Goal: Complete application form: Complete application form

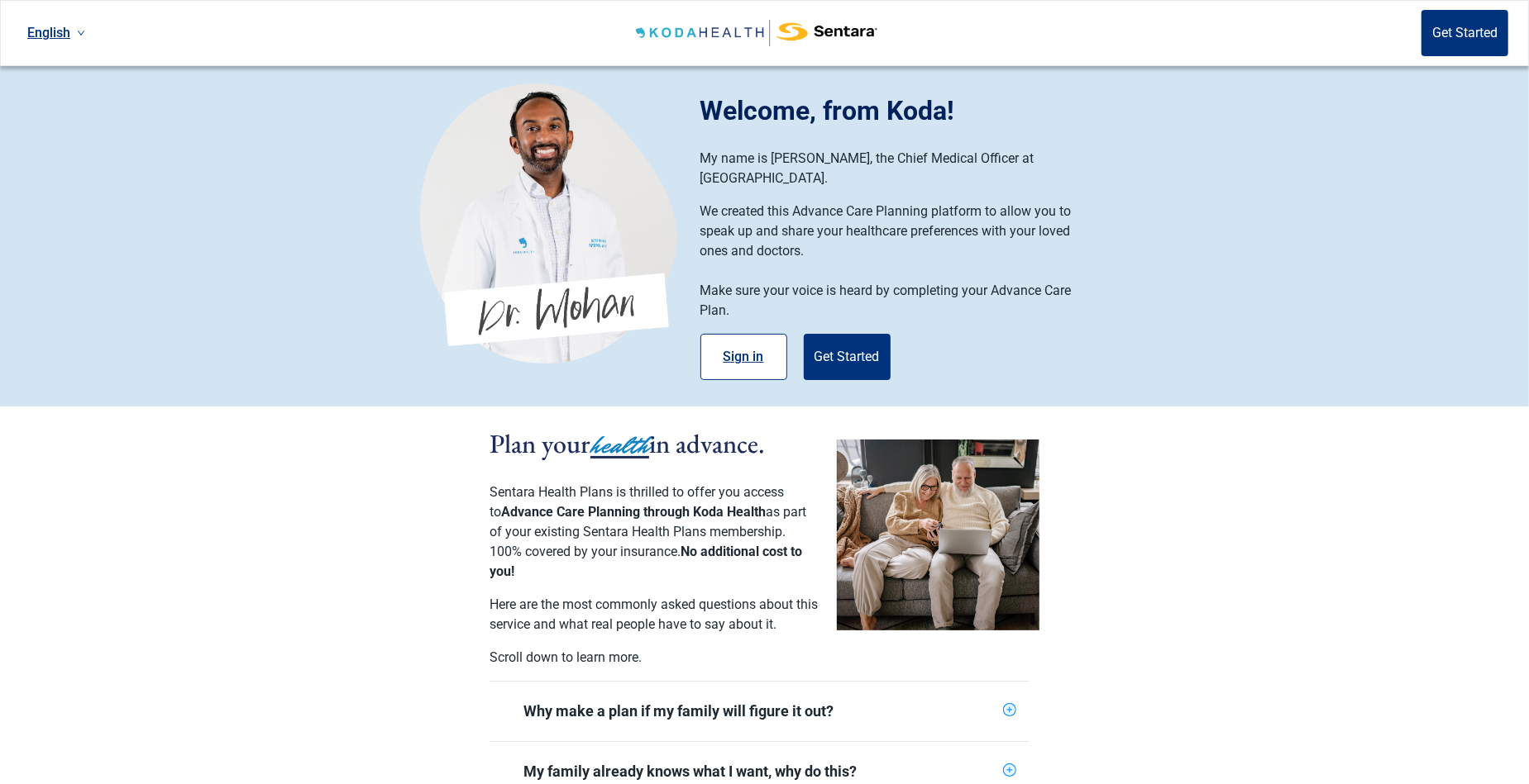
click at [730, 333] on button "Sign in" at bounding box center [743, 357] width 86 height 46
click at [852, 333] on button "Get Started" at bounding box center [847, 357] width 86 height 46
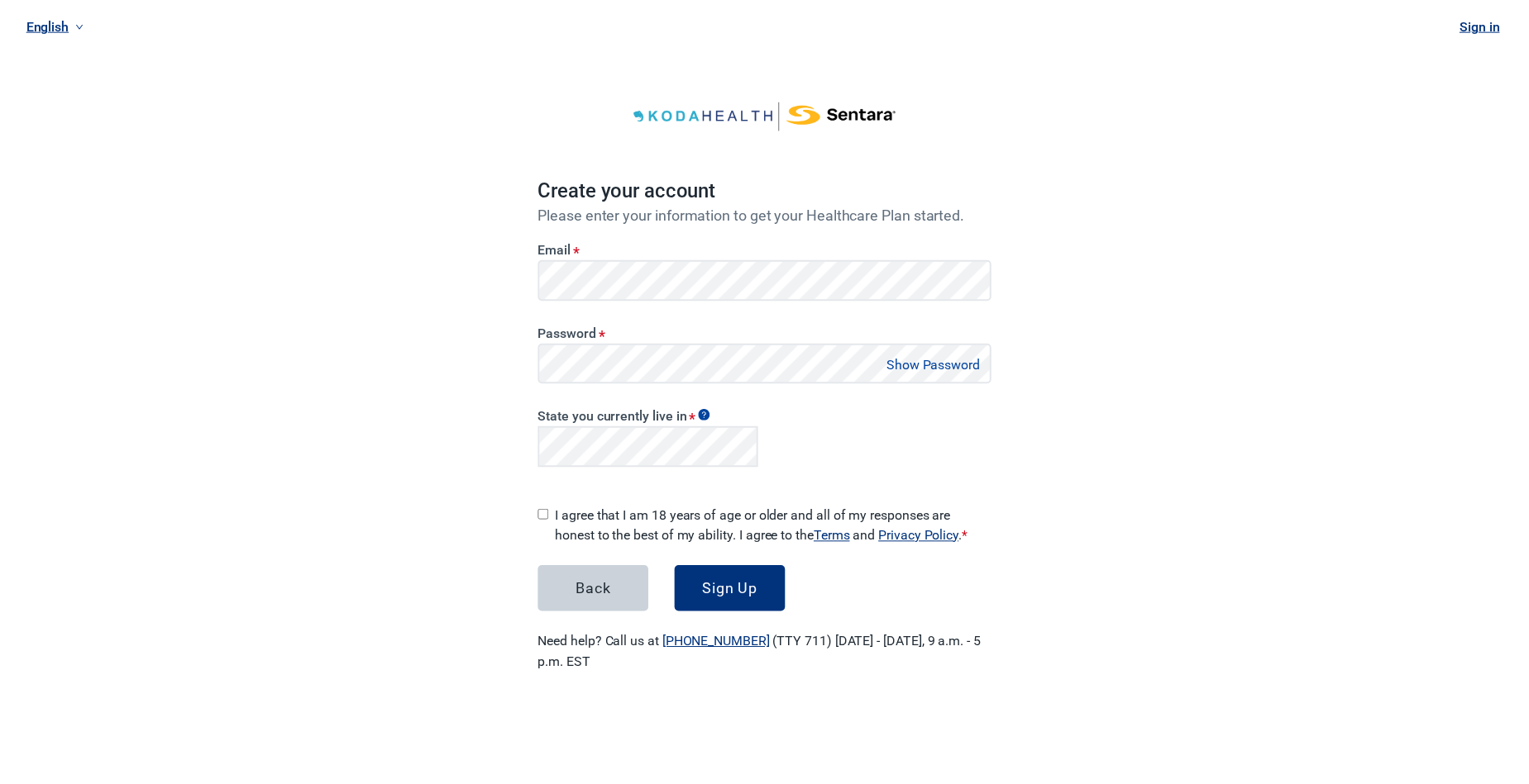
scroll to position [800, 0]
click at [549, 510] on input "I agree that I am 18 years of age or older and all of my responses are honest t…" at bounding box center [548, 516] width 11 height 11
checkbox input "true"
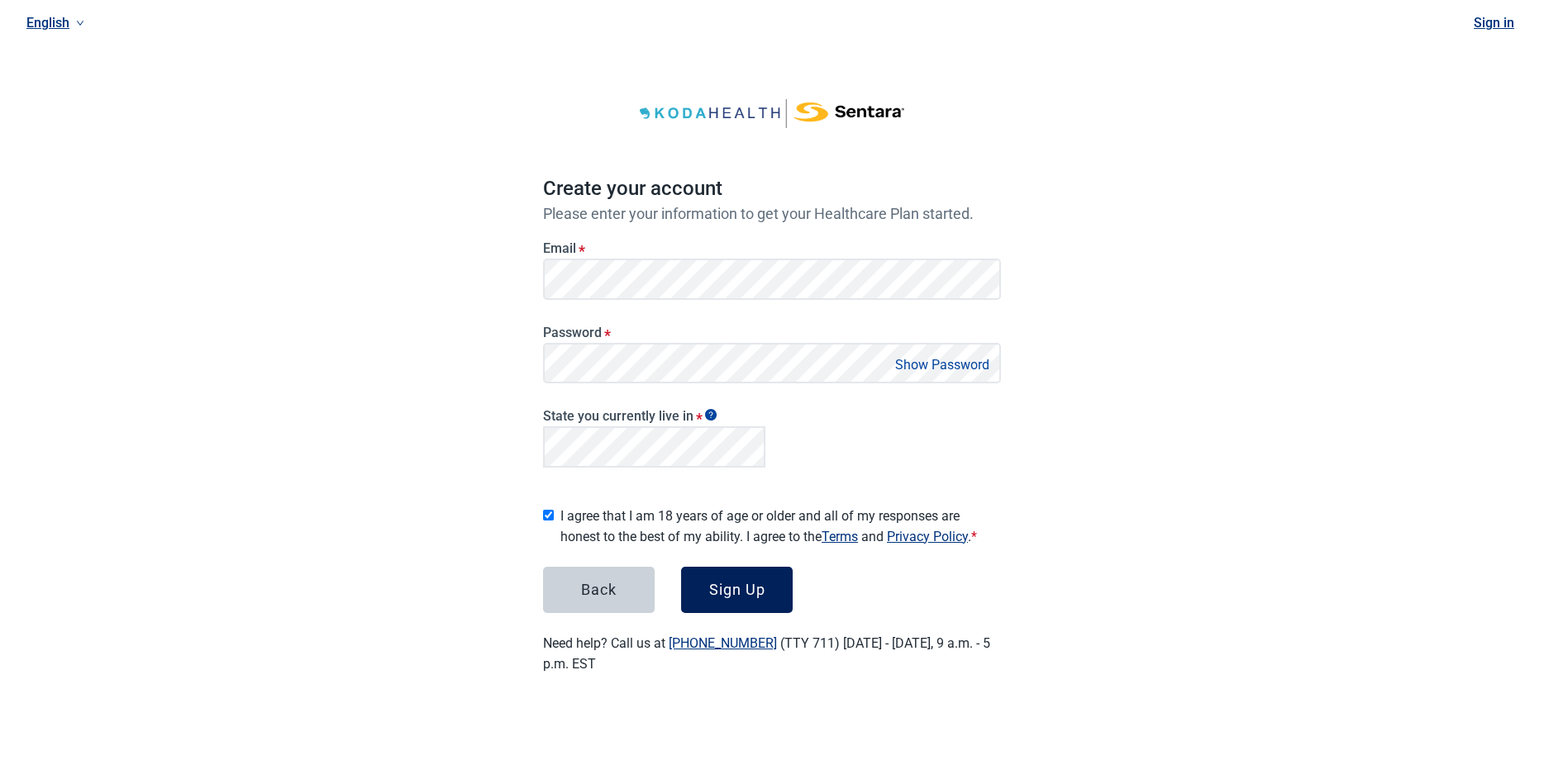
click at [731, 581] on div "Sign Up" at bounding box center [737, 590] width 56 height 17
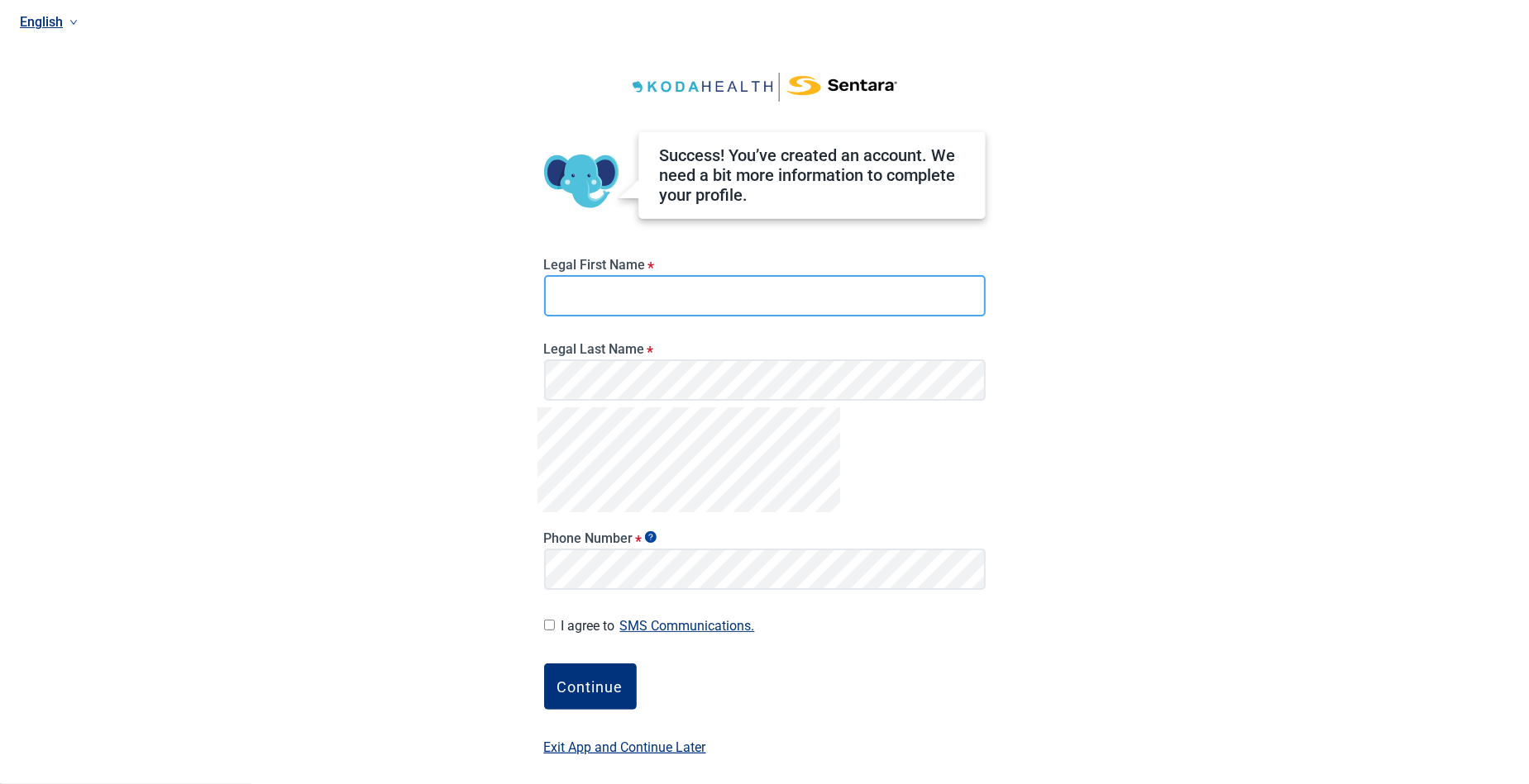
click at [657, 294] on input "Legal First Name *" at bounding box center [764, 295] width 442 height 41
type input "[PERSON_NAME]"
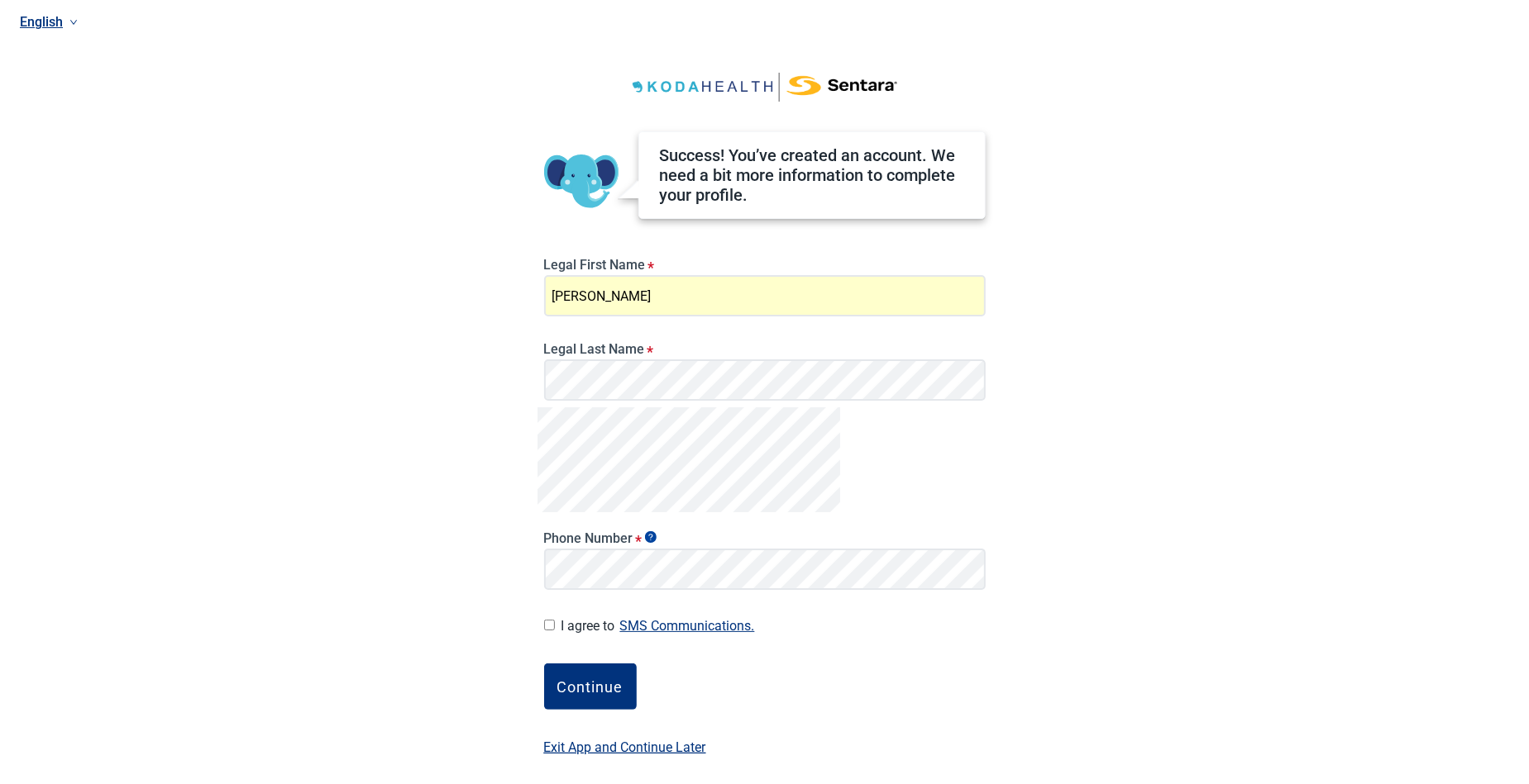
click at [550, 625] on input "I agree to SMS Communications." at bounding box center [549, 625] width 11 height 11
checkbox input "true"
click at [575, 678] on div "Continue" at bounding box center [590, 686] width 66 height 17
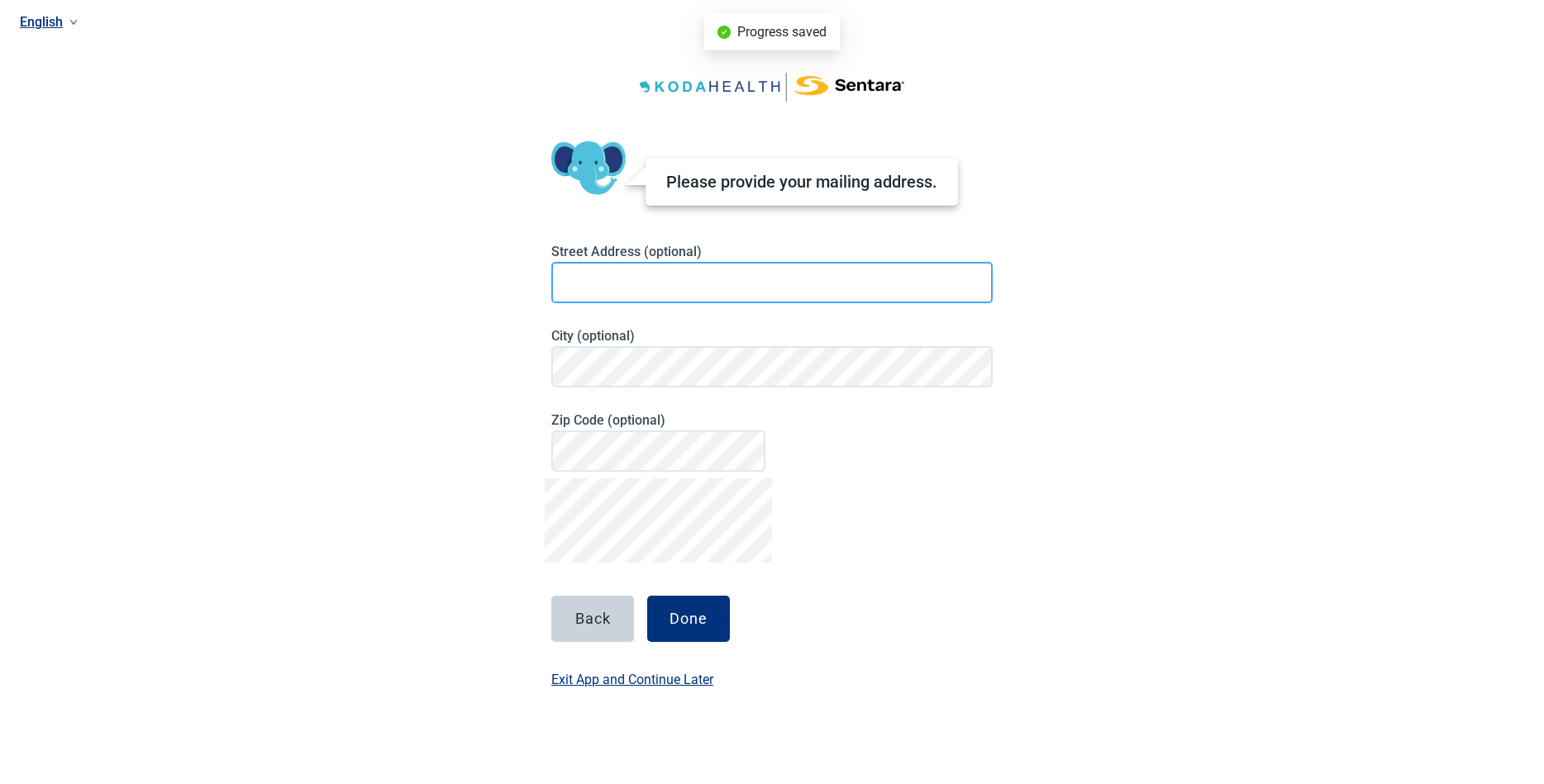
click at [595, 288] on input at bounding box center [771, 282] width 441 height 41
type input "[STREET_ADDRESS]"
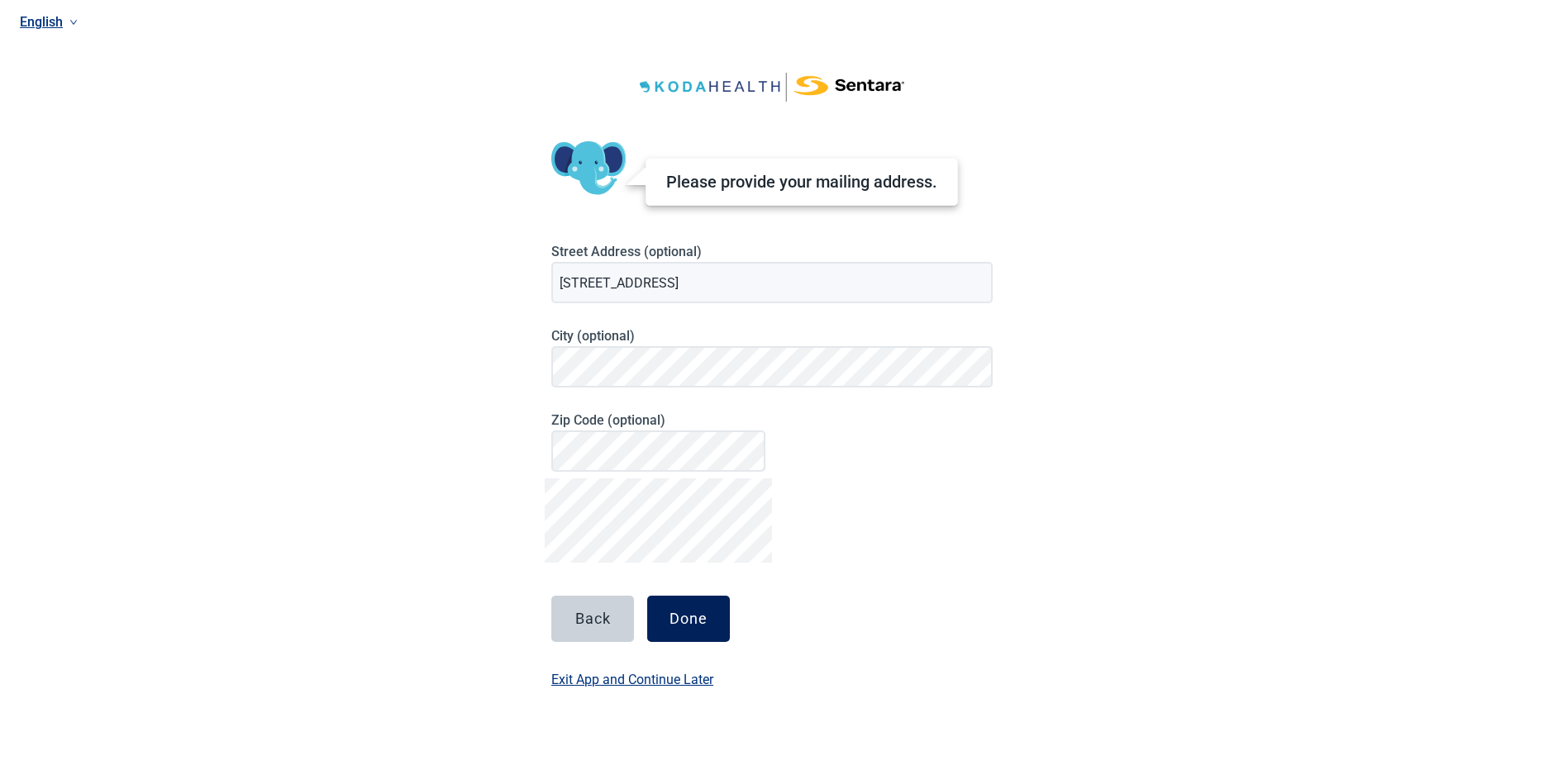
click at [700, 614] on div "Done" at bounding box center [688, 619] width 38 height 17
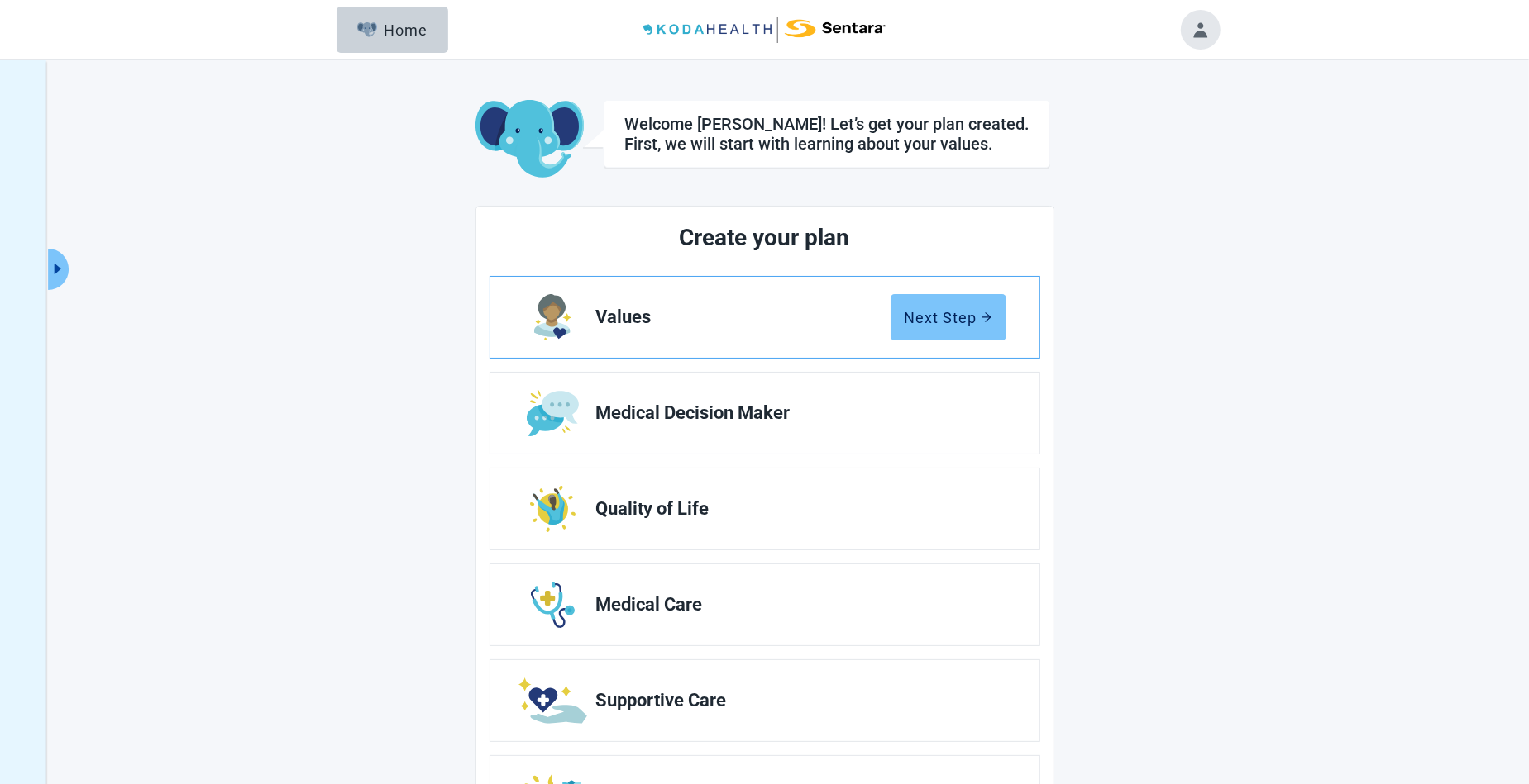
click at [947, 314] on div "Next Step" at bounding box center [948, 318] width 87 height 17
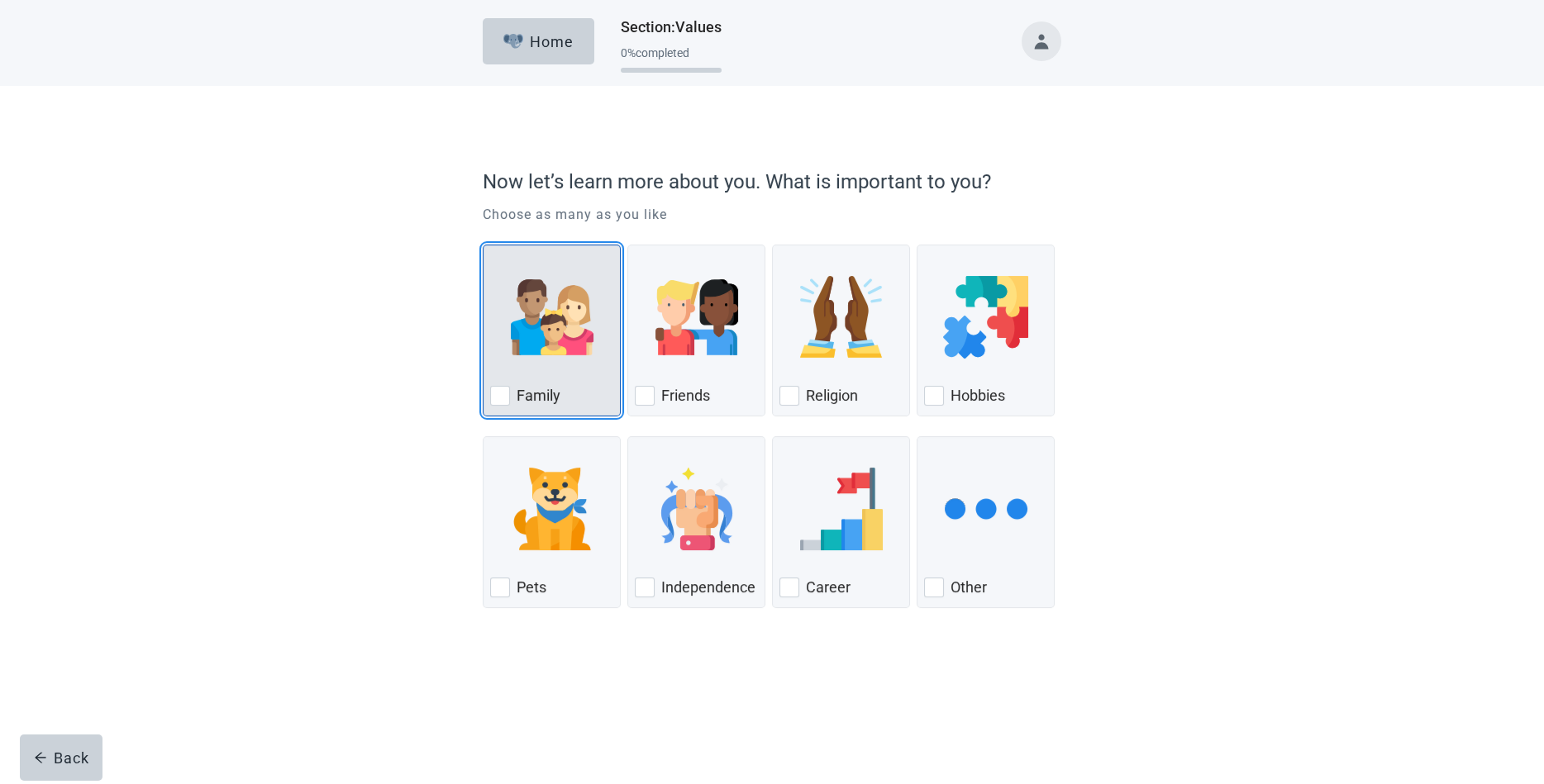
click at [500, 393] on div "Family, checkbox, not checked" at bounding box center [499, 395] width 20 height 20
click at [483, 245] on input "Family" at bounding box center [482, 244] width 1 height 1
checkbox input "true"
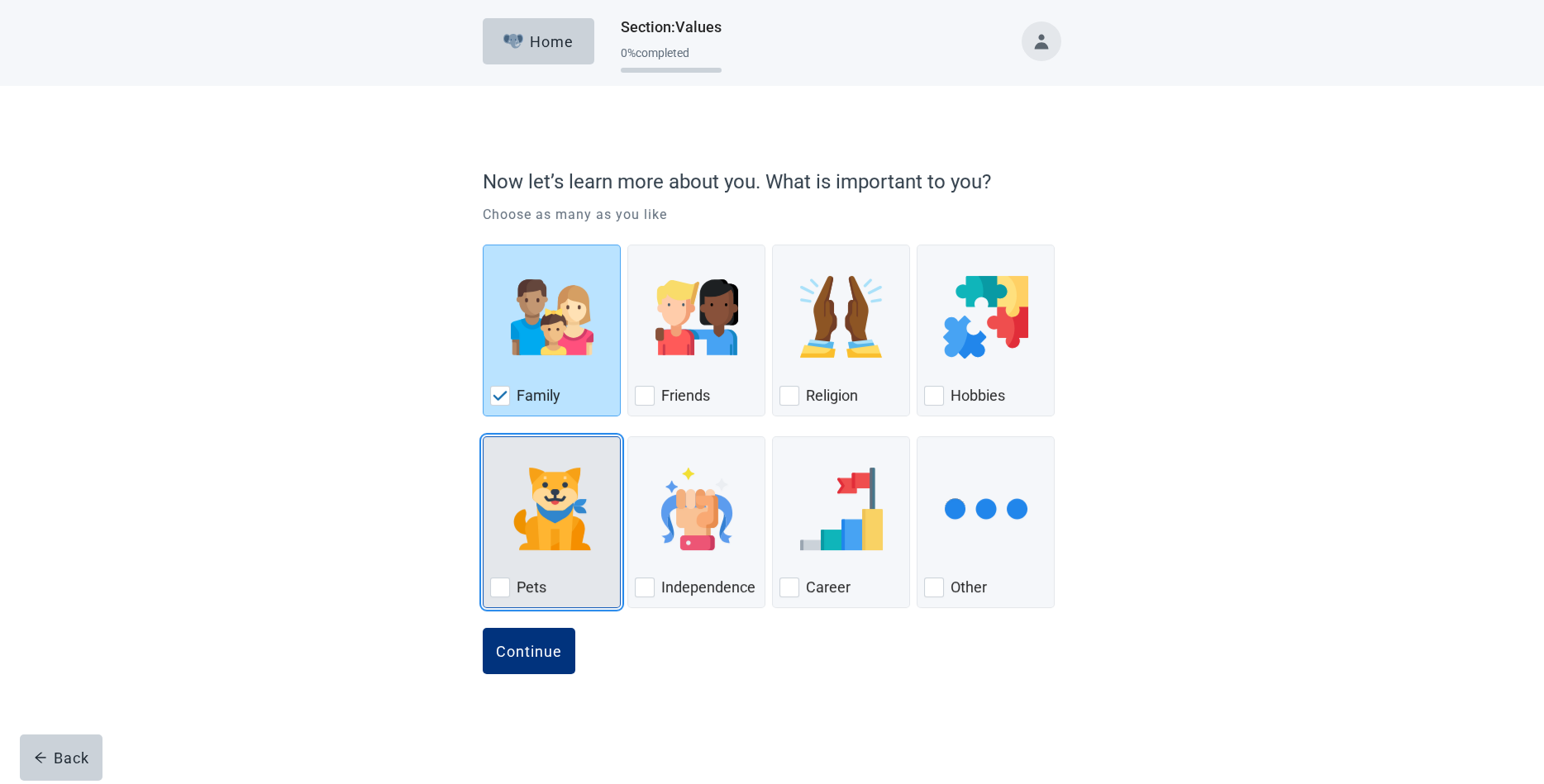
click at [500, 585] on div "Pets, checkbox, not checked" at bounding box center [499, 587] width 20 height 20
click at [483, 438] on input "Pets" at bounding box center [482, 437] width 1 height 1
checkbox input "true"
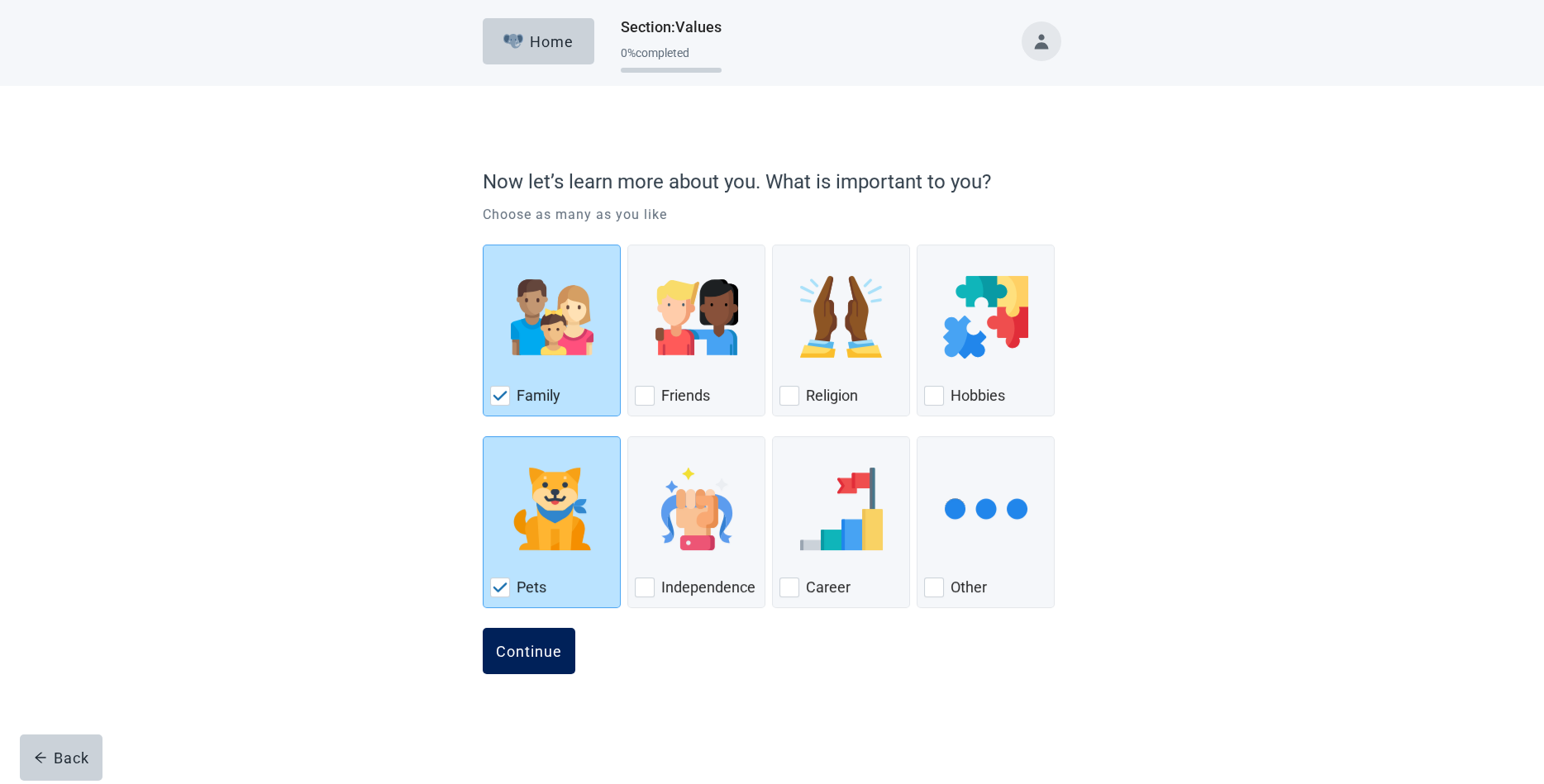
click at [517, 647] on div "Continue" at bounding box center [529, 651] width 66 height 17
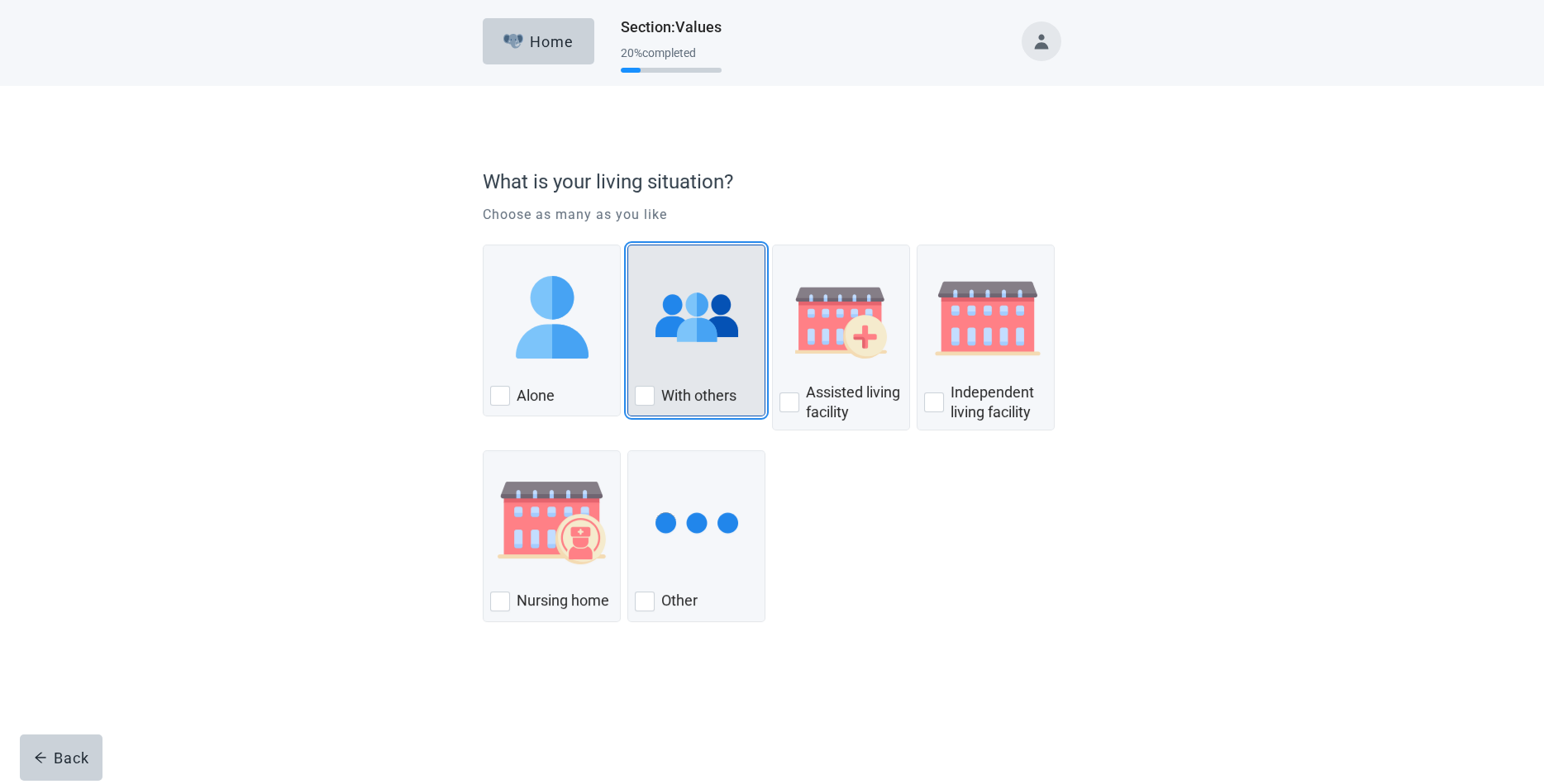
click at [722, 334] on img "With Others, checkbox, not checked" at bounding box center [696, 317] width 83 height 83
click at [628, 245] on input "With others" at bounding box center [627, 244] width 1 height 1
checkbox input "true"
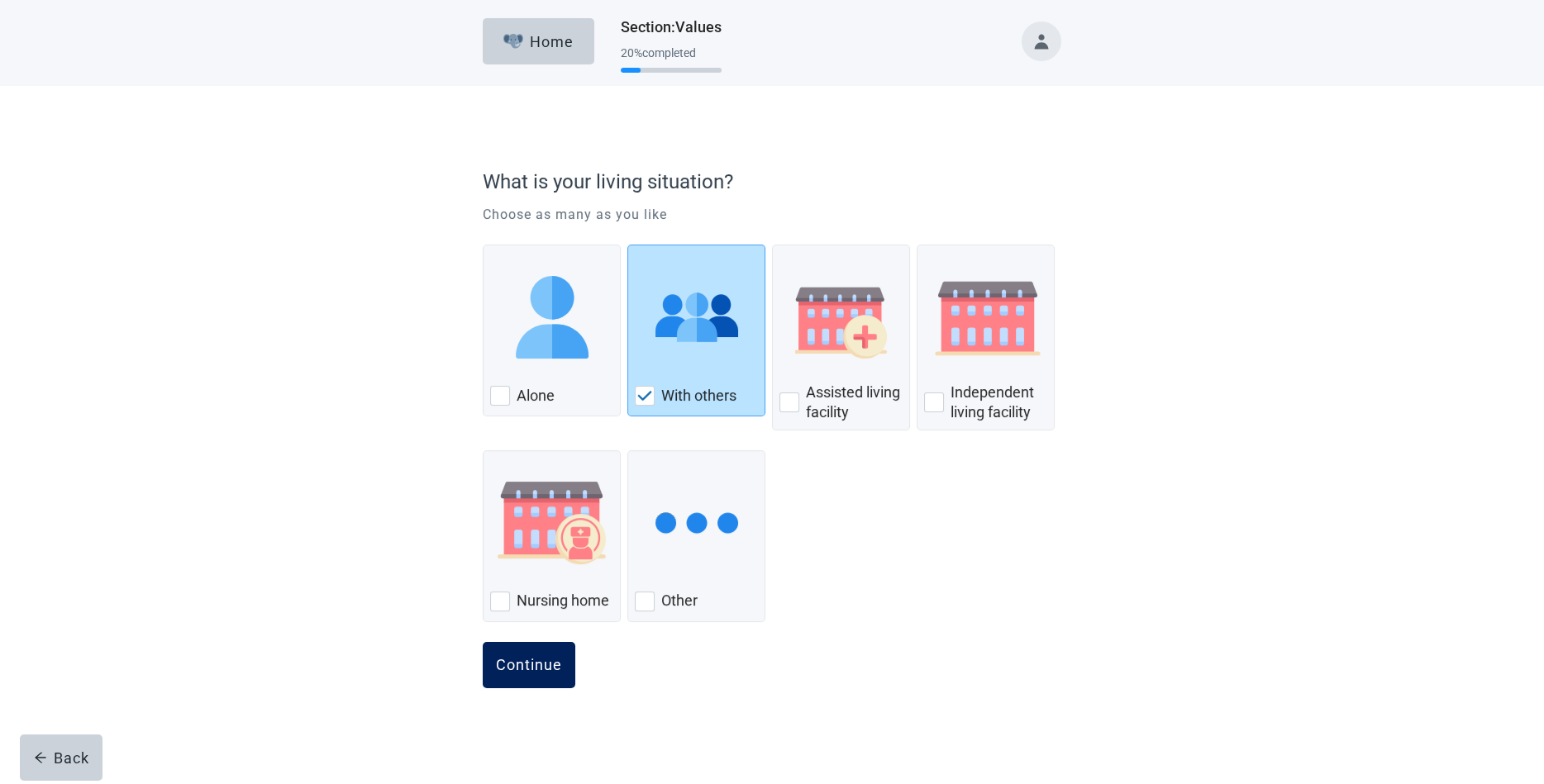
click at [528, 653] on button "Continue" at bounding box center [529, 665] width 93 height 46
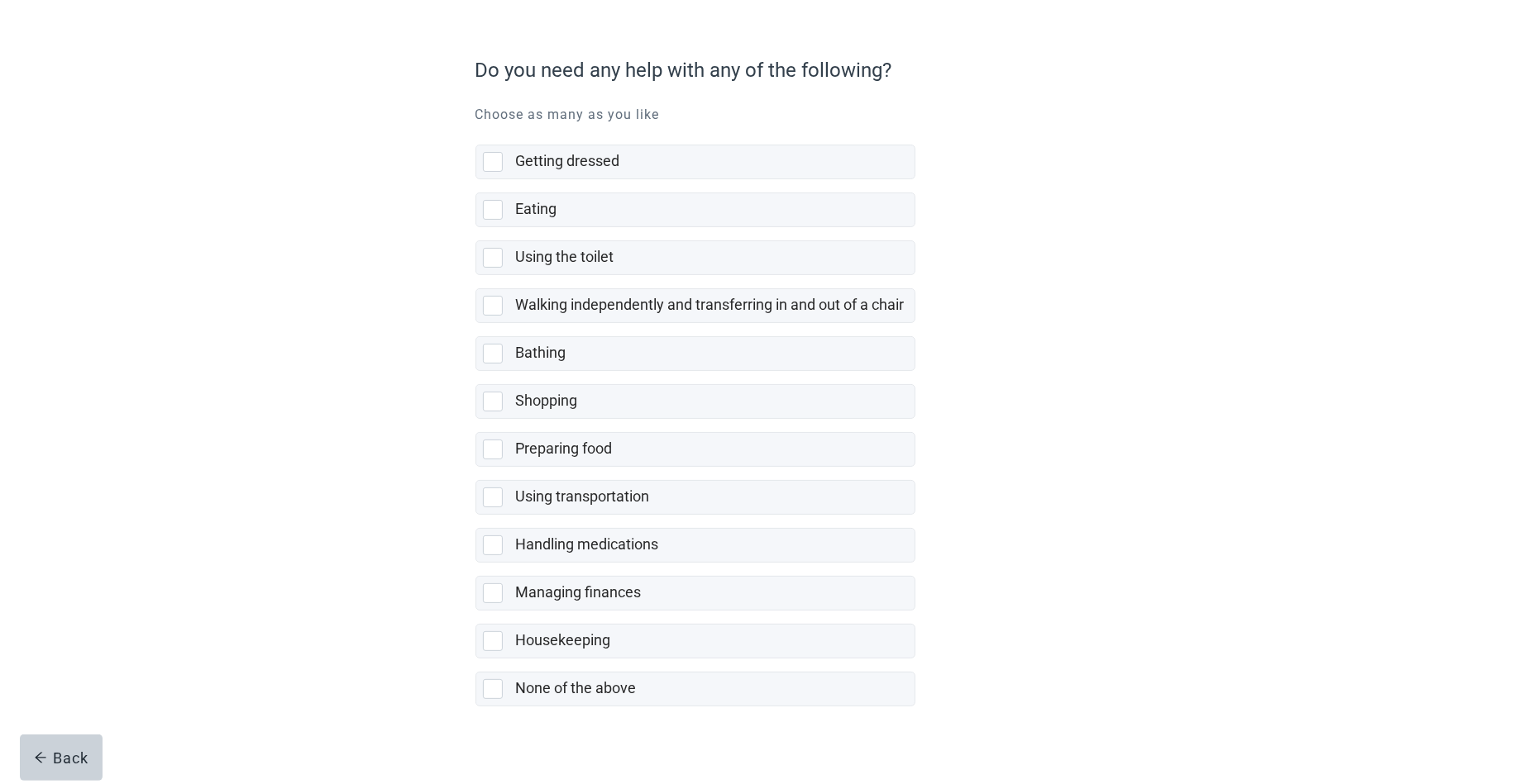
scroll to position [120, 0]
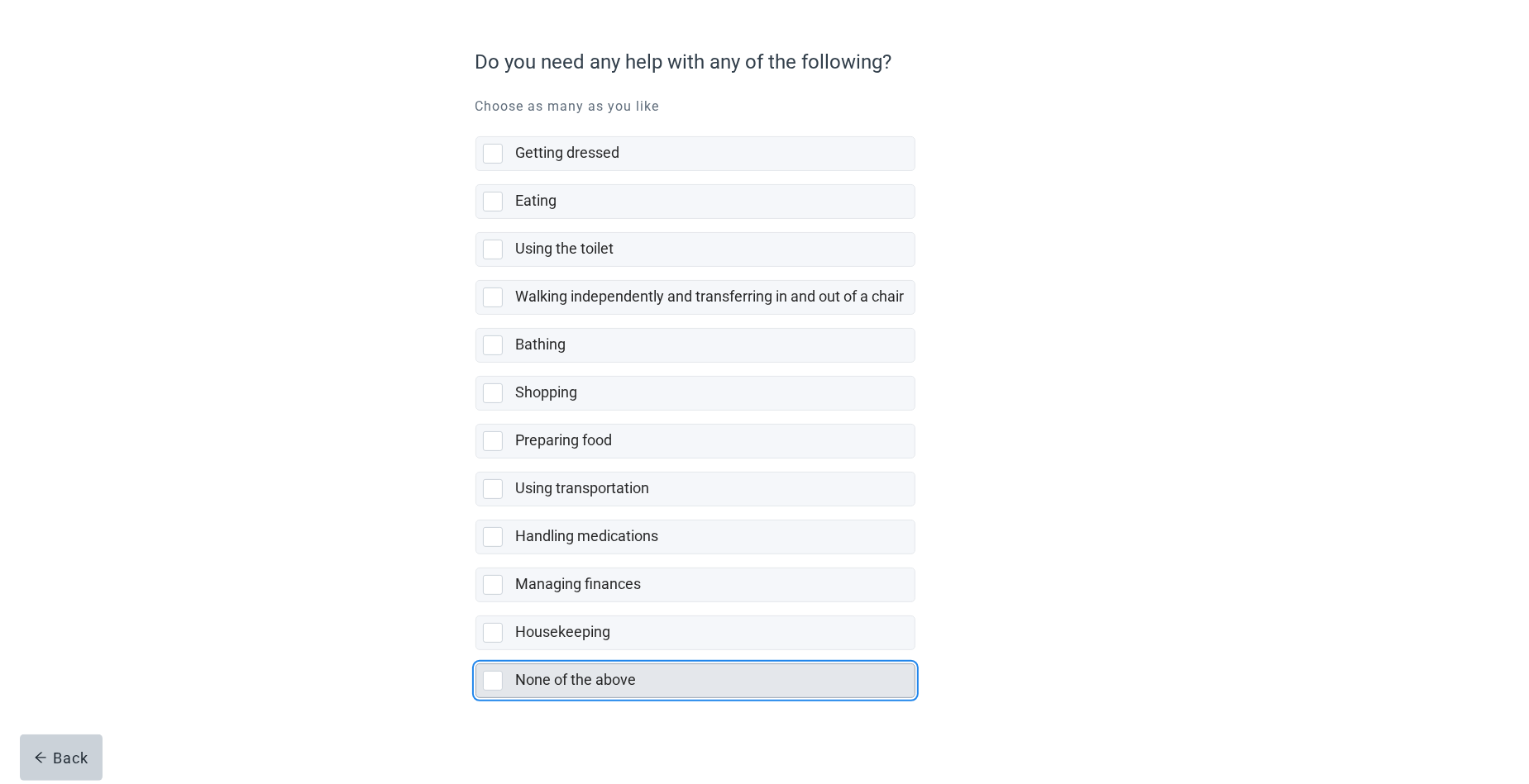
click at [496, 671] on div "None of the above, checkbox, not selected" at bounding box center [492, 680] width 20 height 20
click at [476, 651] on input "None of the above" at bounding box center [475, 650] width 1 height 1
checkbox input "true"
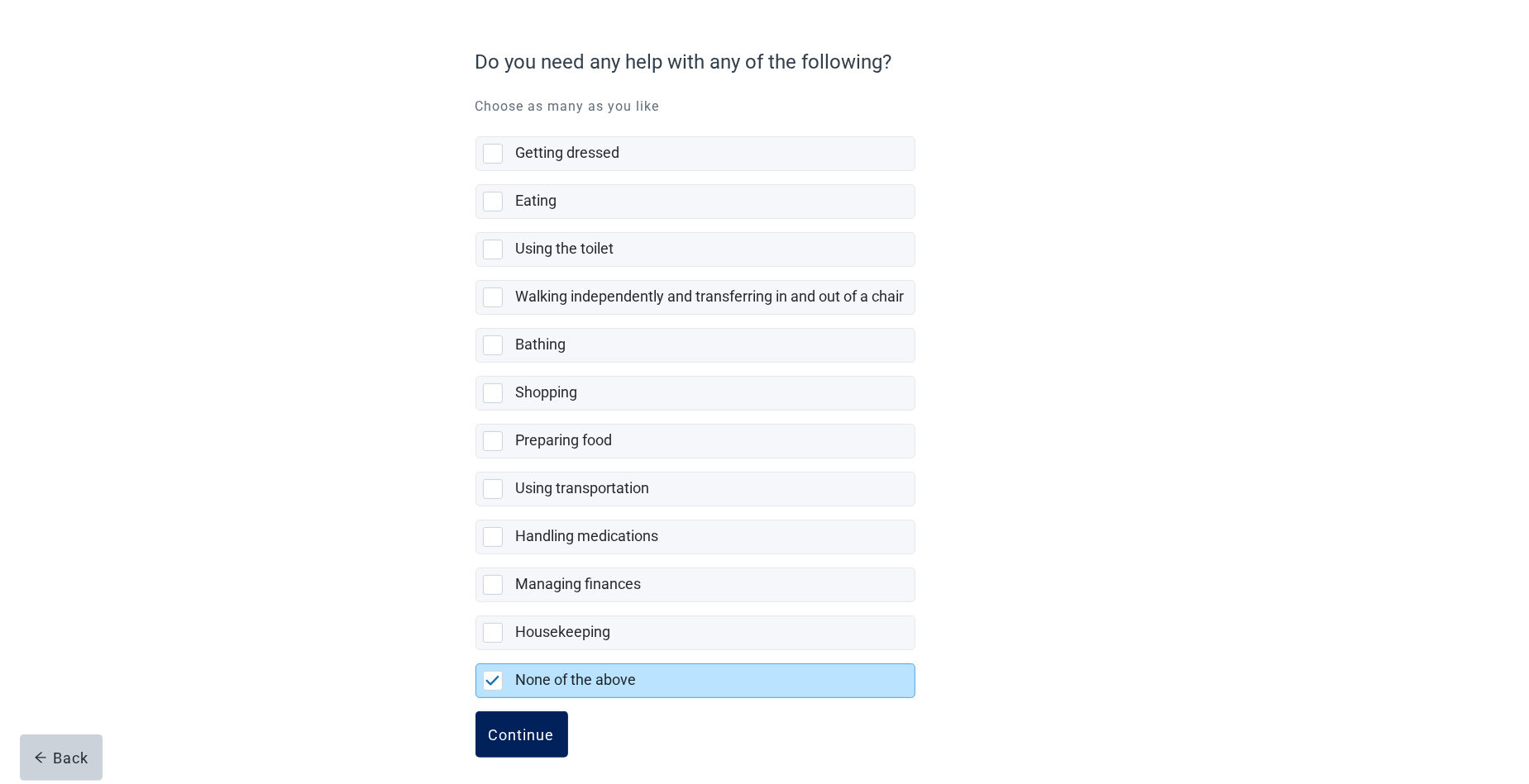
click at [526, 726] on div "Continue" at bounding box center [521, 735] width 66 height 17
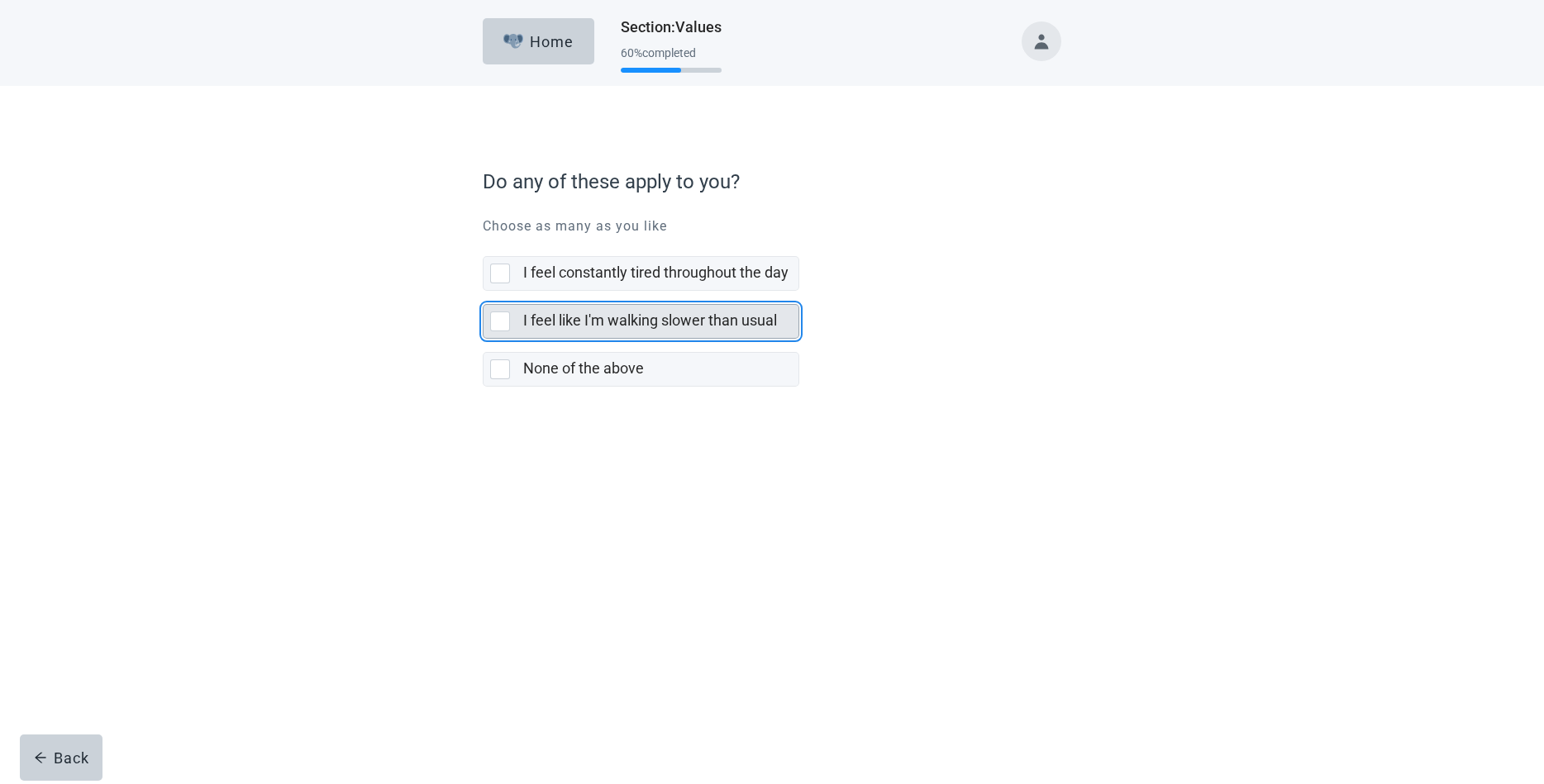
click at [498, 320] on div "I feel like I'm walking slower than usual, checkbox, not selected" at bounding box center [499, 320] width 20 height 20
click at [483, 292] on input "I feel like I'm walking slower than usual" at bounding box center [482, 291] width 1 height 1
checkbox input "true"
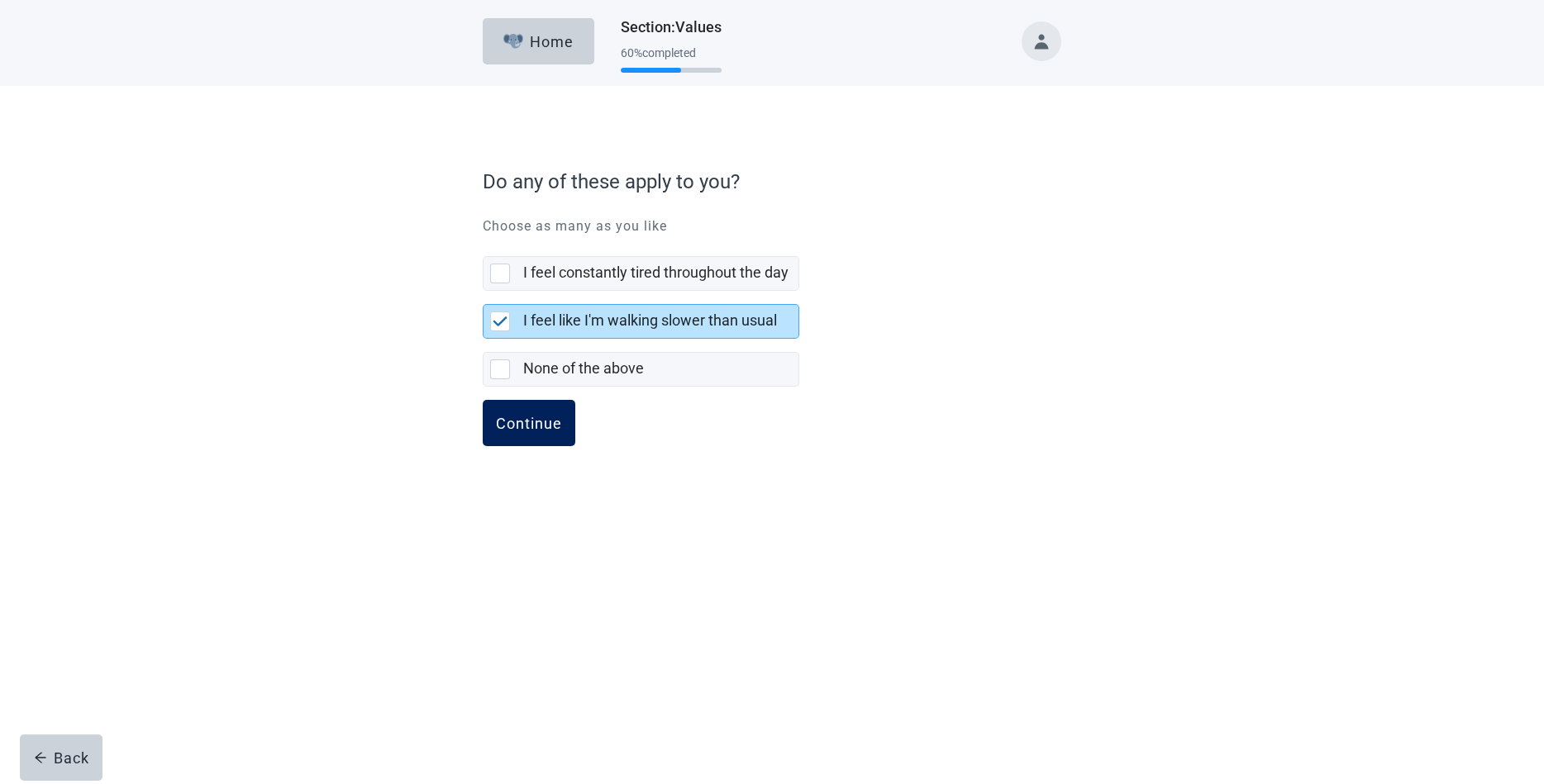
click at [528, 418] on div "Continue" at bounding box center [529, 424] width 66 height 17
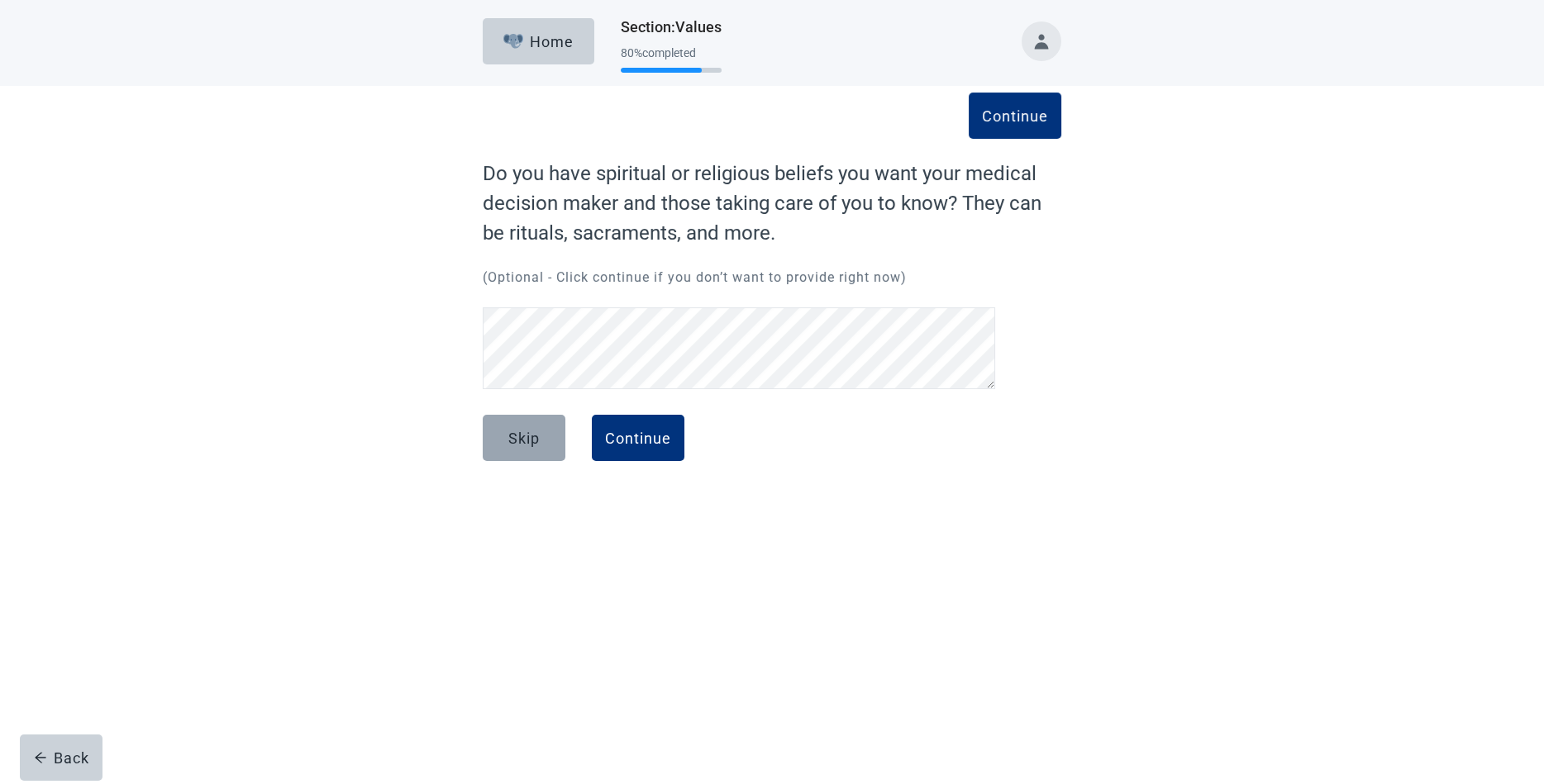
click at [515, 427] on button "Skip" at bounding box center [523, 438] width 83 height 46
click at [612, 431] on div "Continue" at bounding box center [637, 438] width 66 height 17
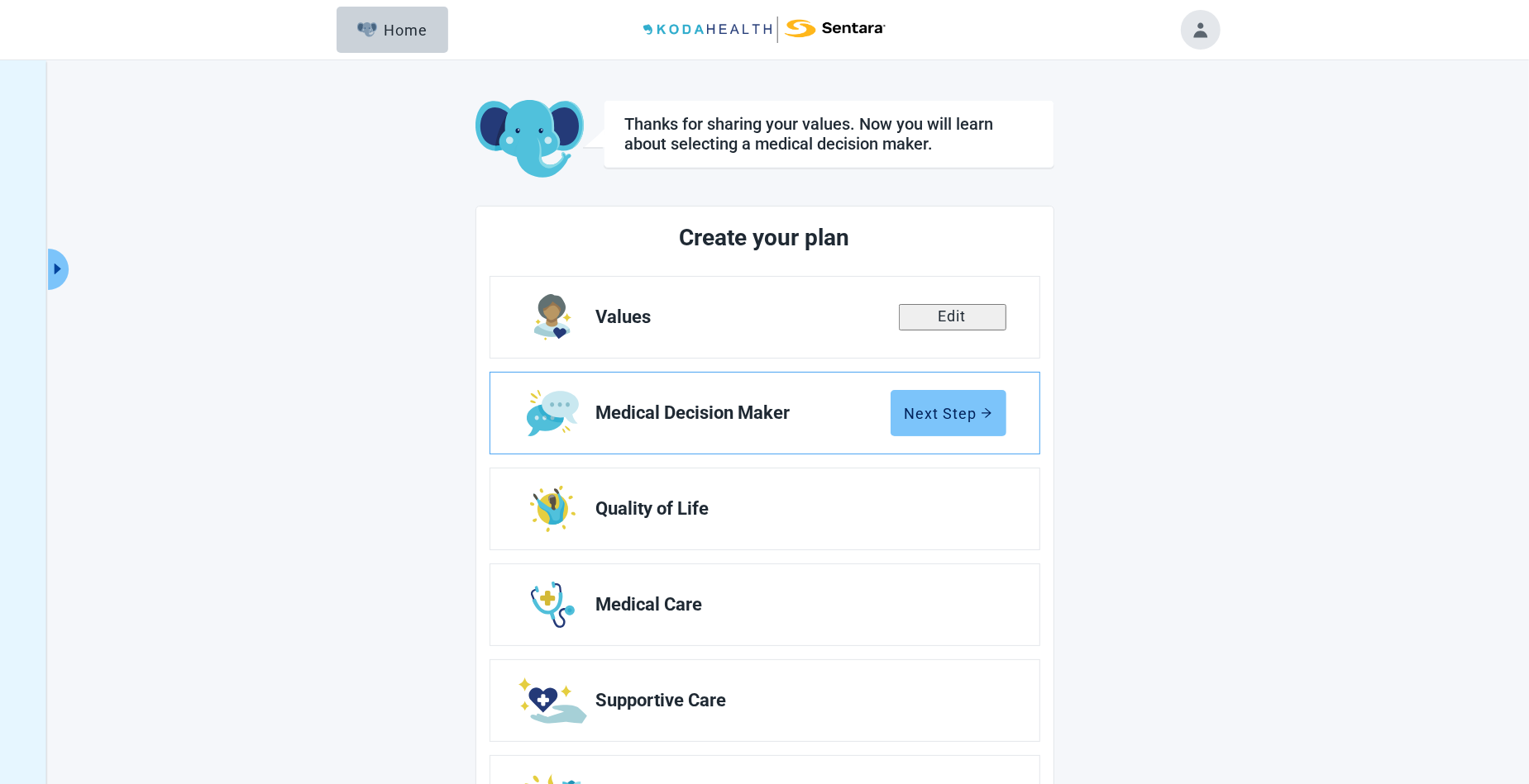
click at [941, 405] on div "Next Step" at bounding box center [948, 413] width 87 height 17
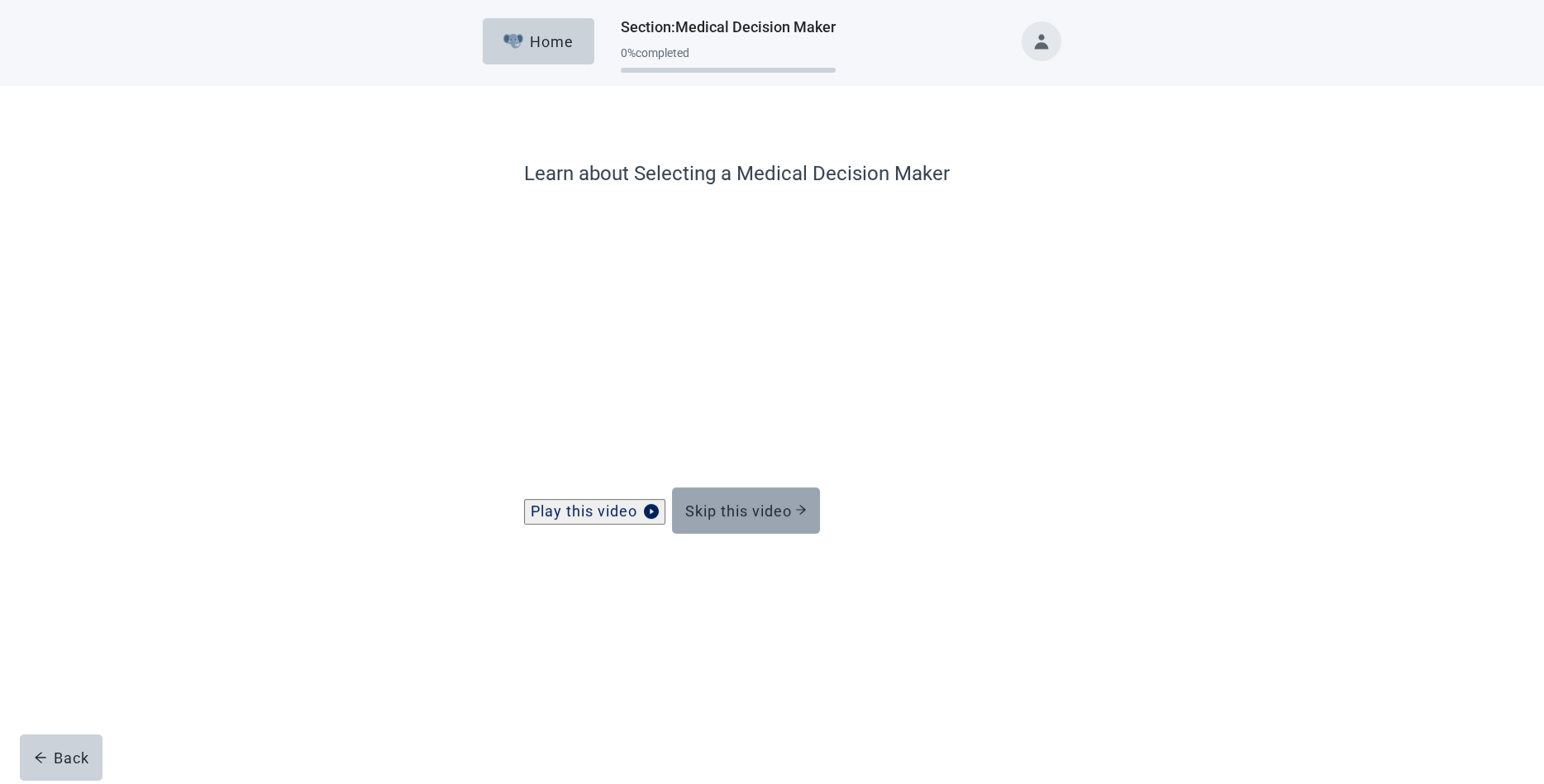
click at [736, 518] on div "Skip this video" at bounding box center [745, 511] width 122 height 17
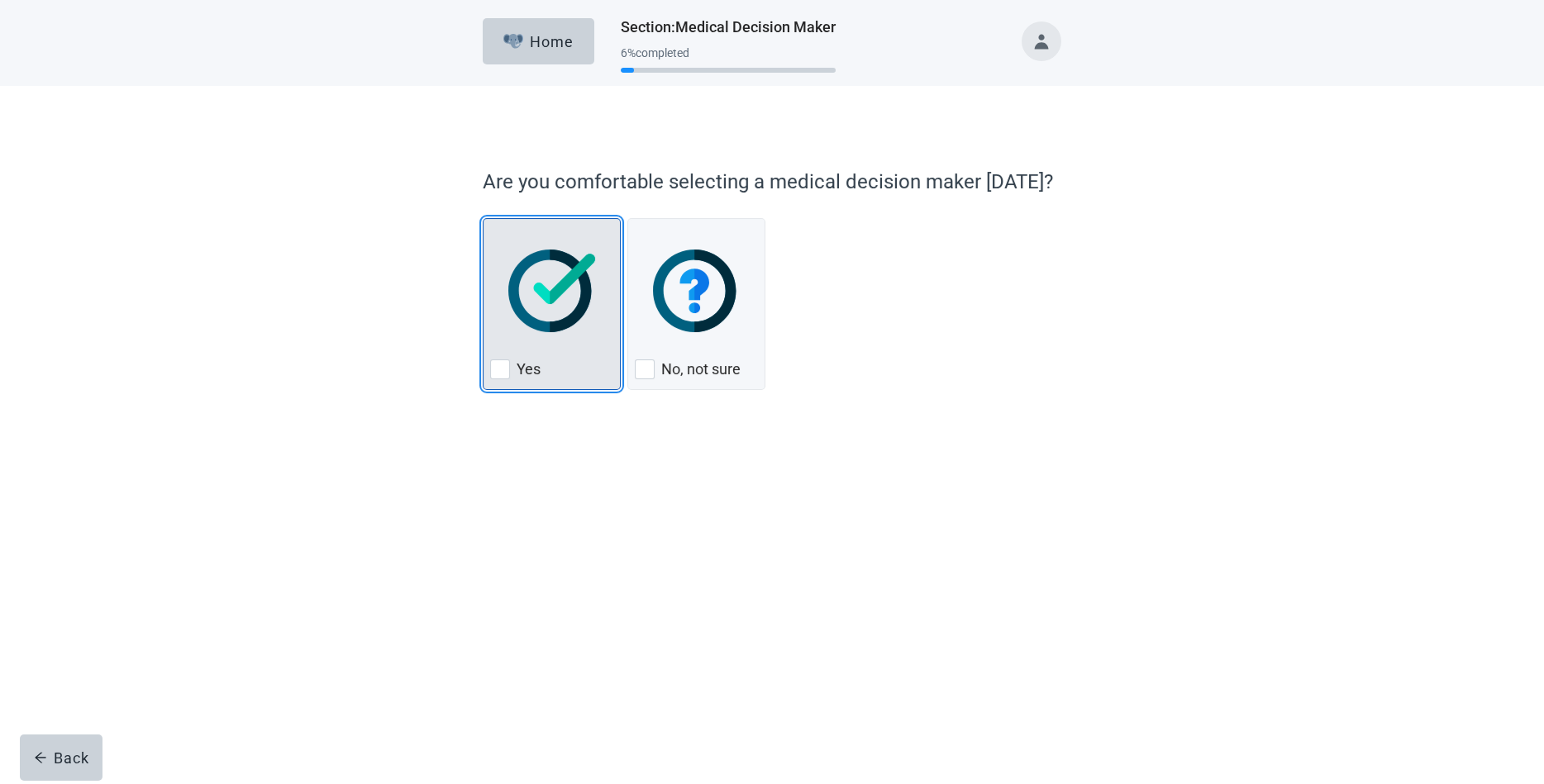
click at [555, 300] on img "Yes, checkbox, not checked" at bounding box center [551, 291] width 86 height 83
click at [483, 219] on input "Yes" at bounding box center [482, 218] width 1 height 1
checkbox input "true"
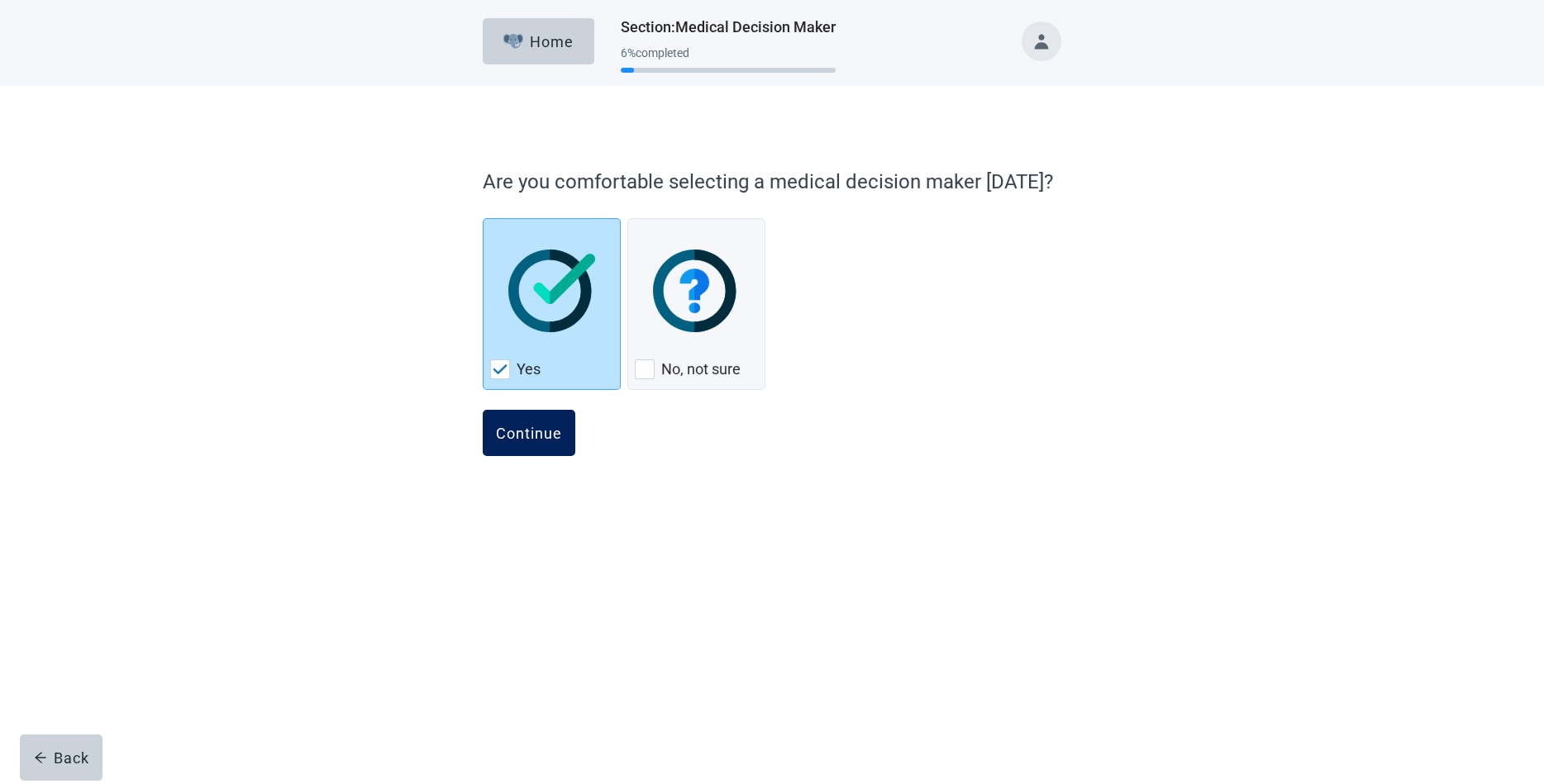
click at [543, 425] on div "Continue" at bounding box center [529, 433] width 66 height 17
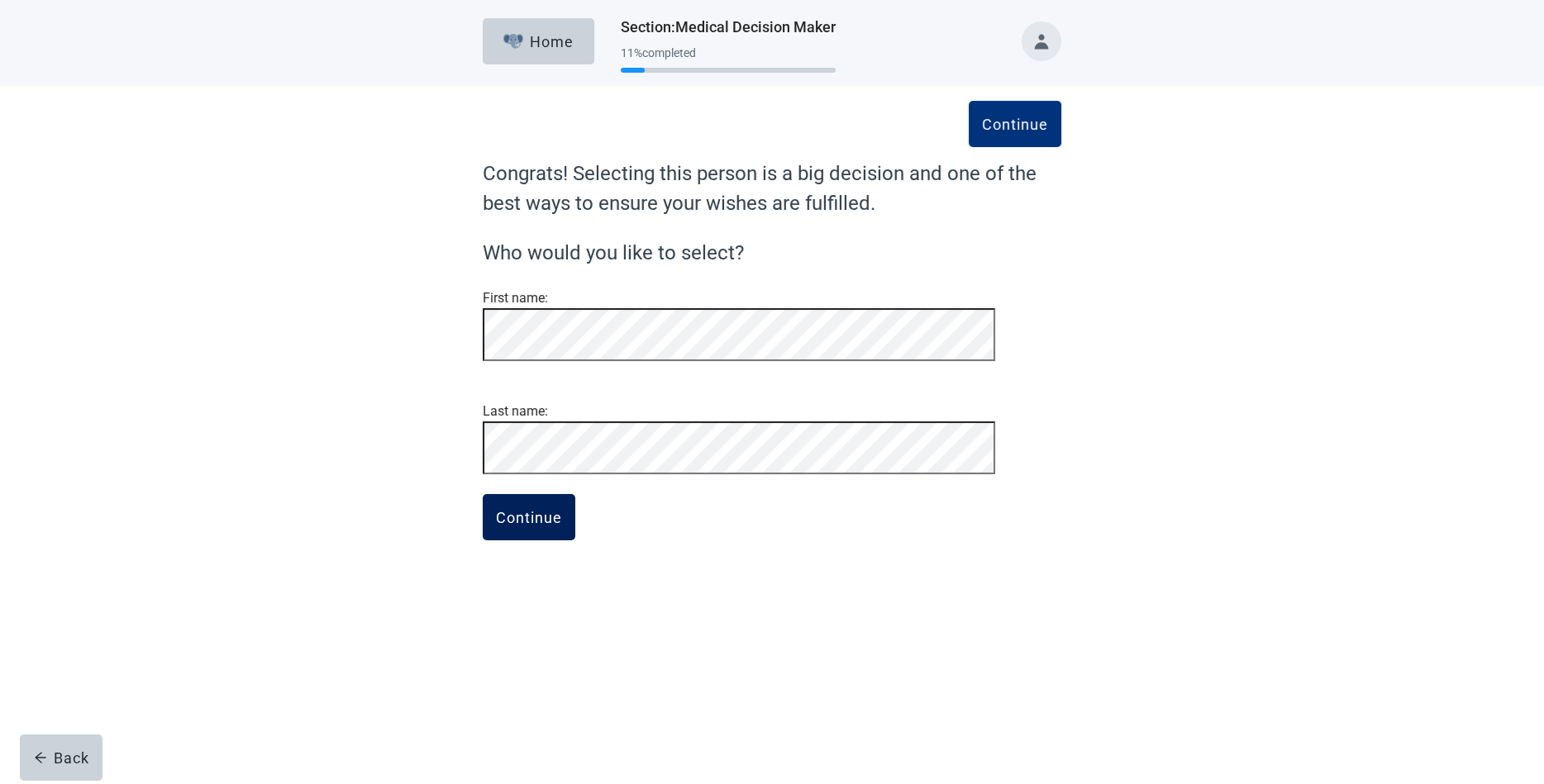
click at [542, 526] on div "Continue" at bounding box center [529, 517] width 66 height 17
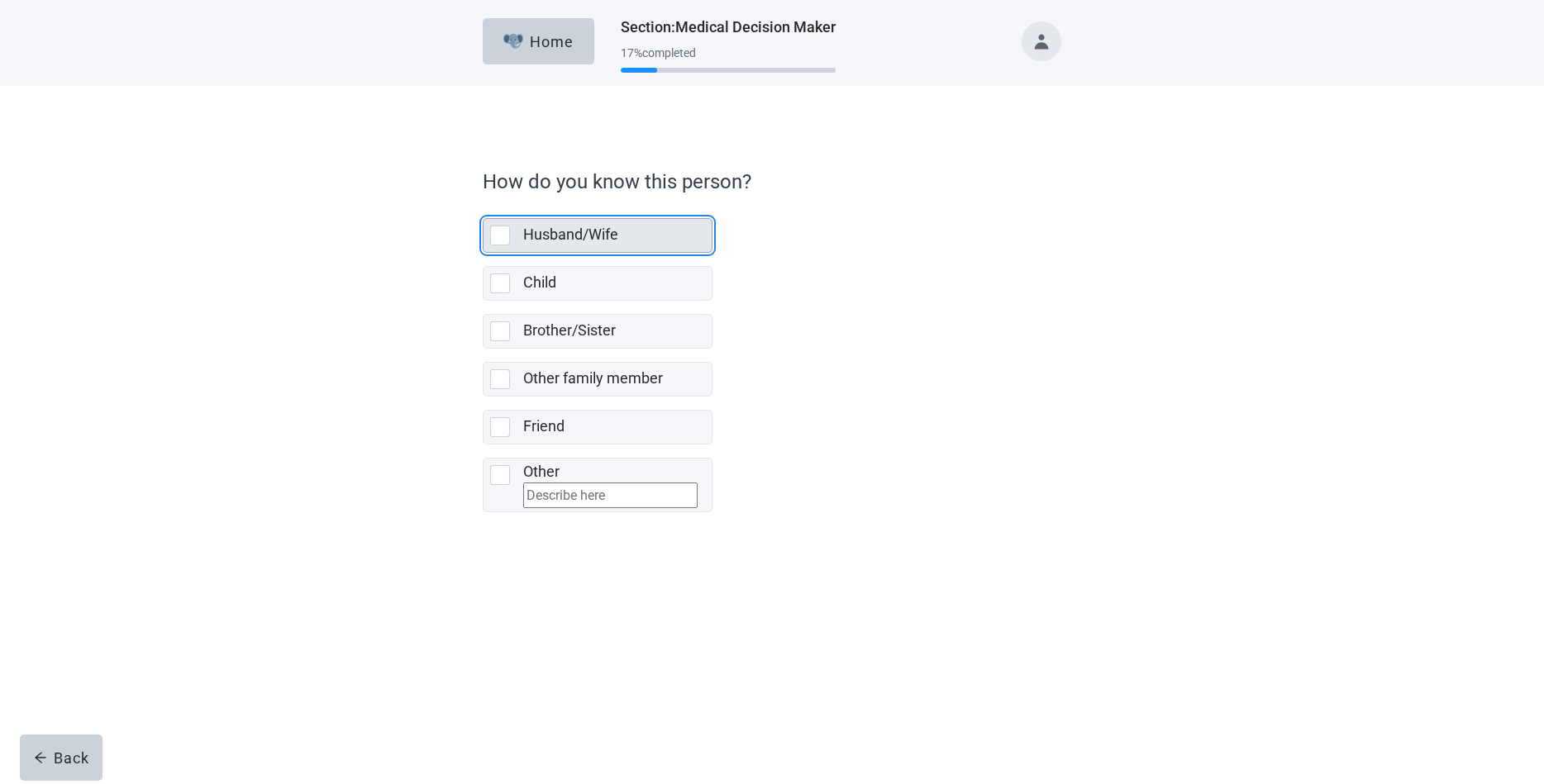
click at [497, 228] on div "Husband/Wife, checkbox, not selected" at bounding box center [499, 235] width 20 height 20
click at [483, 205] on input "Husband/Wife" at bounding box center [482, 205] width 1 height 1
checkbox input "true"
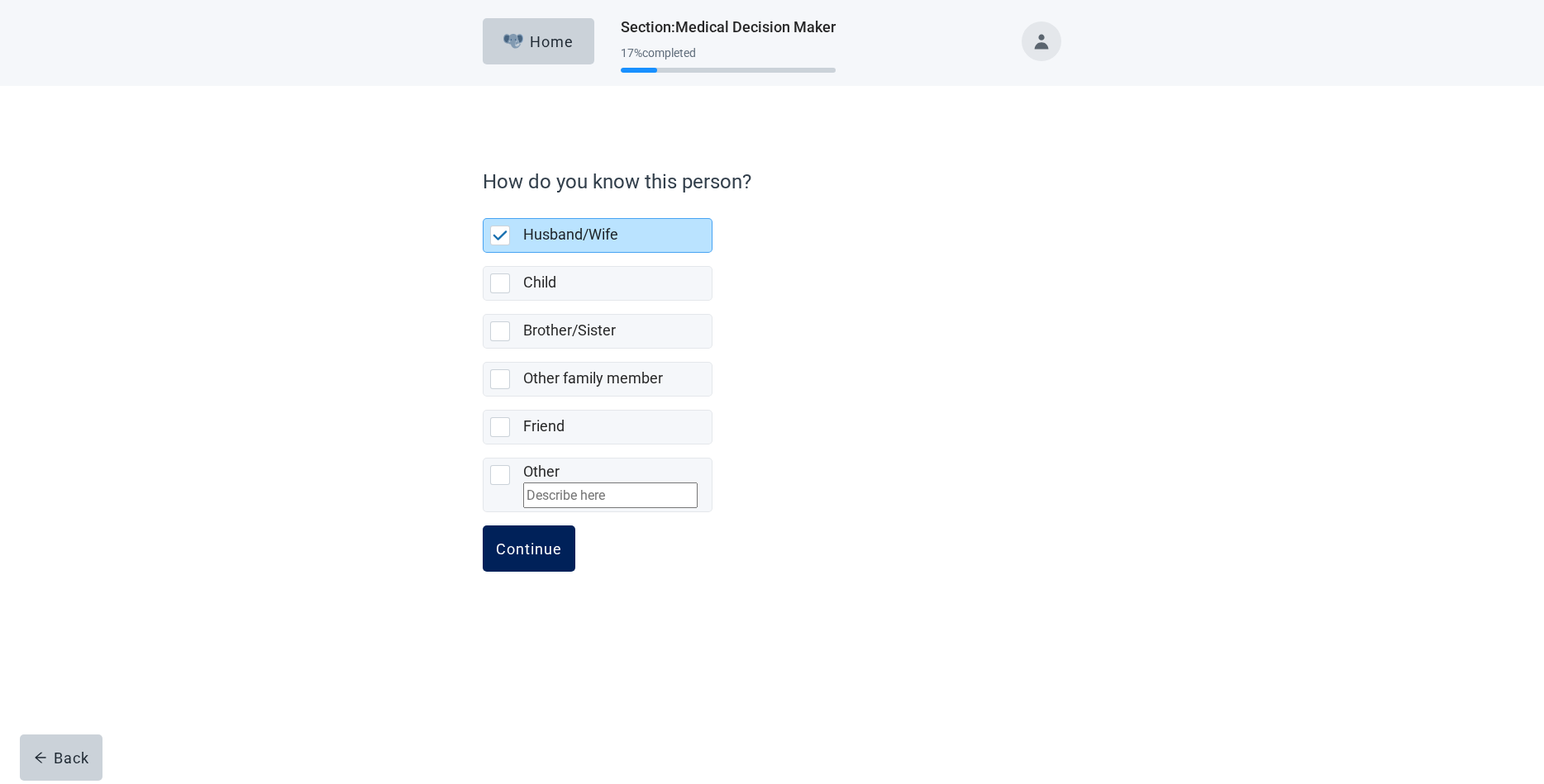
click at [538, 552] on div "Continue" at bounding box center [529, 549] width 66 height 17
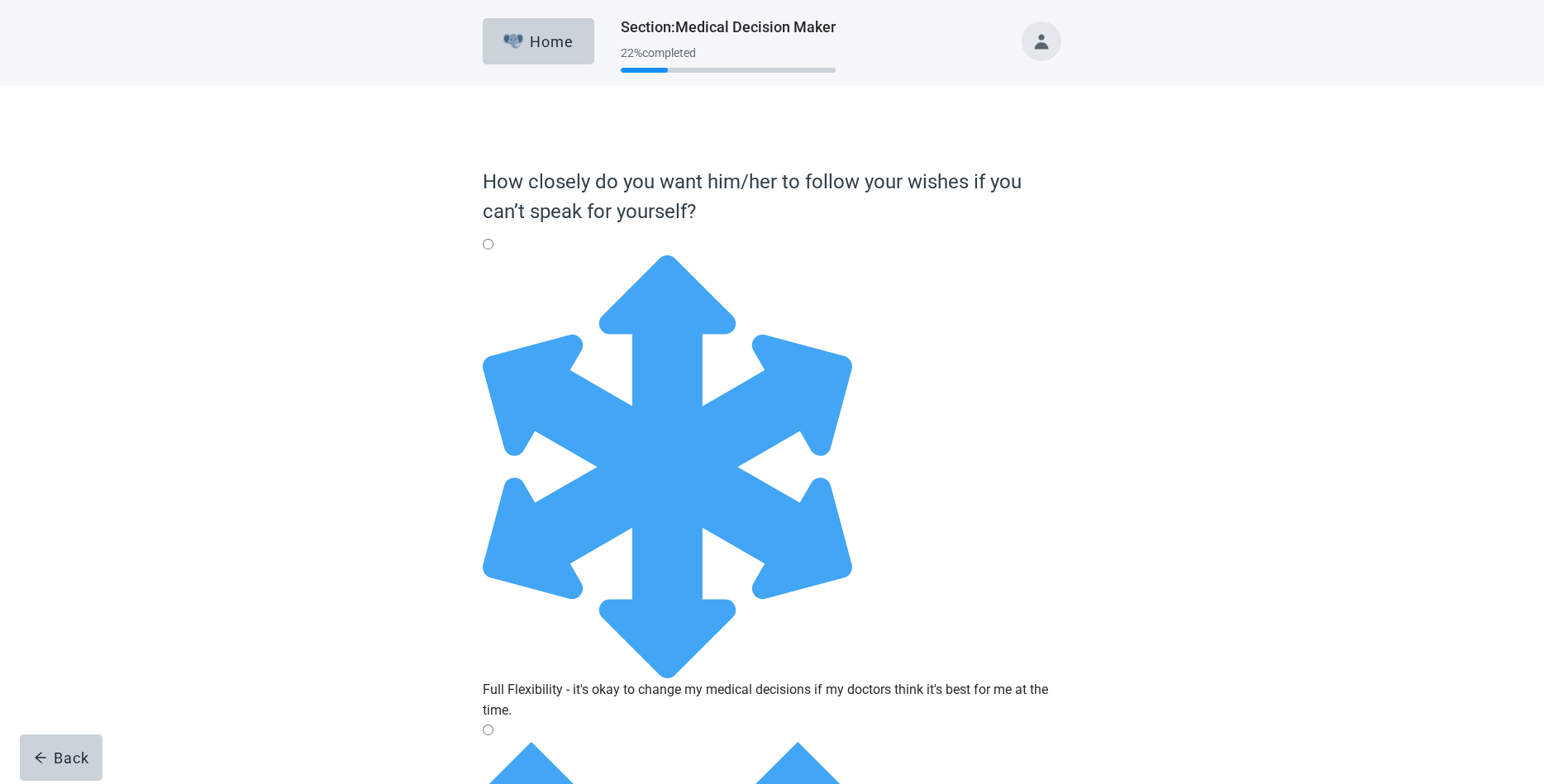
click at [544, 267] on img "Full Flexibility - it's okay to change my medical decisions if my doctors think…" at bounding box center [667, 467] width 370 height 424
click at [493, 250] on input "Full Flexibility - it's okay to change my medical decisions if my doctors think…" at bounding box center [488, 244] width 11 height 11
radio input "true"
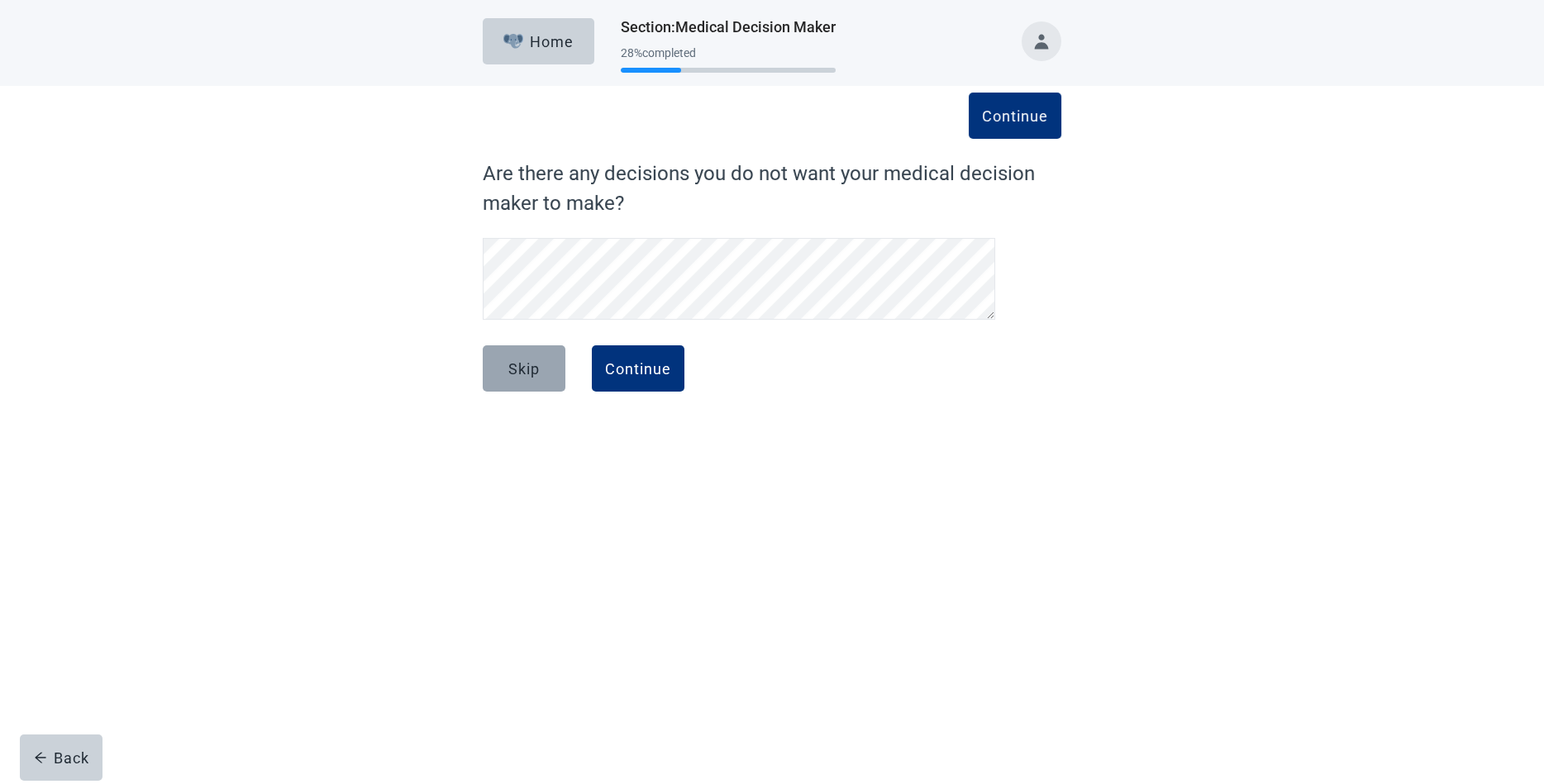
click at [537, 358] on button "Skip" at bounding box center [523, 369] width 83 height 46
click at [636, 359] on button "Continue" at bounding box center [638, 369] width 93 height 46
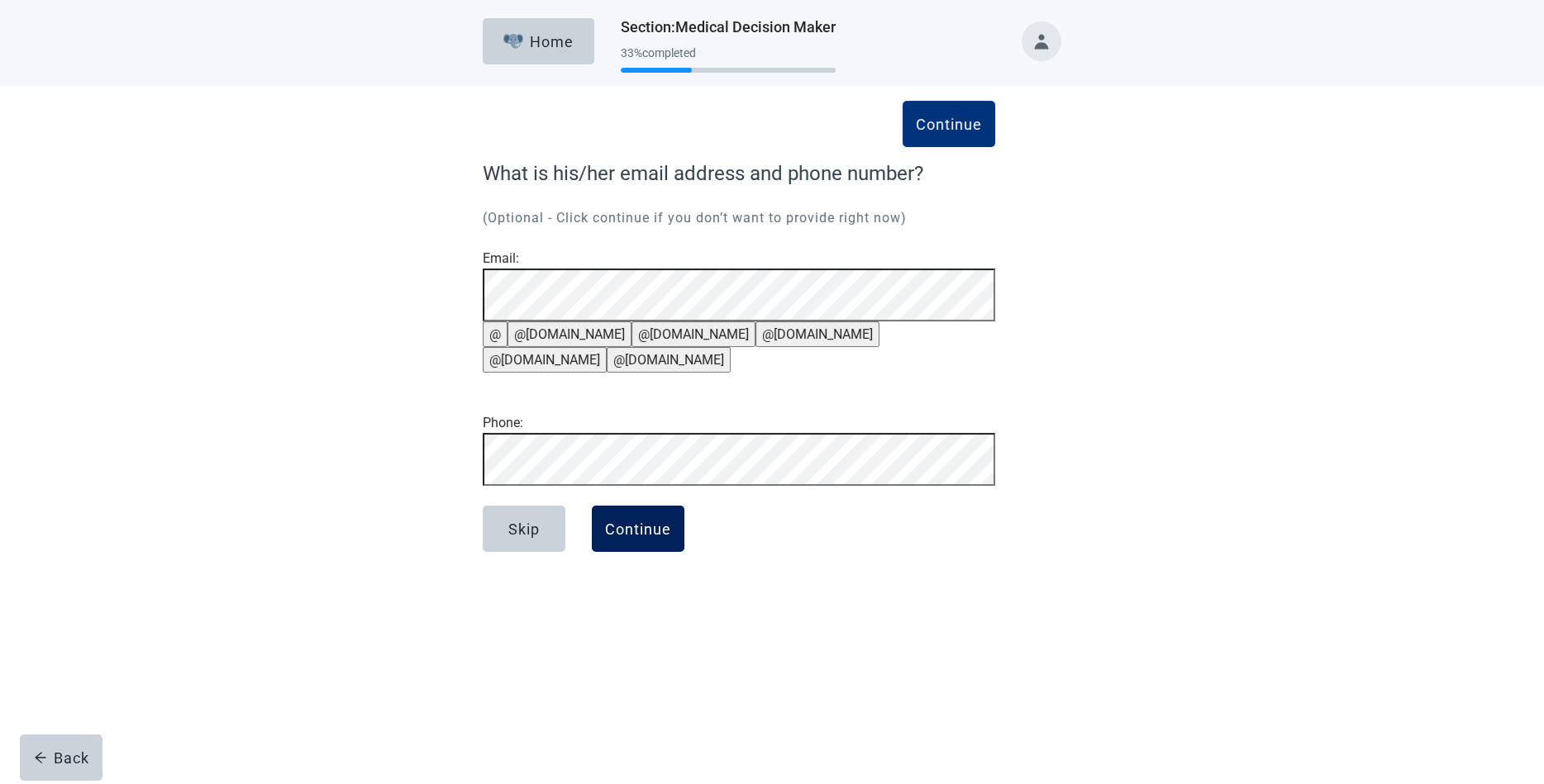
click at [639, 537] on div "Continue" at bounding box center [637, 529] width 66 height 17
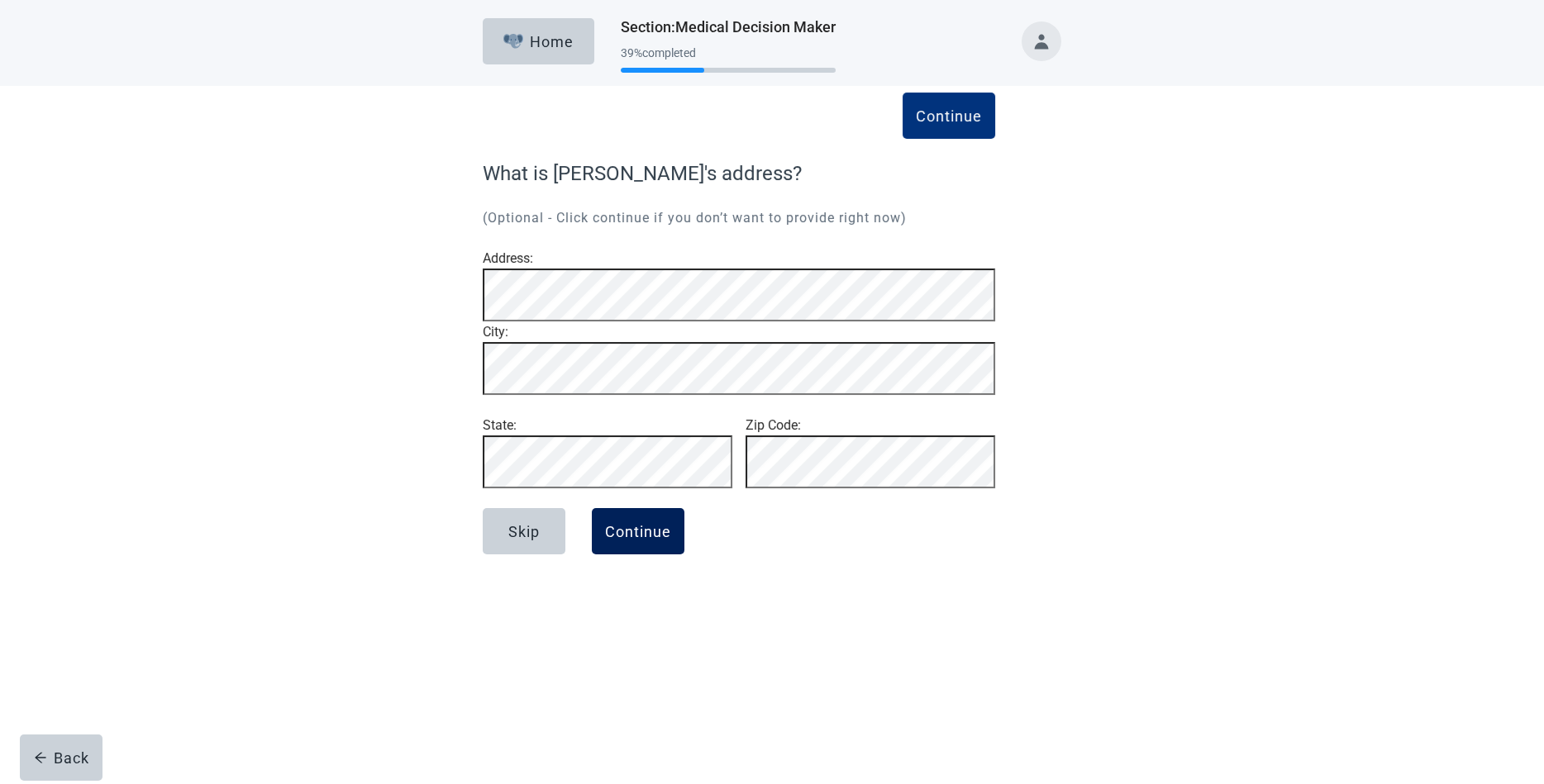
click at [635, 540] on div "Continue" at bounding box center [637, 531] width 66 height 17
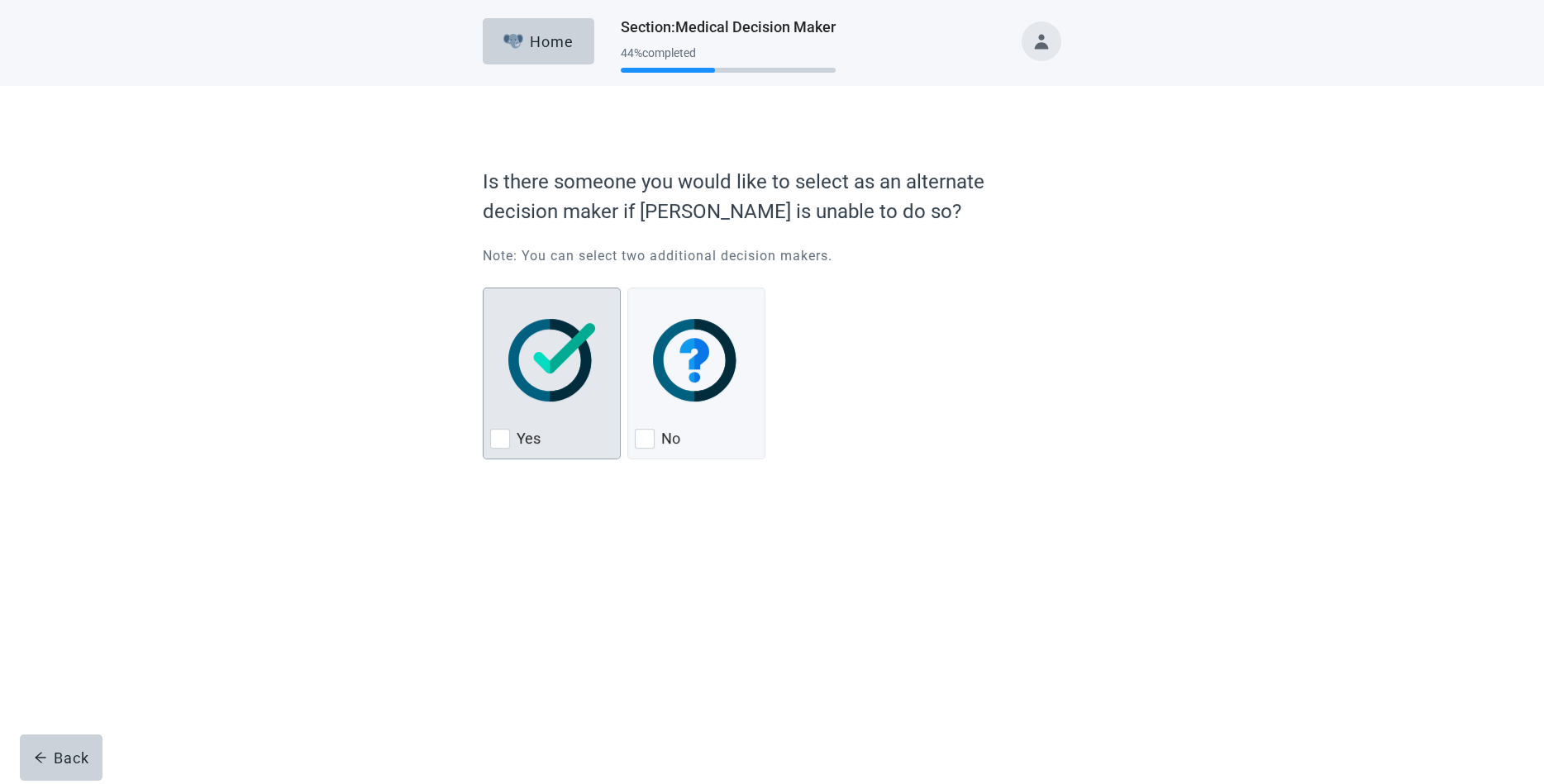
click at [503, 437] on div "Yes, checkbox, not checked" at bounding box center [499, 438] width 20 height 20
click at [483, 288] on input "Yes" at bounding box center [482, 288] width 1 height 1
checkbox input "true"
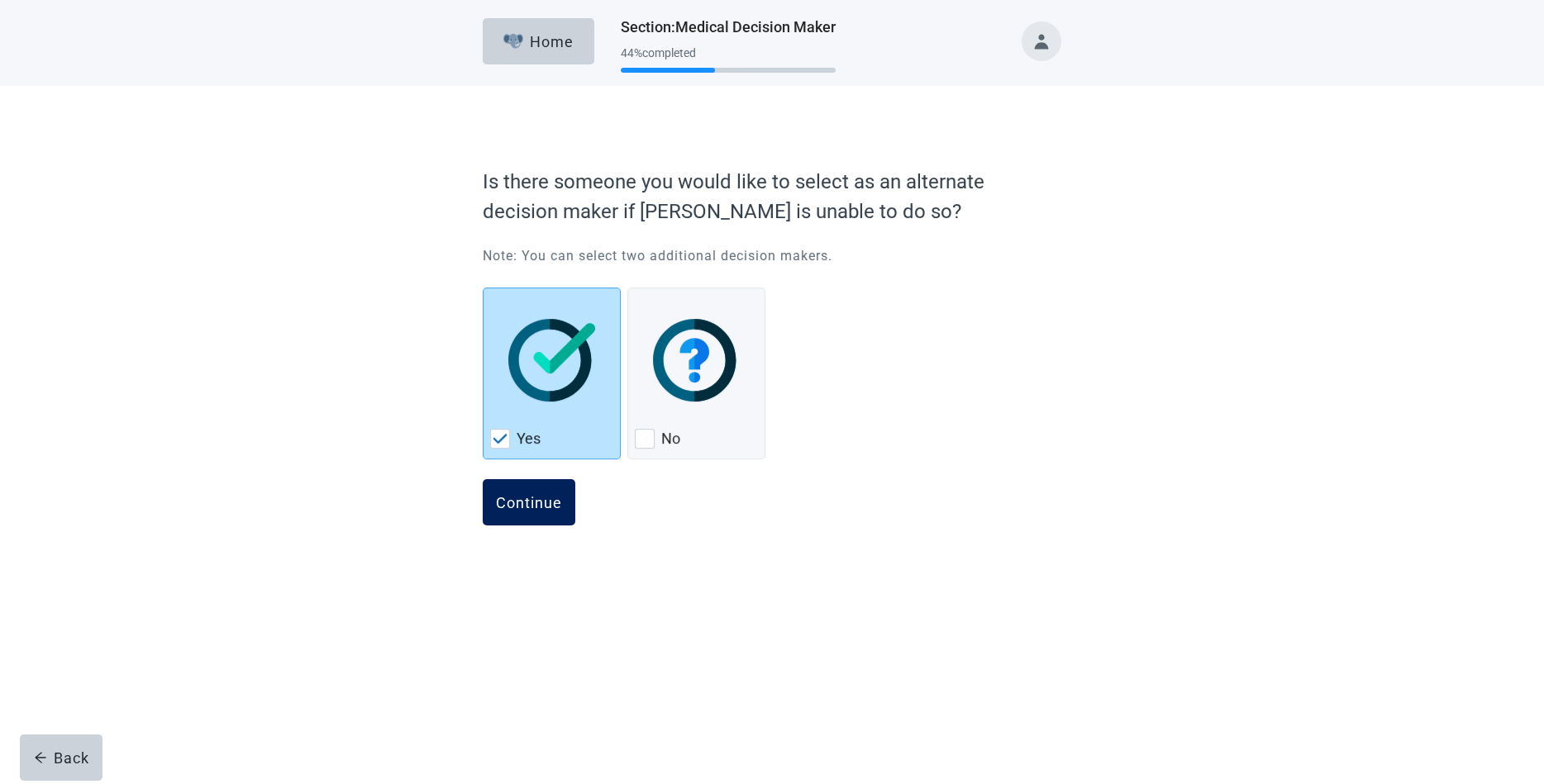
click at [525, 496] on div "Continue" at bounding box center [529, 503] width 66 height 17
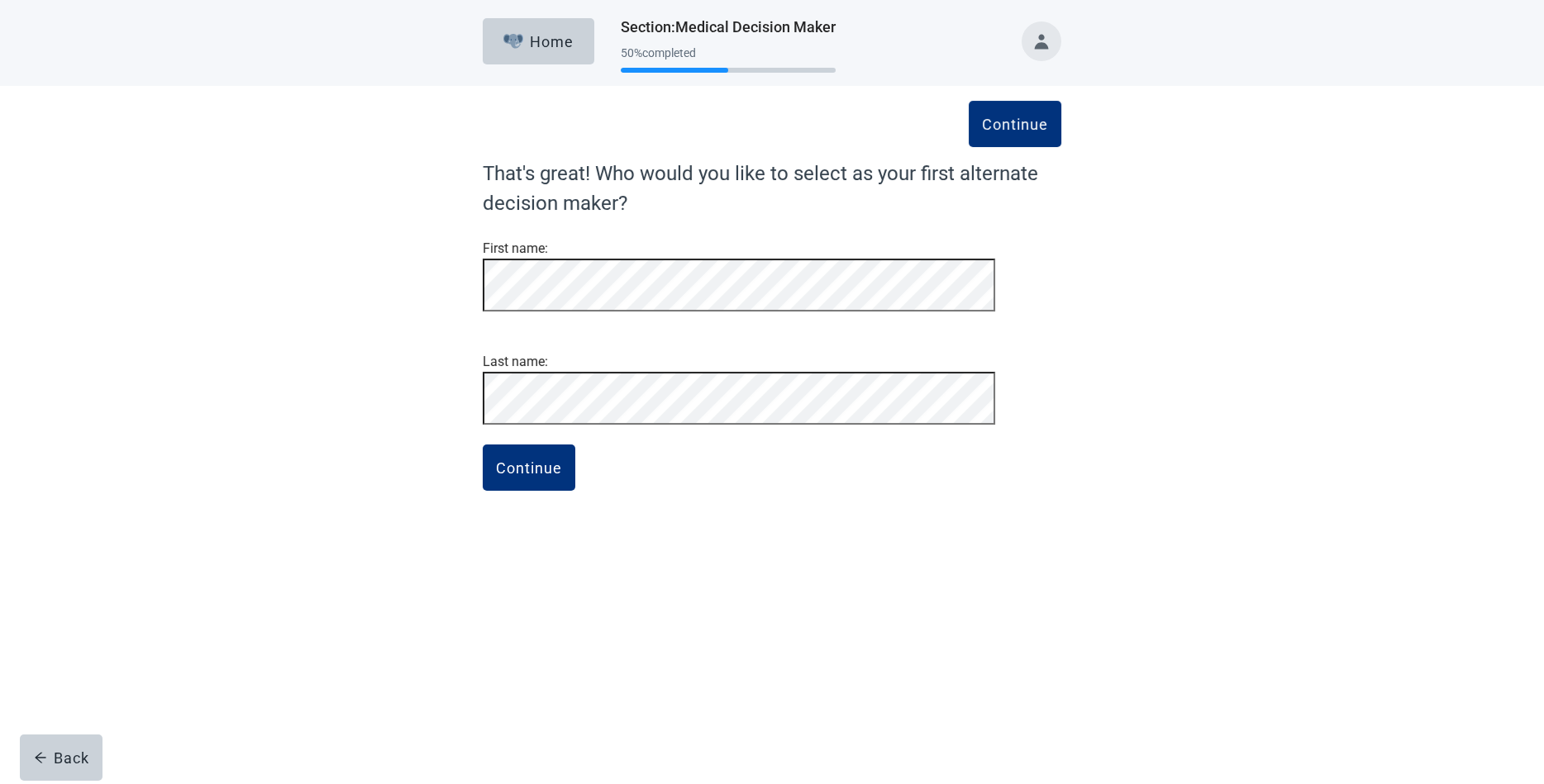
click at [1144, 412] on div "Continue That's great! Who would you like to select as your first alternate dec…" at bounding box center [771, 307] width 1389 height 441
click at [535, 476] on div "Continue" at bounding box center [529, 468] width 66 height 17
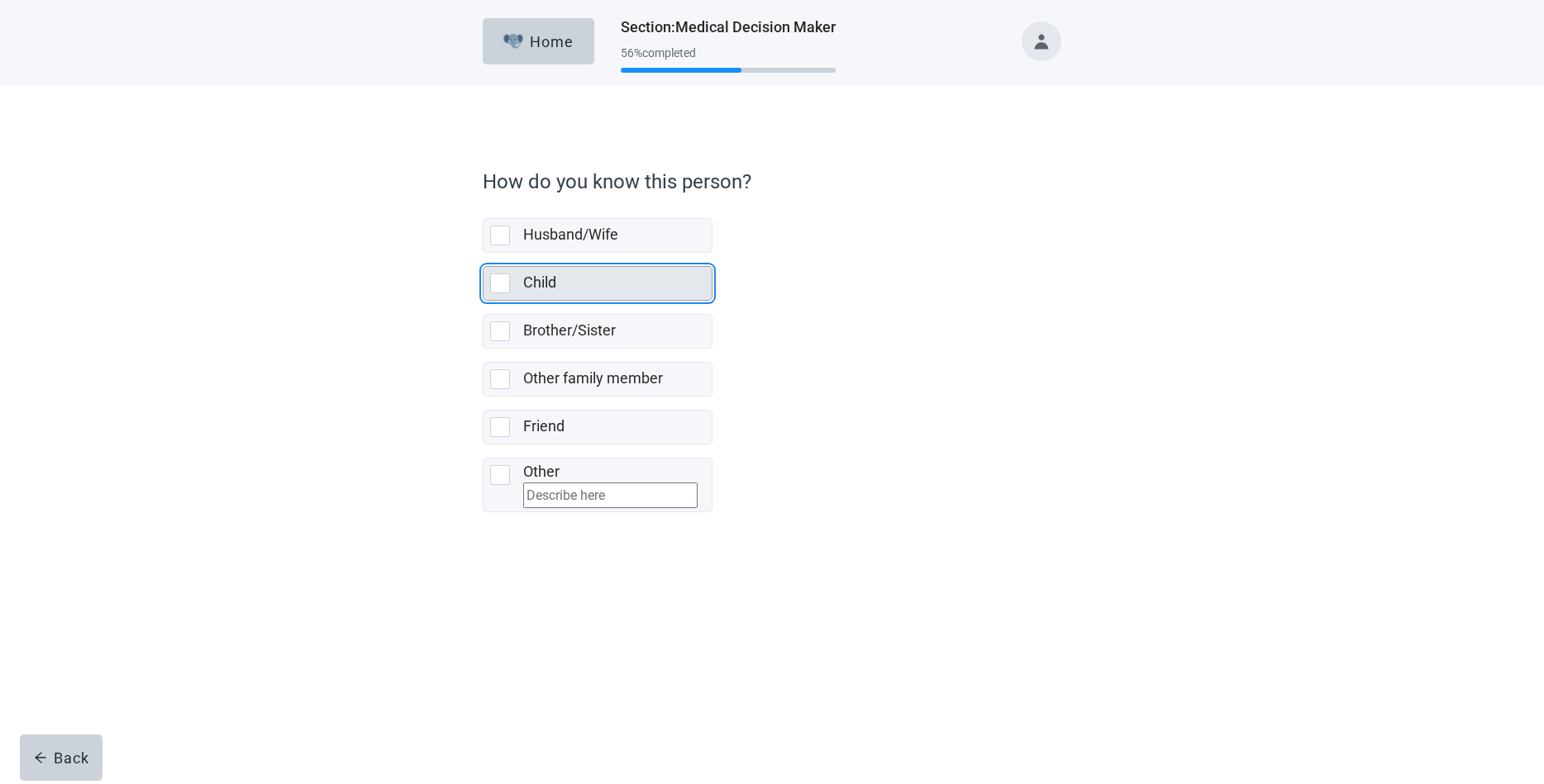
click at [498, 279] on div "Child, checkbox, not selected" at bounding box center [499, 282] width 20 height 20
click at [483, 254] on input "Child" at bounding box center [482, 253] width 1 height 1
checkbox input "true"
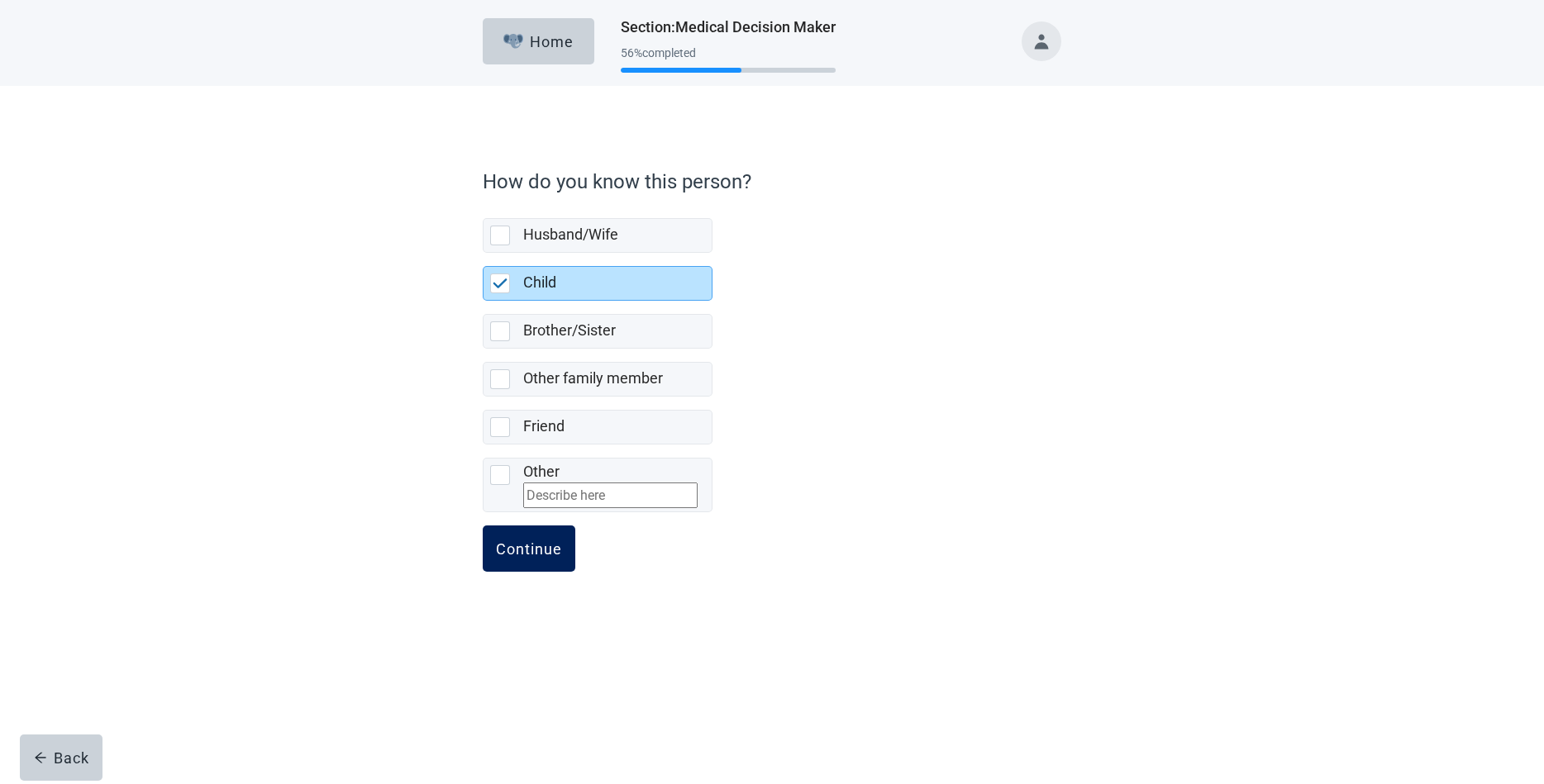
click at [520, 557] on div "Continue" at bounding box center [529, 549] width 66 height 17
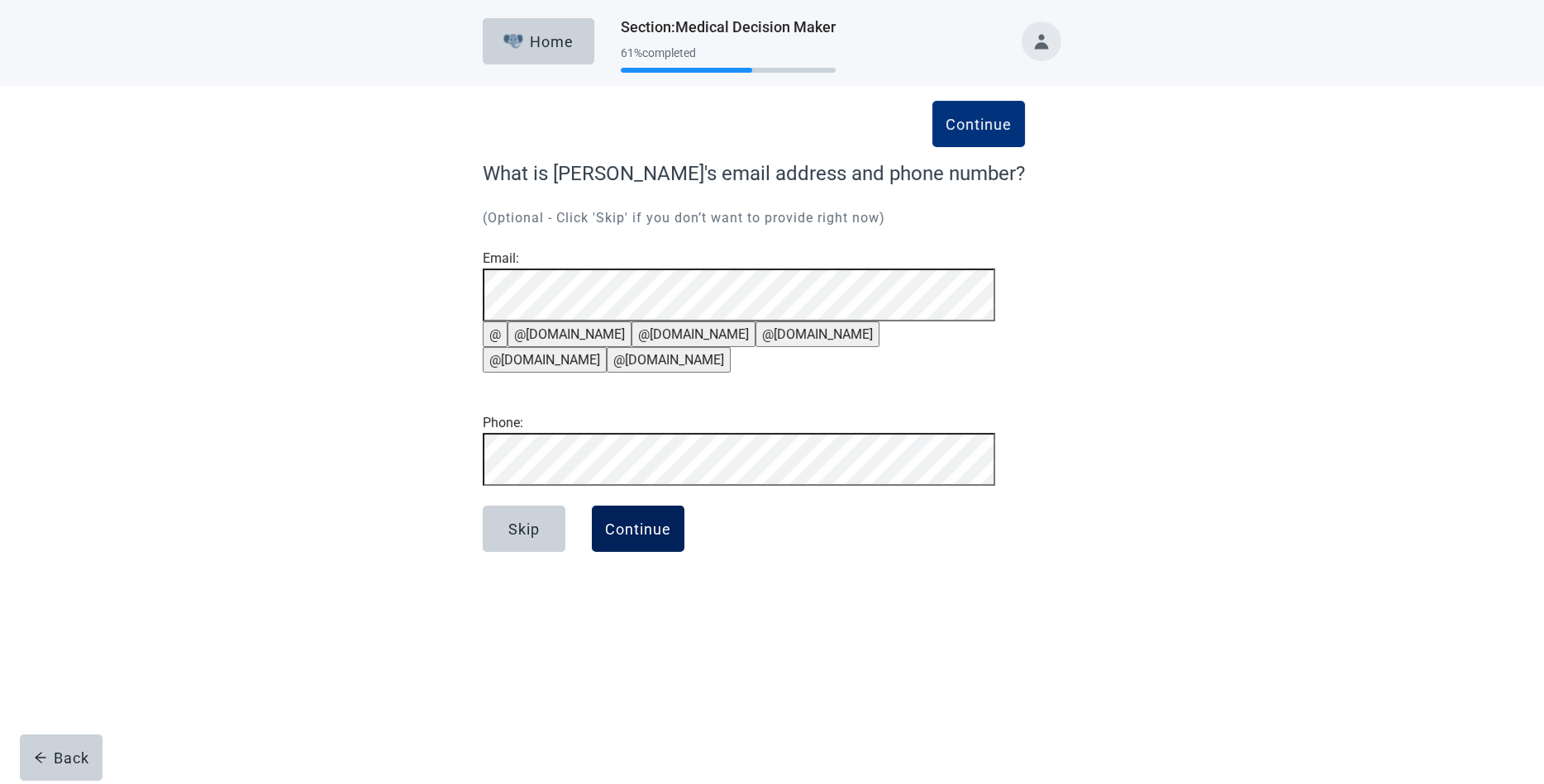
click at [633, 552] on button "Continue" at bounding box center [638, 529] width 93 height 46
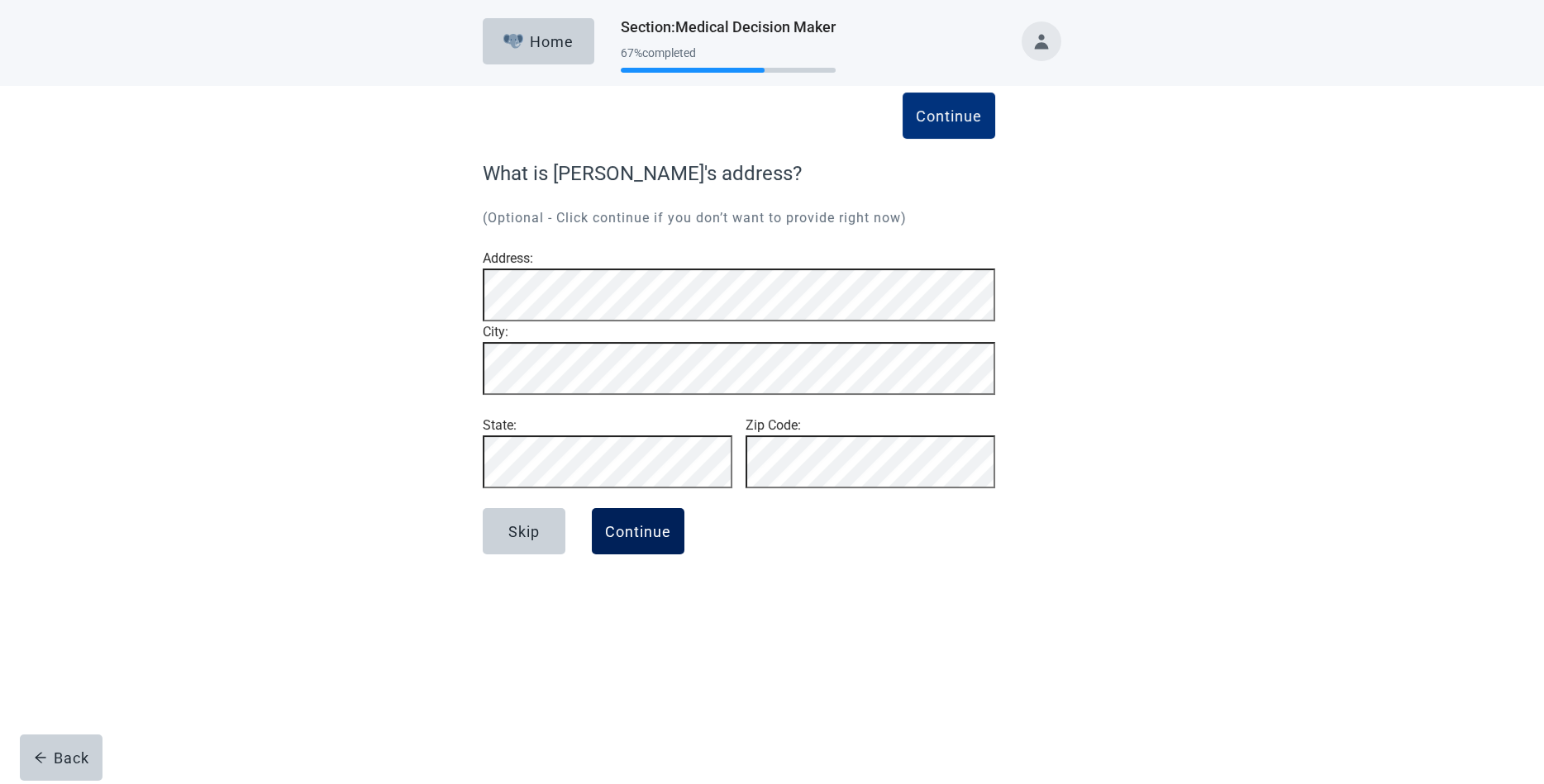
click at [637, 540] on div "Continue" at bounding box center [637, 531] width 66 height 17
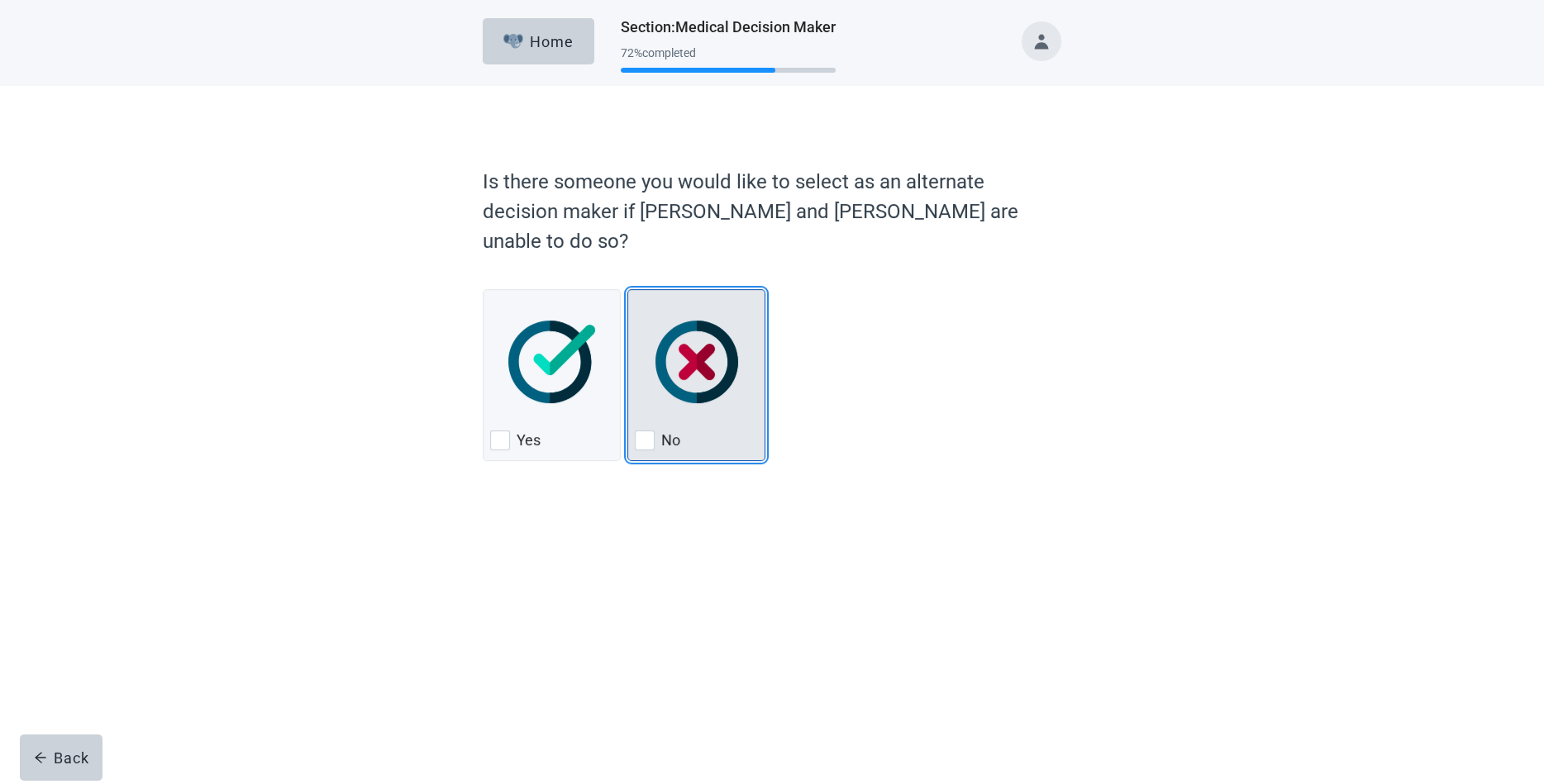
click at [721, 320] on img "No, checkbox, not checked" at bounding box center [696, 361] width 83 height 83
click at [628, 290] on input "No" at bounding box center [627, 289] width 1 height 1
checkbox input "true"
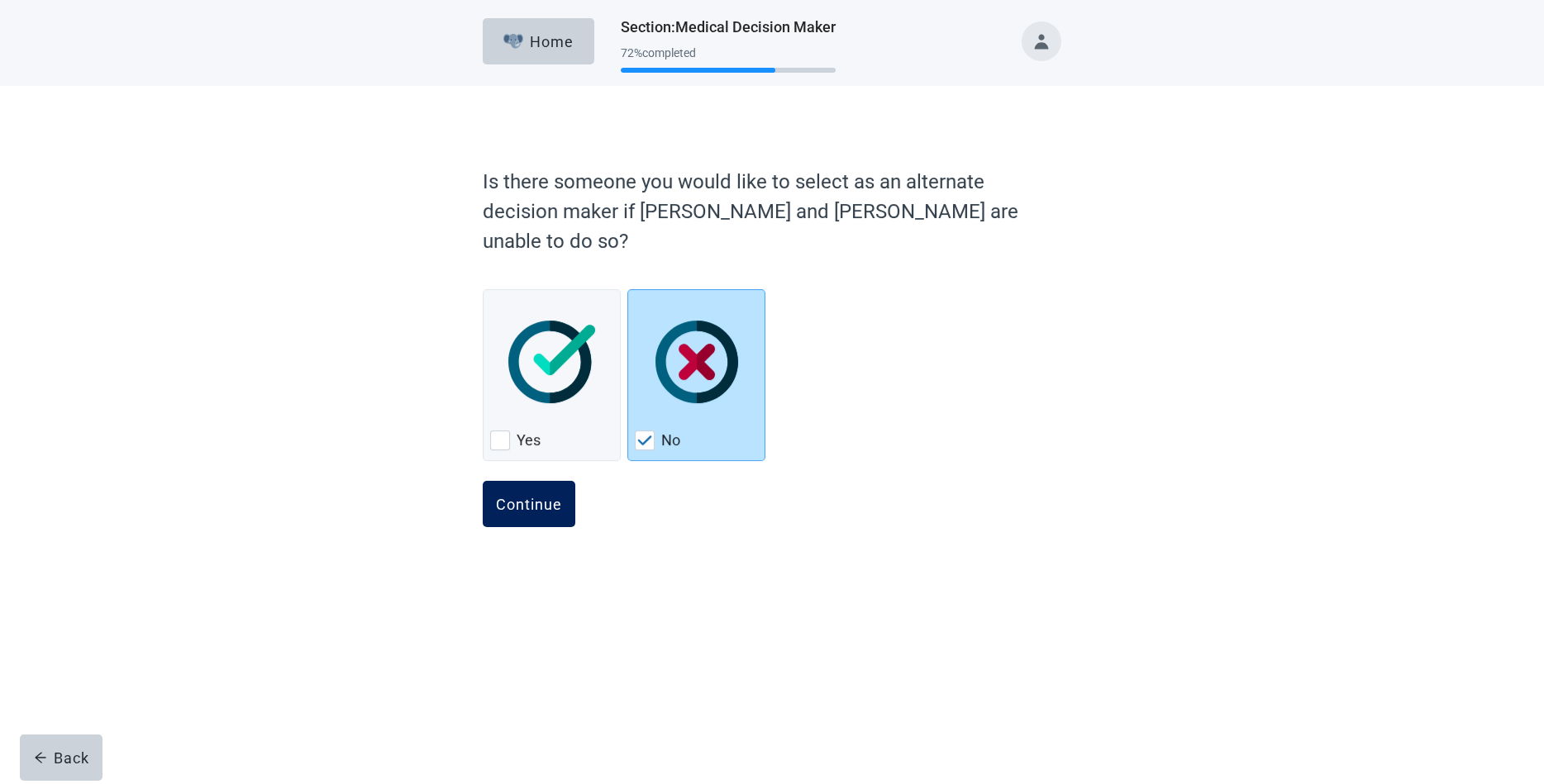
click at [517, 481] on button "Continue" at bounding box center [529, 504] width 93 height 46
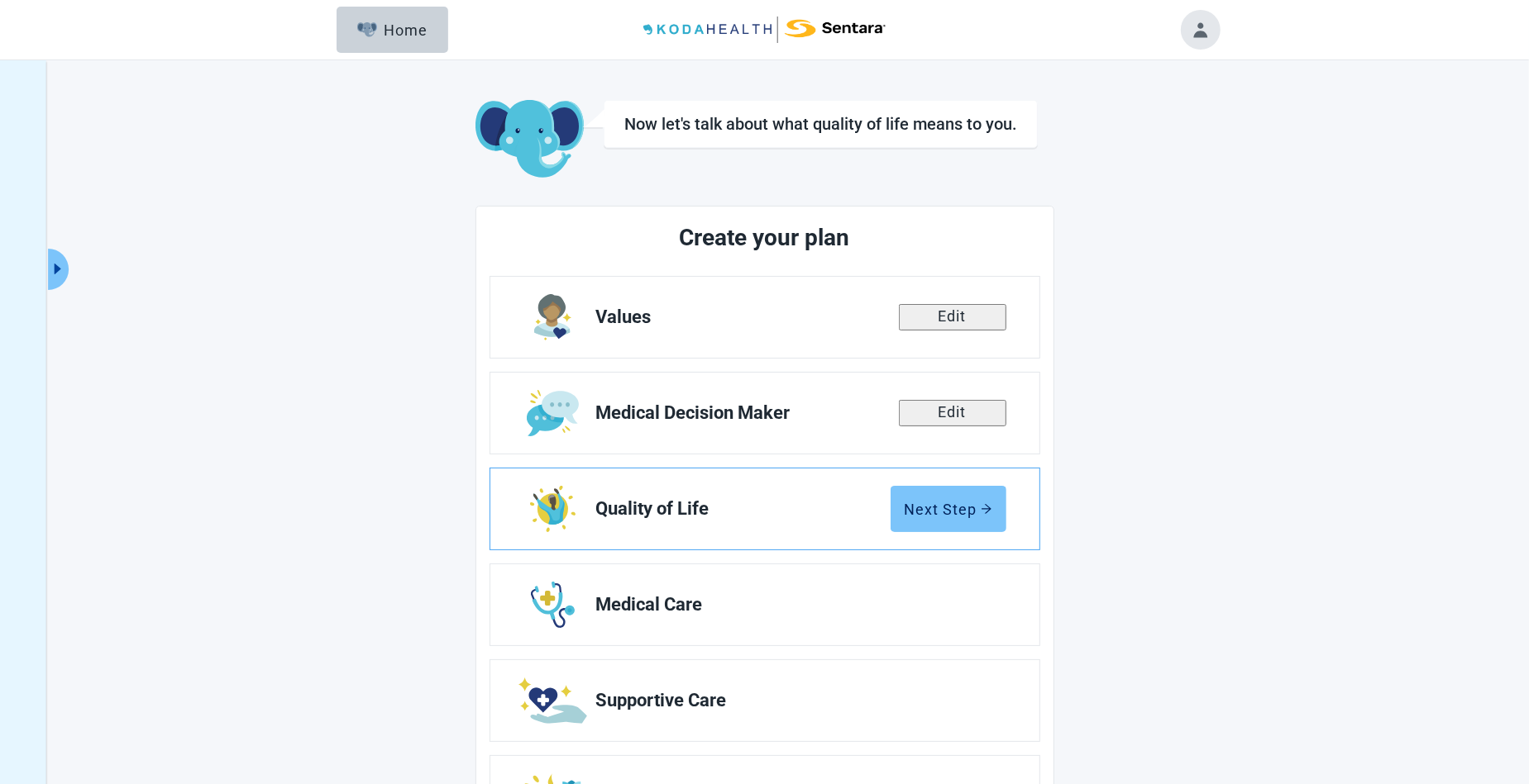
click at [948, 507] on div "Next Step" at bounding box center [948, 509] width 87 height 17
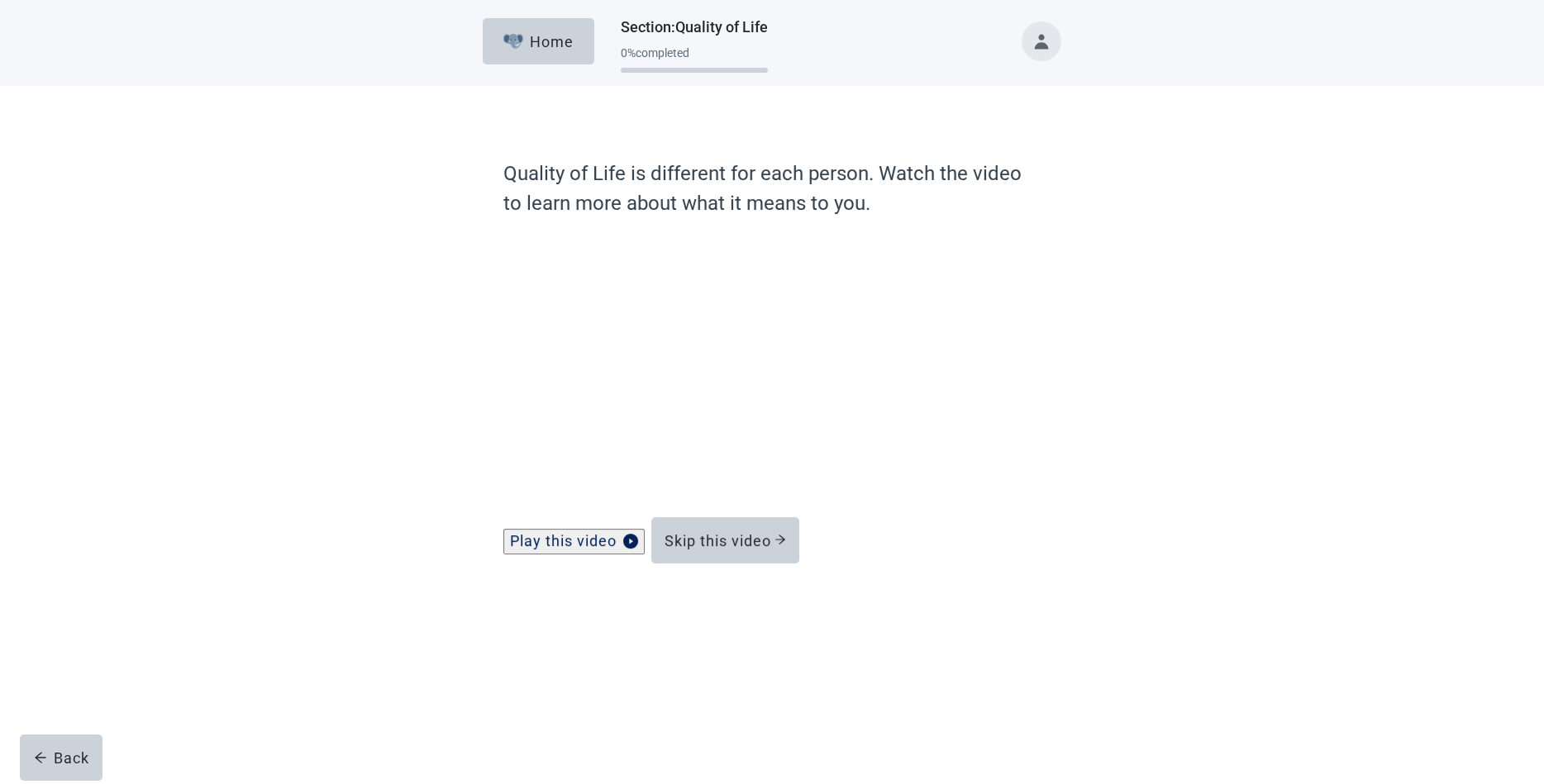
click at [1184, 637] on div "Quality of Life is different for each person. Watch the video to learn more abo…" at bounding box center [771, 369] width 1389 height 565
click at [729, 545] on div "Skip this video" at bounding box center [725, 541] width 122 height 17
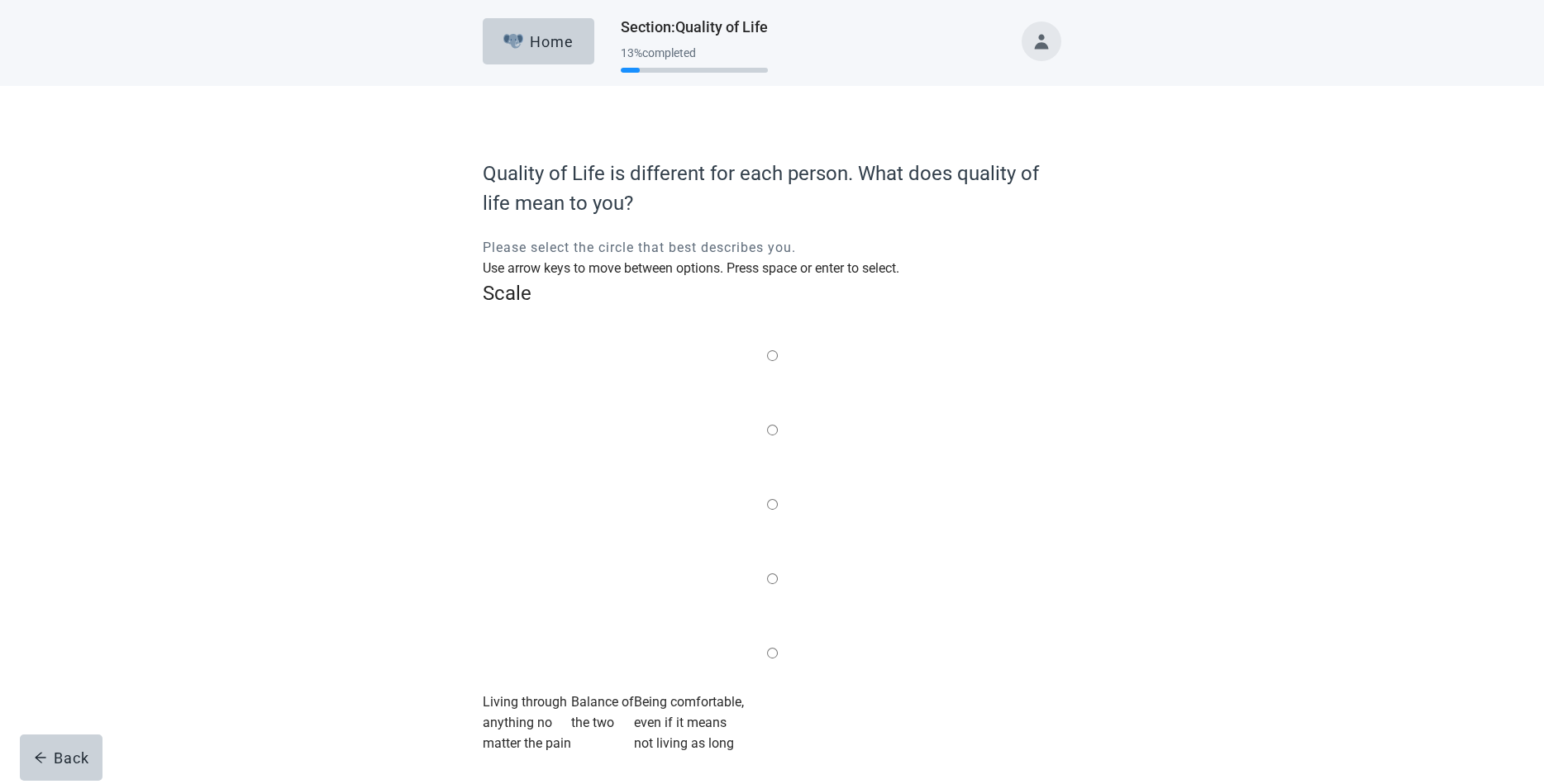
click at [771, 495] on label "Main content" at bounding box center [772, 505] width 11 height 20
click at [771, 499] on input "Quality of life scale: 50 out of 100. Balance of the two" at bounding box center [772, 504] width 11 height 11
click at [543, 768] on div "Continue" at bounding box center [529, 777] width 66 height 17
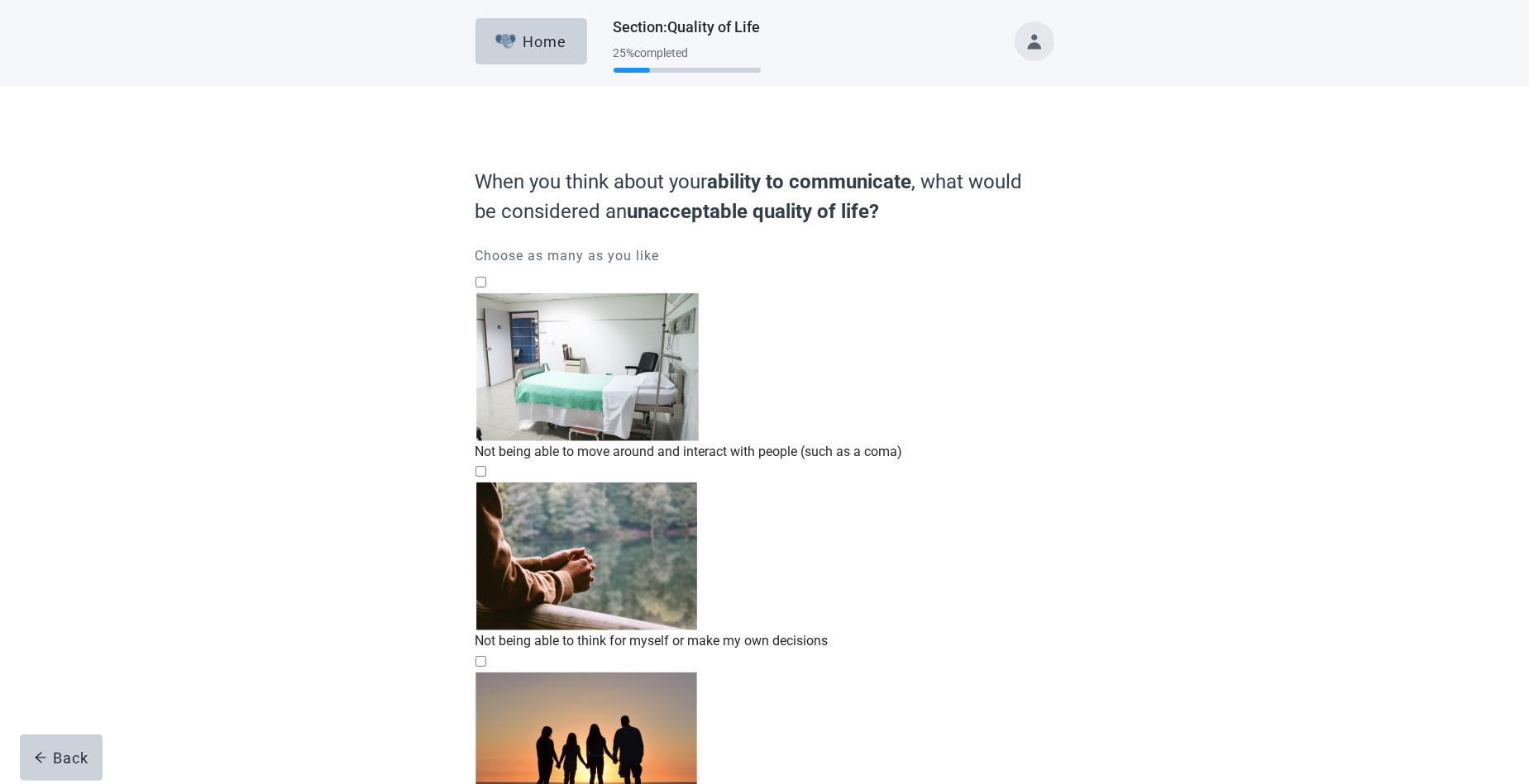
click at [529, 673] on img "Not being able to have meaningful relationships or recognize family/friends, ch…" at bounding box center [586, 746] width 222 height 148
click at [486, 656] on input "Not being able to have meaningful relationships or recognize family/friends" at bounding box center [481, 661] width 11 height 11
checkbox input "true"
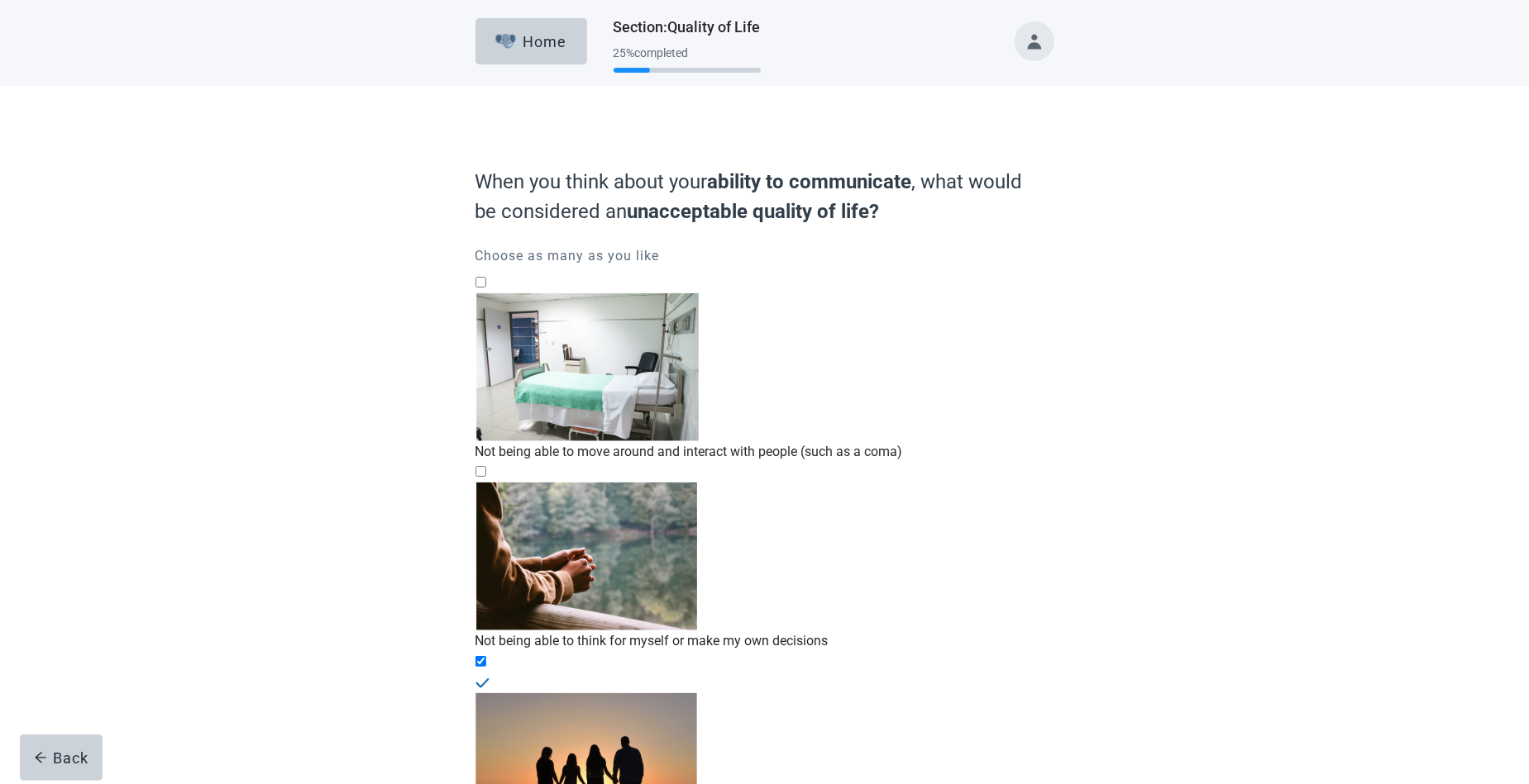
click at [528, 307] on img "Not being able to move around and interact with people (such as a coma), checkb…" at bounding box center [587, 367] width 223 height 148
click at [486, 288] on input "Not being able to move around and interact with people (such as a coma)" at bounding box center [481, 282] width 11 height 11
checkbox input "true"
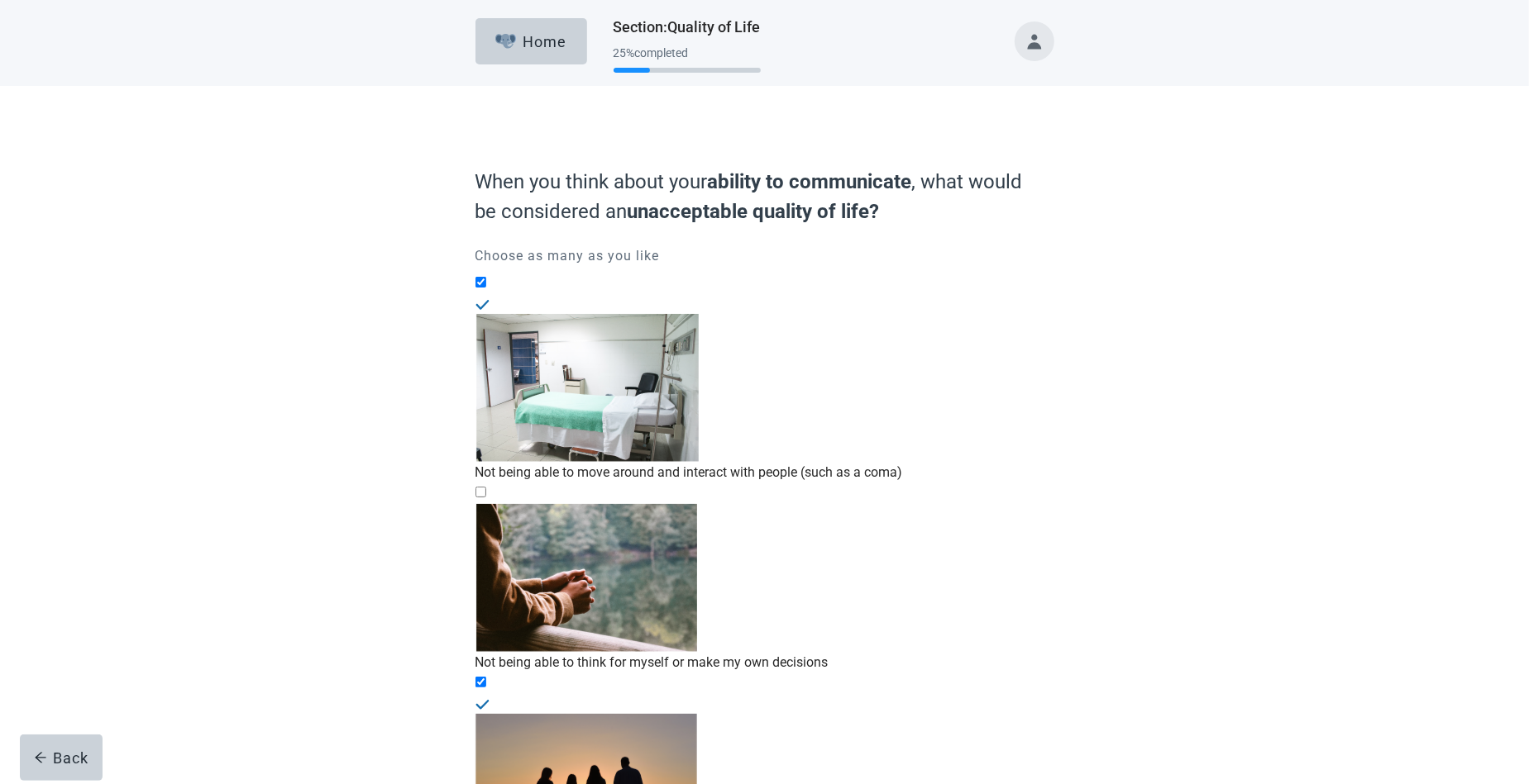
click at [541, 504] on img "Not being able to think for myself or make my own decisions, checkbox, not chec…" at bounding box center [586, 578] width 221 height 148
click at [486, 487] on input "Not being able to think for myself or make my own decisions" at bounding box center [481, 492] width 11 height 11
checkbox input "true"
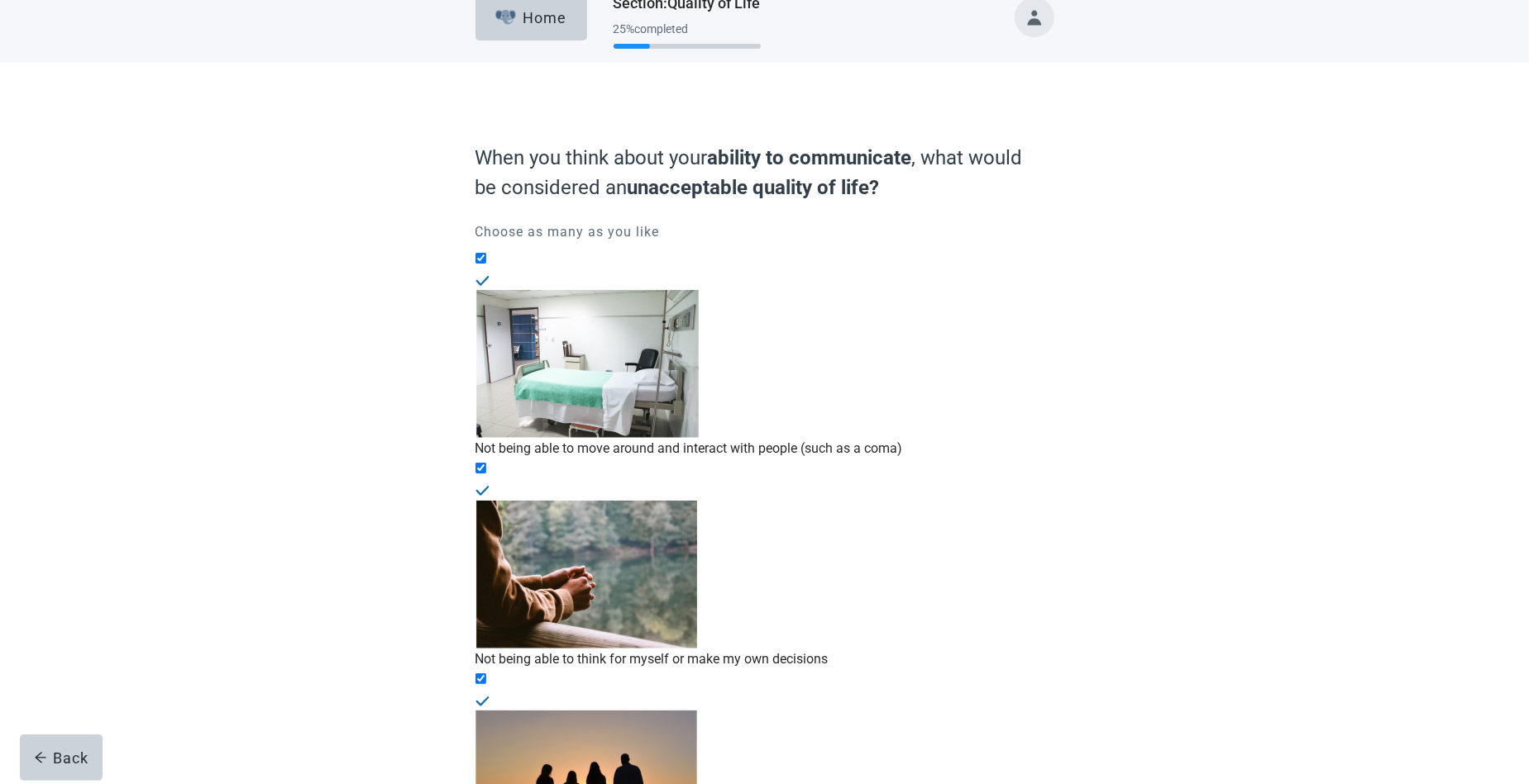
scroll to position [30, 0]
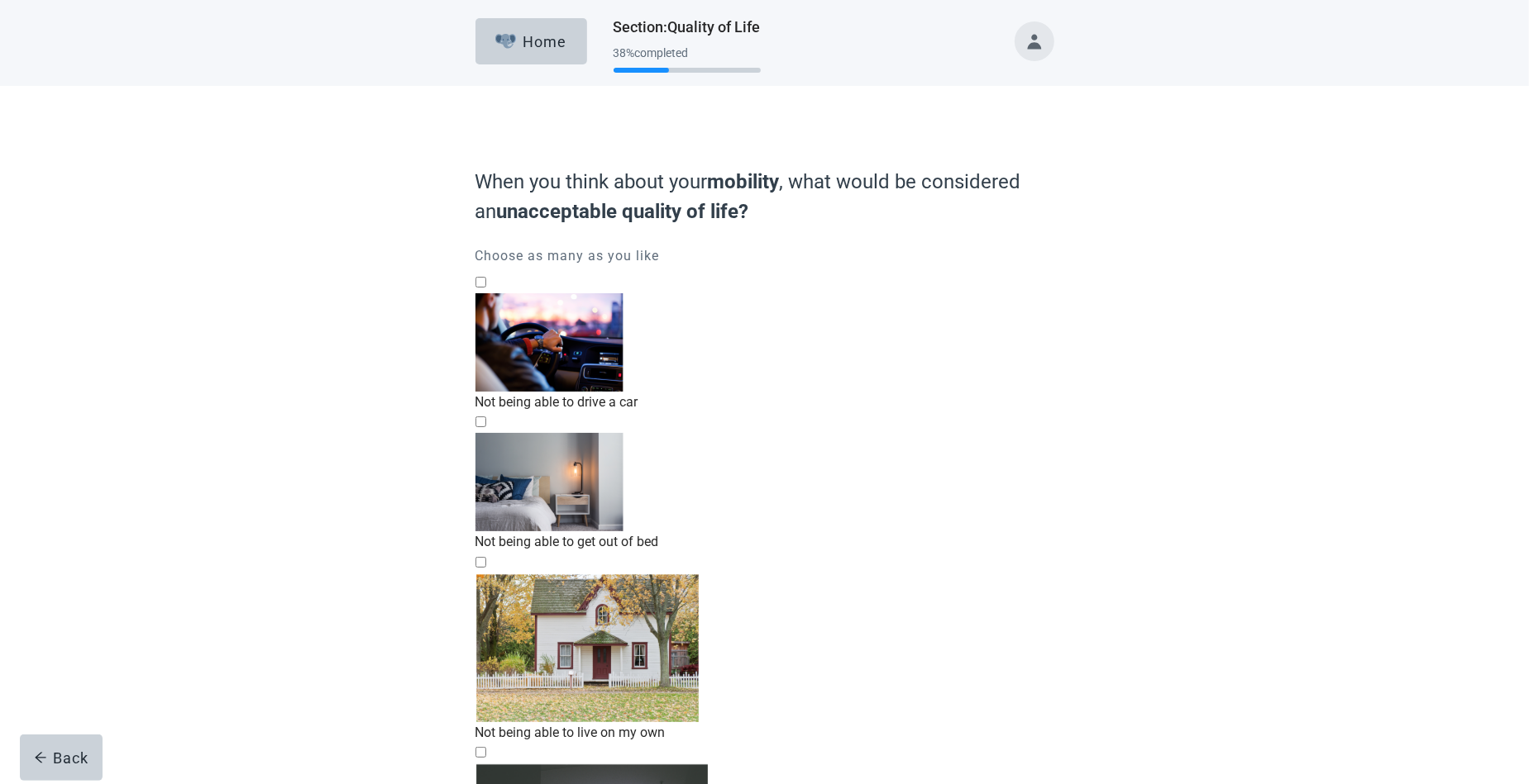
checkbox input "true"
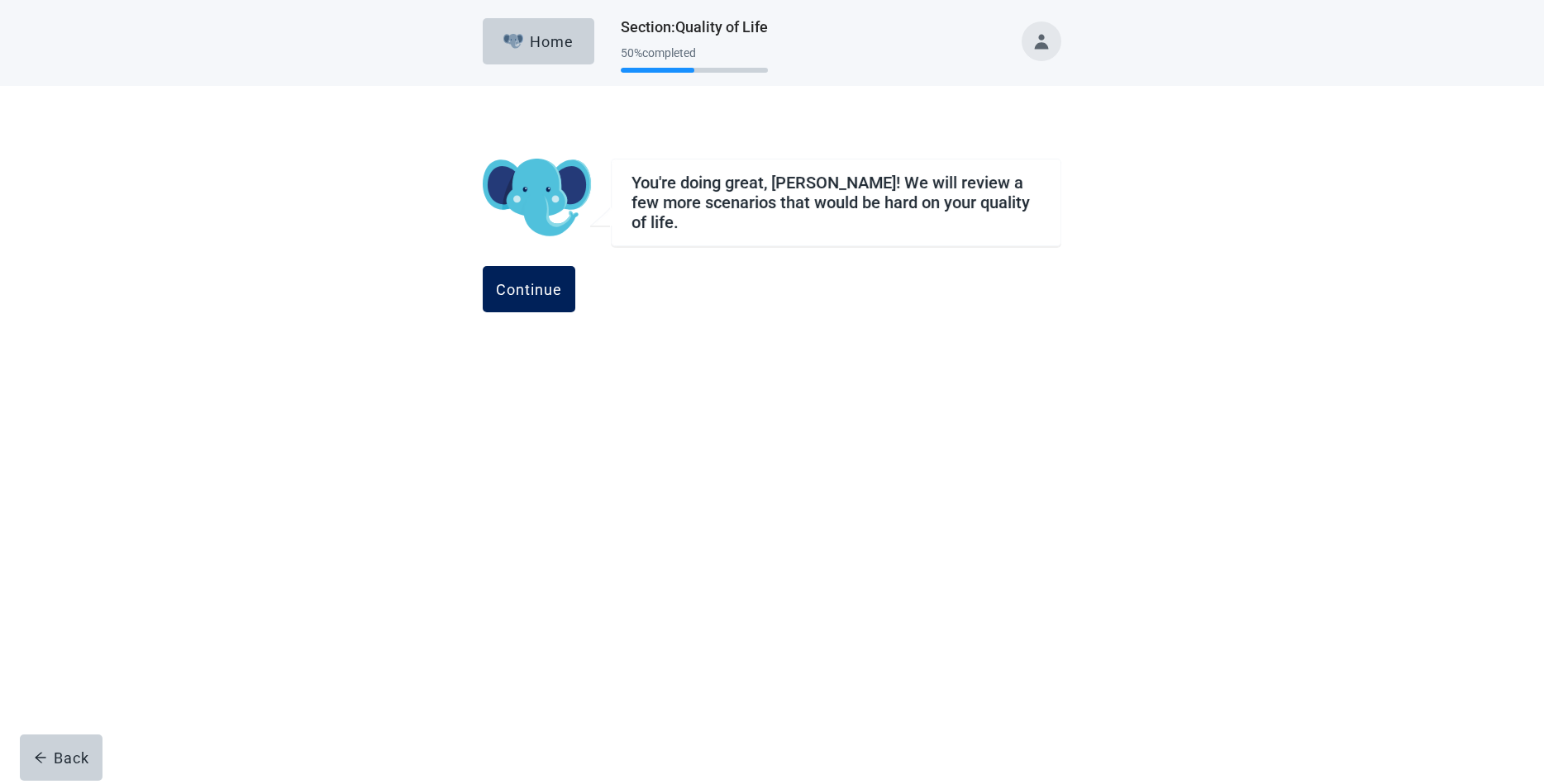
click at [575, 268] on button "Continue" at bounding box center [529, 289] width 93 height 46
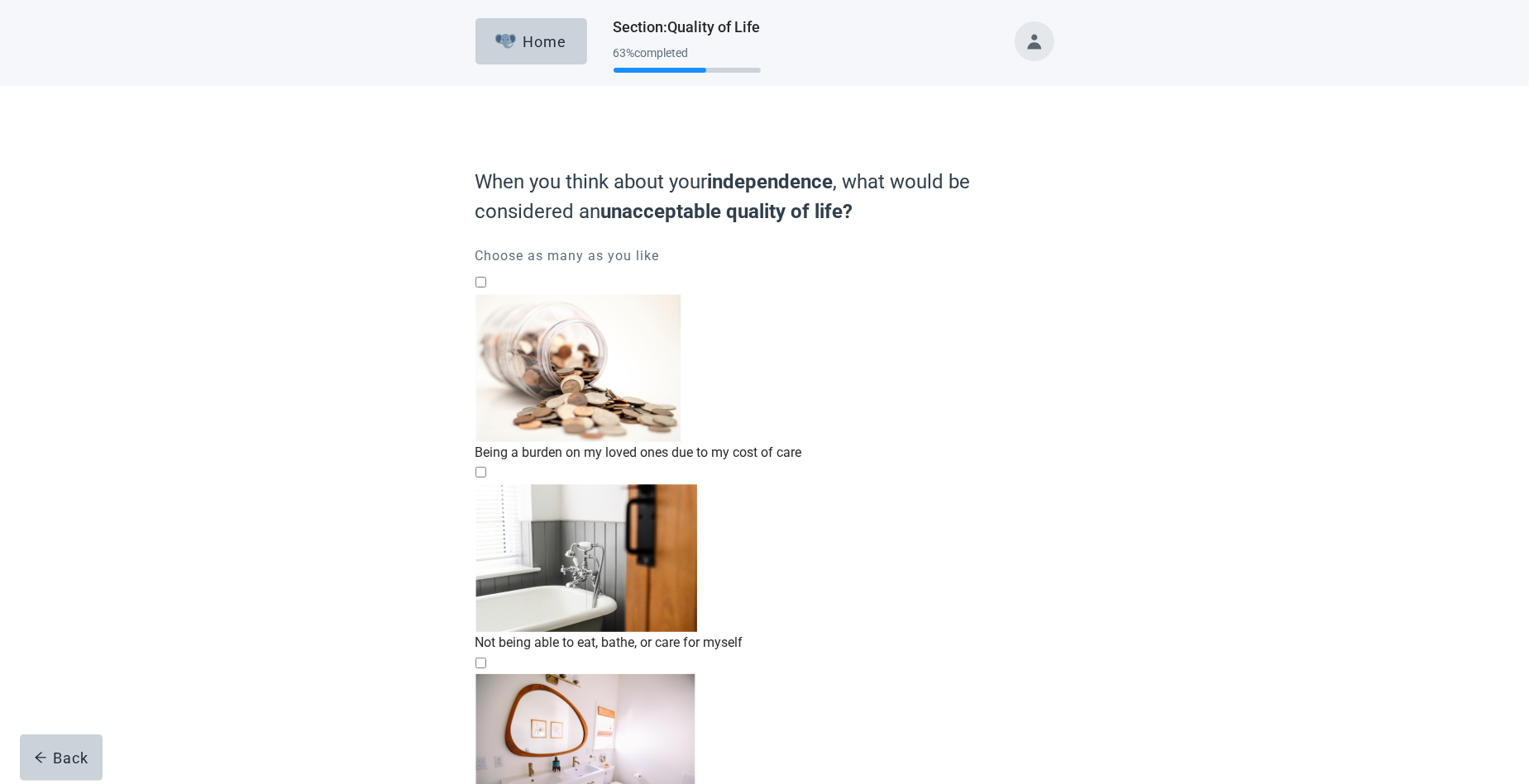
click at [491, 294] on div "Being a burden on my loved ones due to my cost of care, checkbox, not checked" at bounding box center [764, 294] width 579 height 0
click at [486, 288] on input "Being a burden on my loved ones due to my cost of care" at bounding box center [481, 282] width 11 height 11
checkbox input "true"
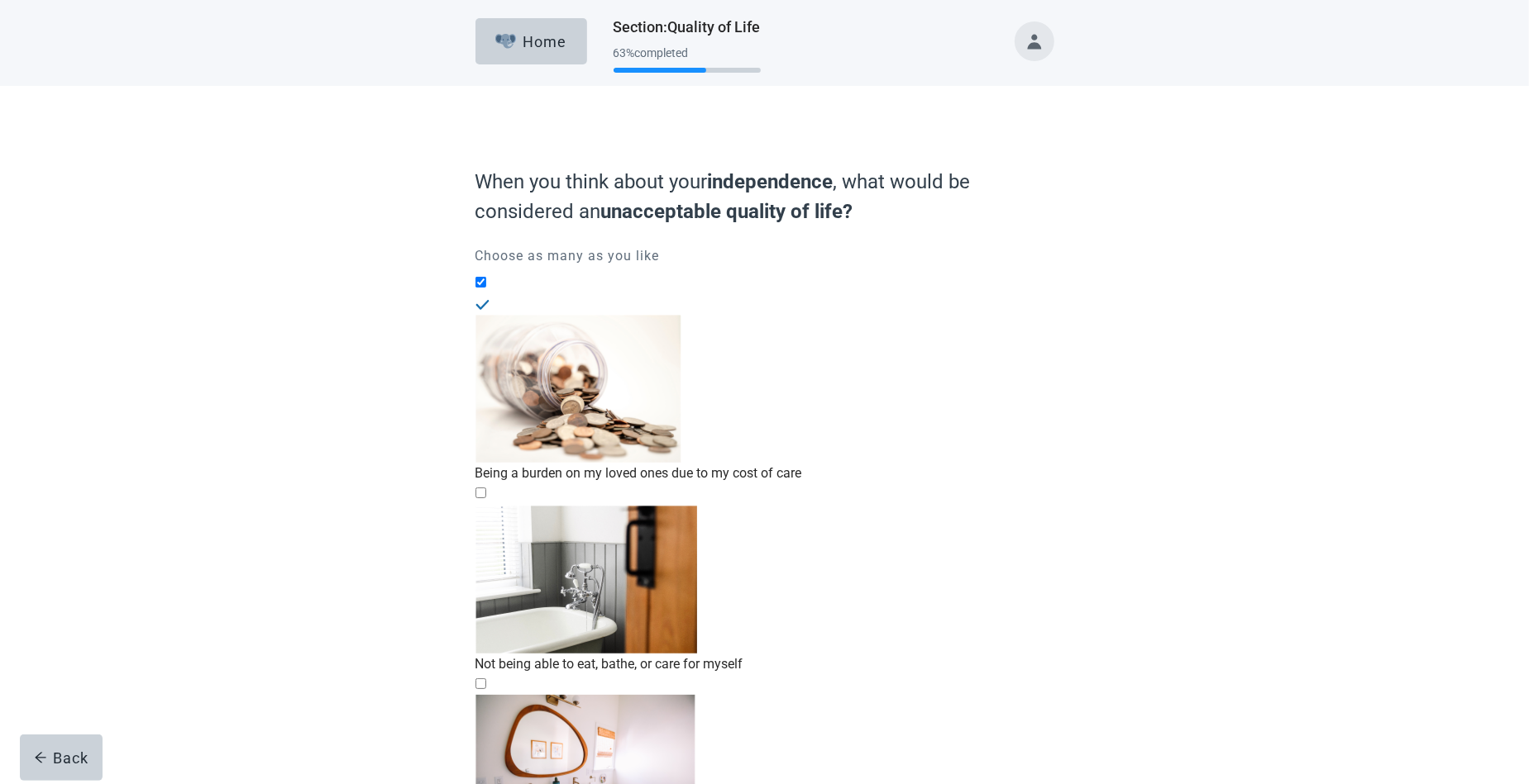
click at [492, 504] on div "Not being able to eat, bathe, or care for myself, checkbox, not checked" at bounding box center [764, 504] width 579 height 0
click at [486, 488] on input "Not being able to eat, bathe, or care for myself" at bounding box center [481, 493] width 11 height 11
checkbox input "true"
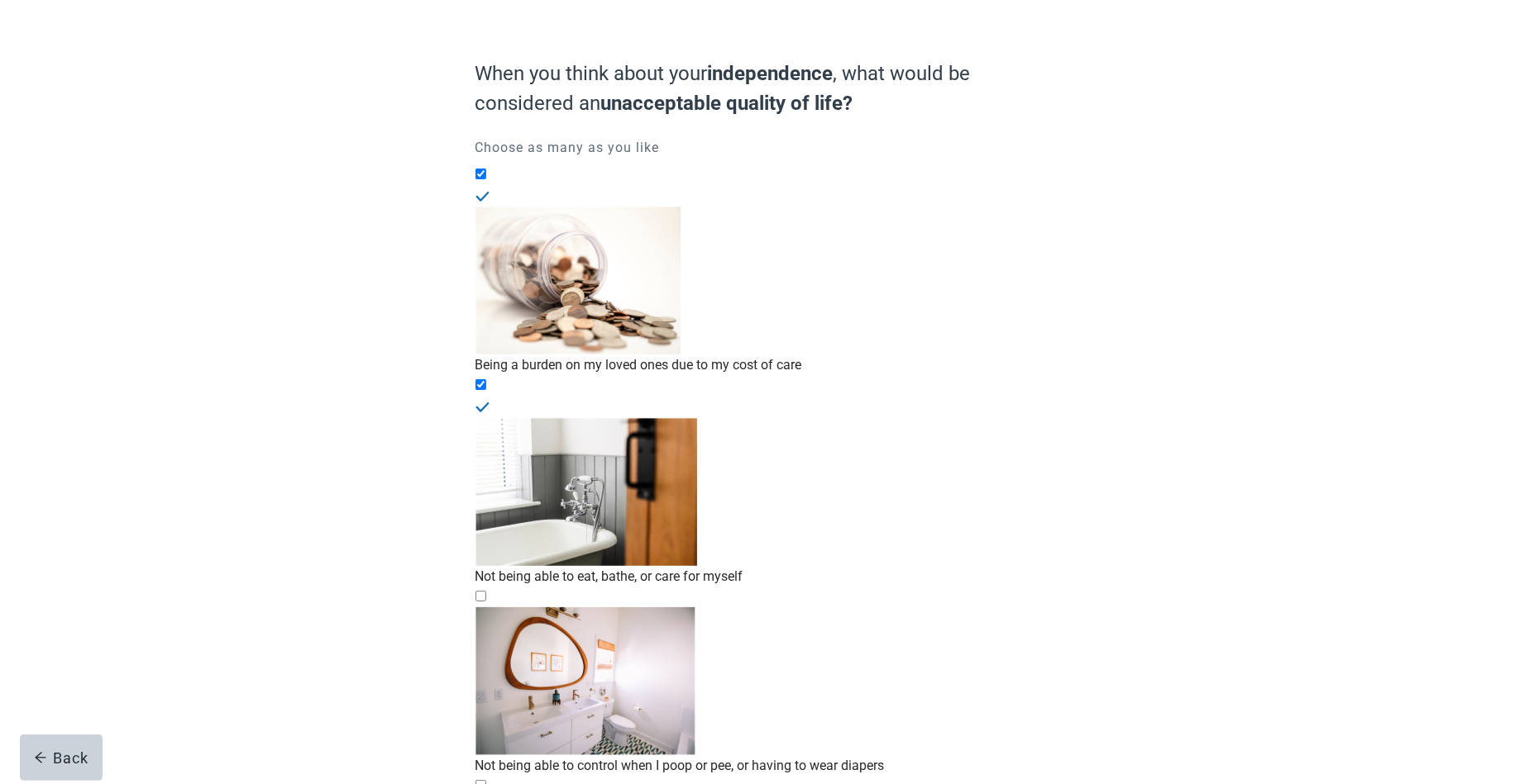
scroll to position [119, 0]
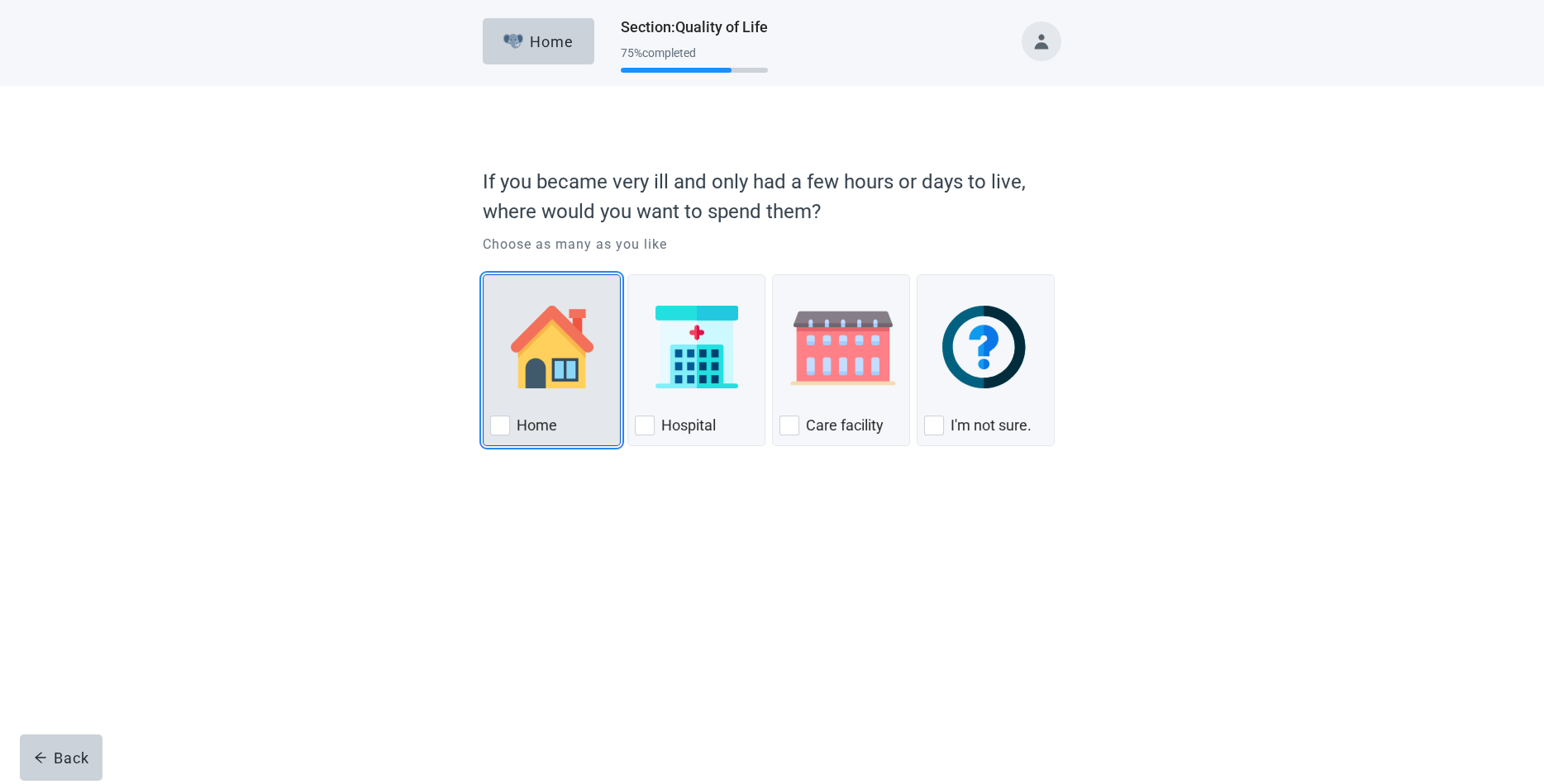
click at [551, 376] on img "Home, checkbox, not checked" at bounding box center [552, 346] width 83 height 83
click at [483, 275] on input "Home" at bounding box center [482, 274] width 1 height 1
checkbox input "true"
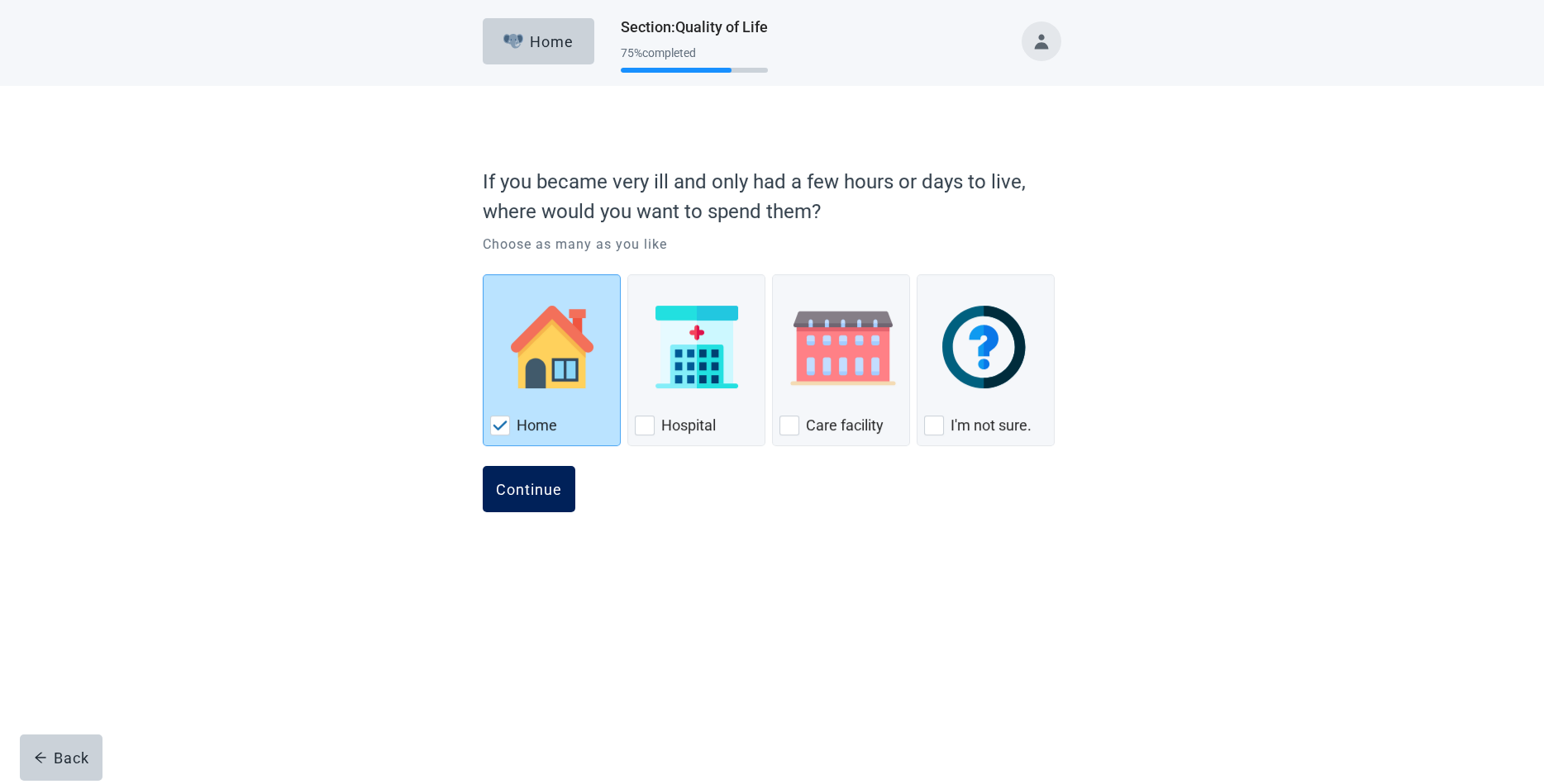
click at [531, 475] on button "Continue" at bounding box center [529, 490] width 93 height 46
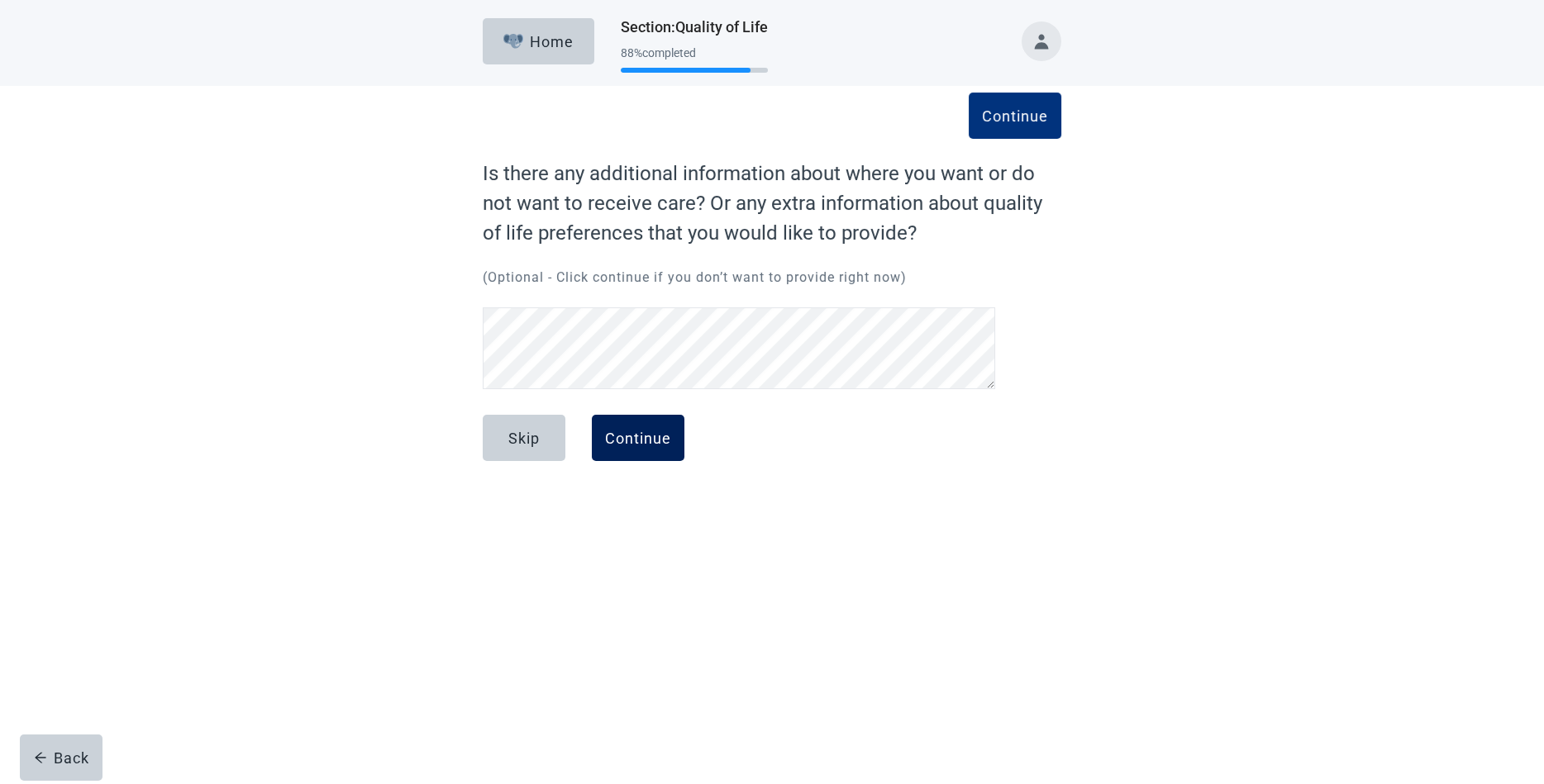
click at [618, 425] on button "Continue" at bounding box center [638, 438] width 93 height 46
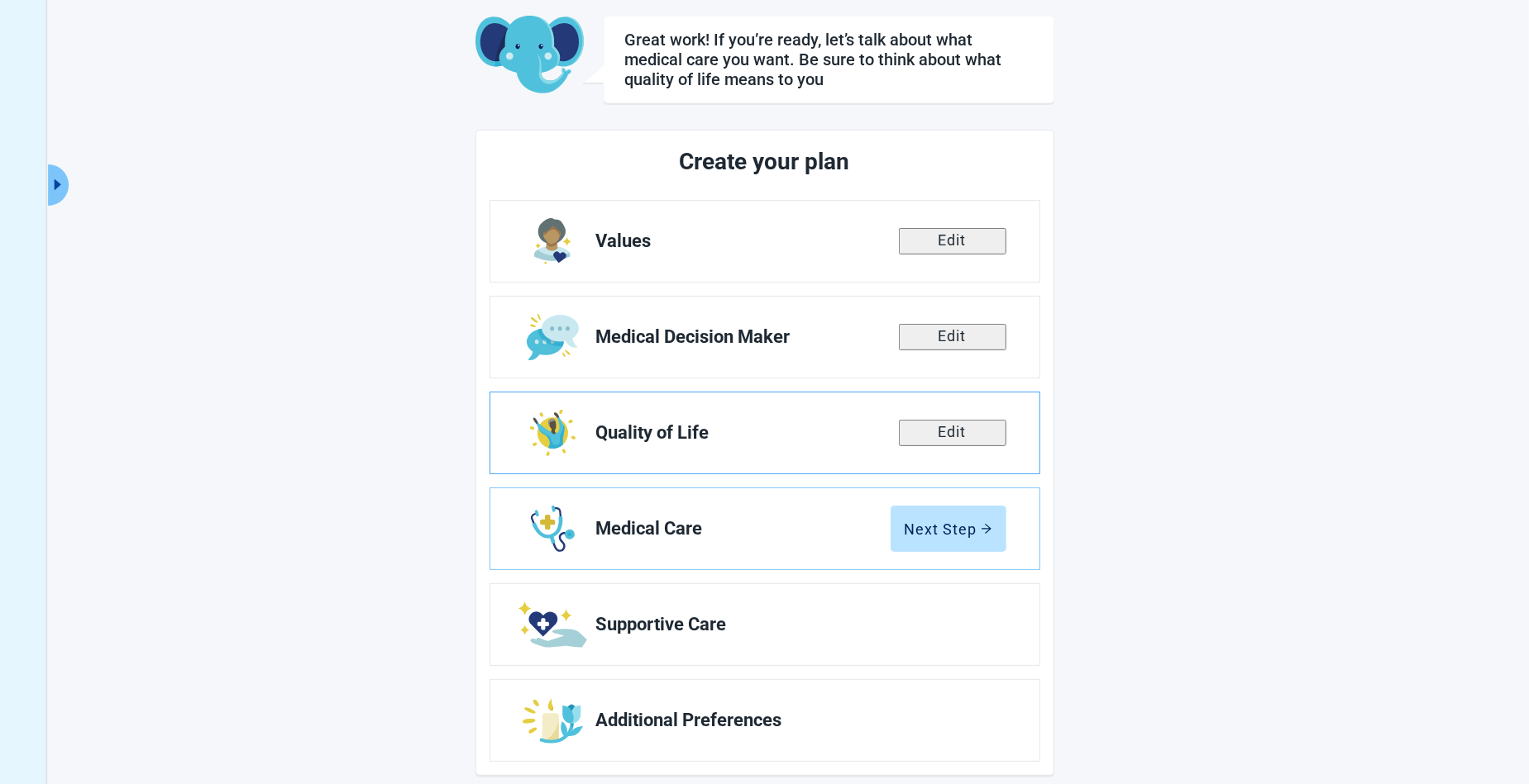
scroll to position [100, 0]
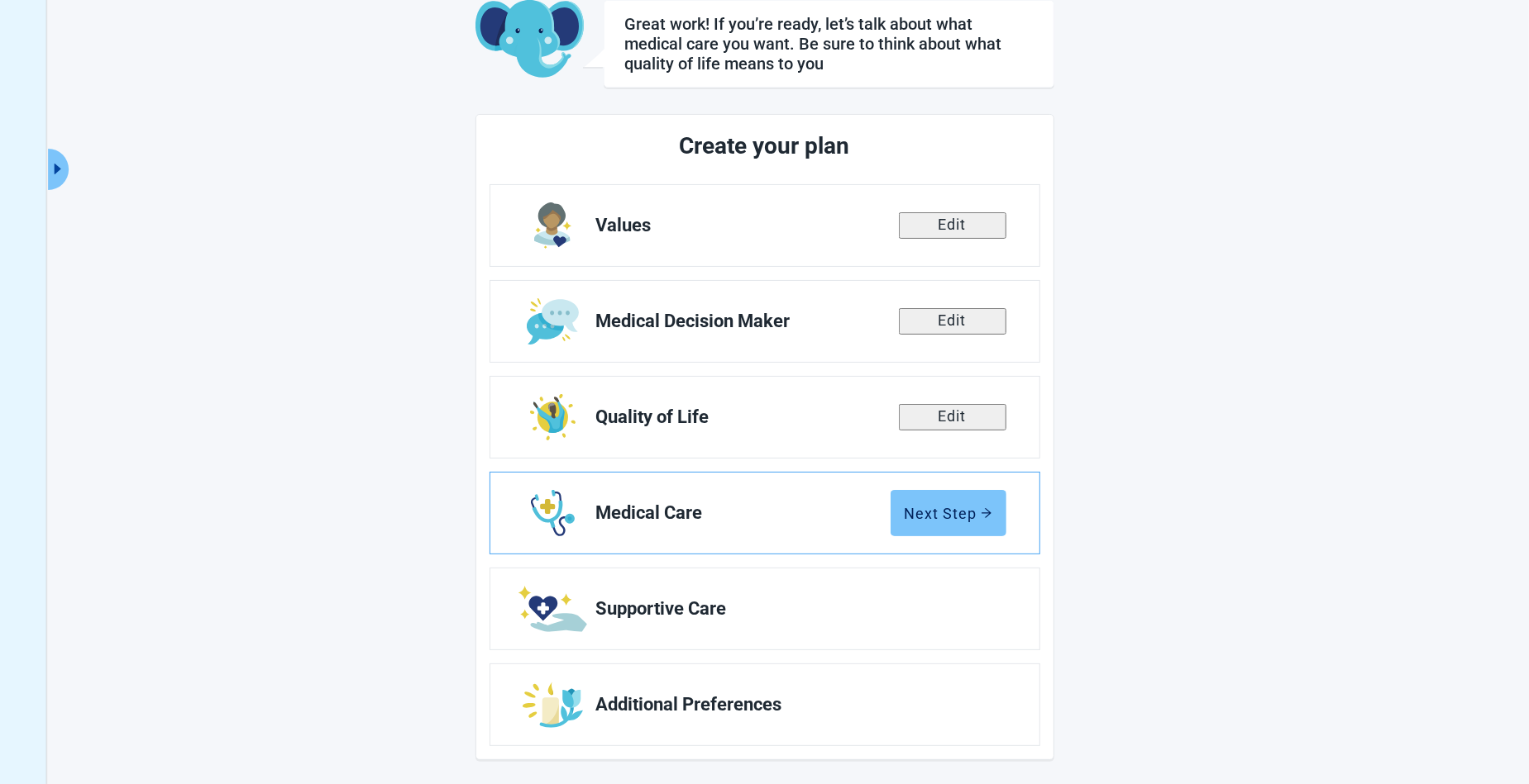
click at [933, 504] on div "Next Step" at bounding box center [948, 513] width 87 height 17
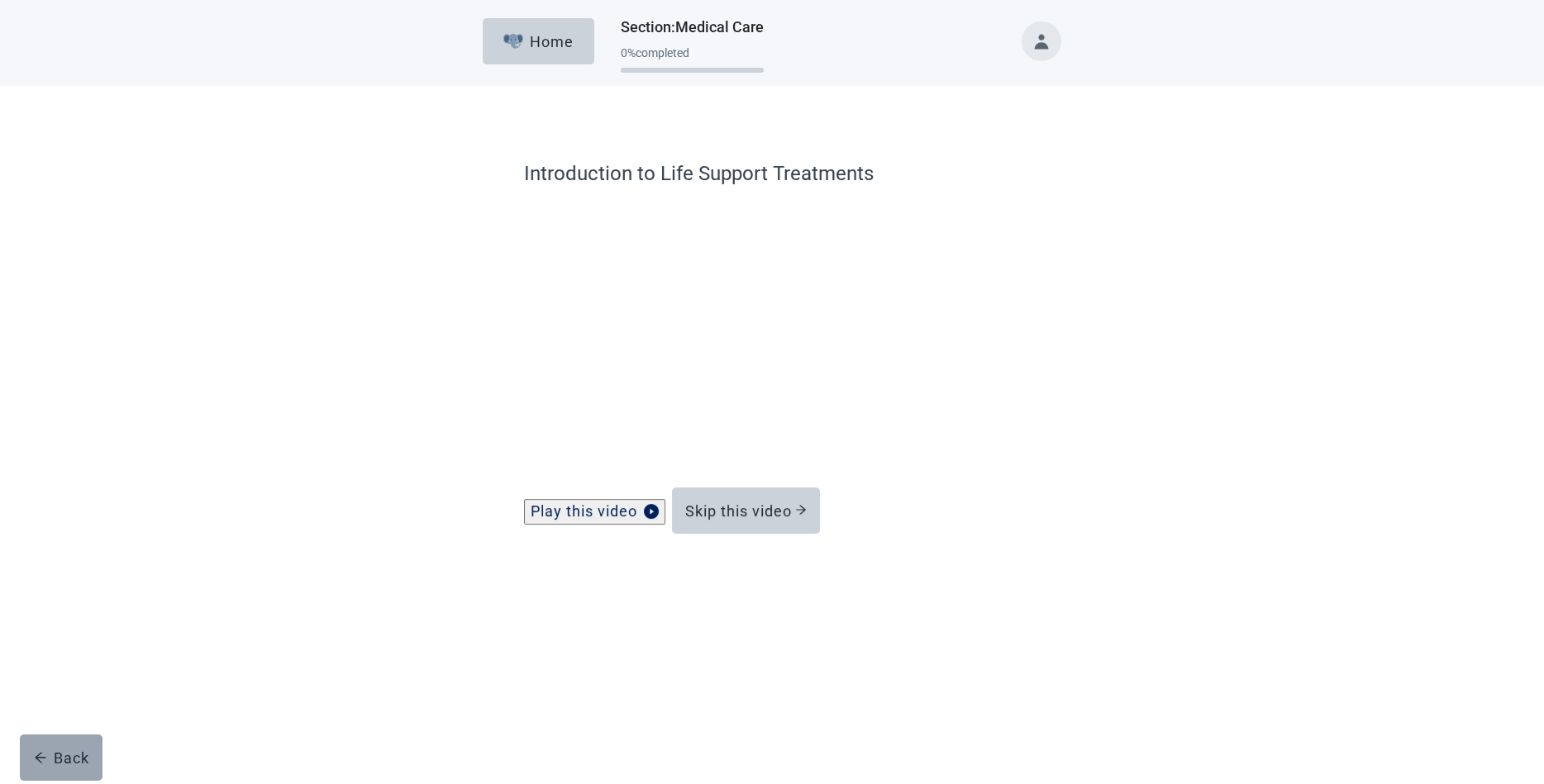
click at [77, 751] on div "Back" at bounding box center [61, 758] width 56 height 17
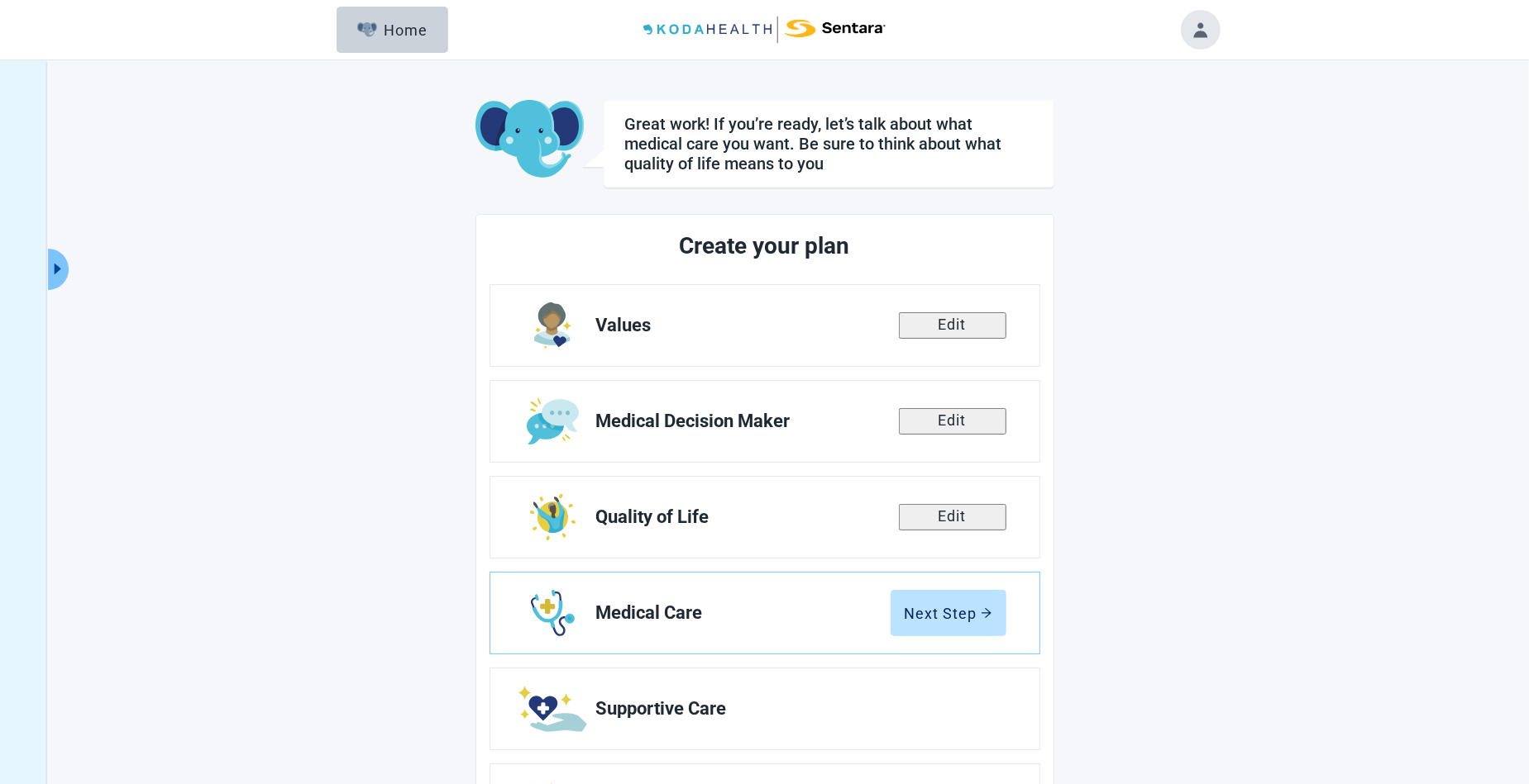
click at [1198, 25] on button "Toggle account menu" at bounding box center [1200, 30] width 40 height 40
click at [1164, 196] on span "Logout" at bounding box center [1156, 188] width 41 height 16
